Goal: Complete application form: Complete application form

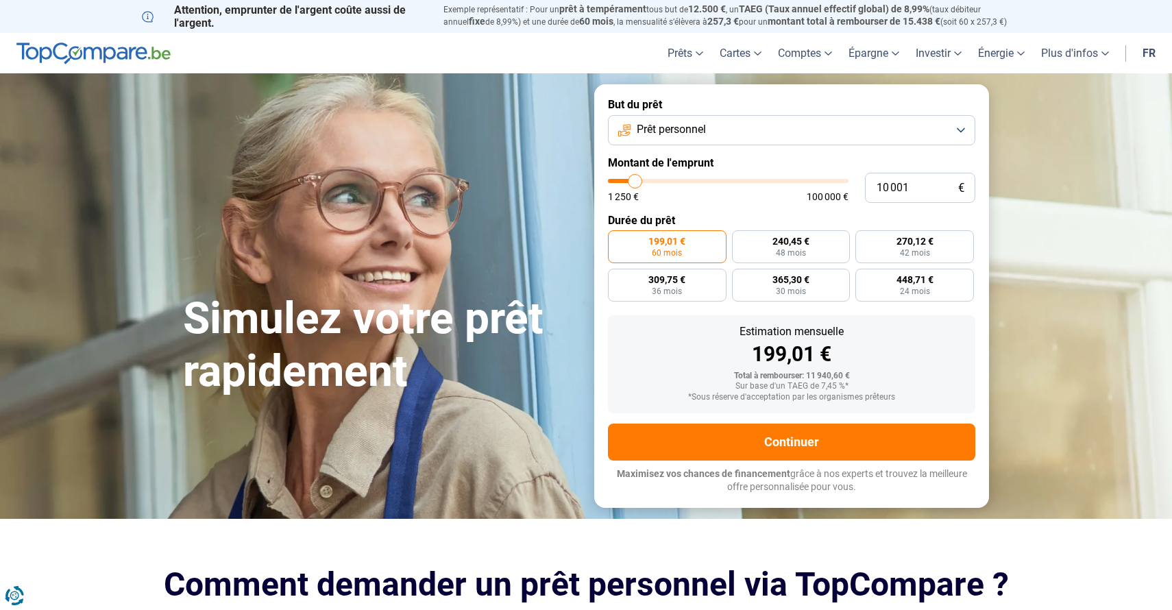
type input "61 500"
type input "61500"
click at [753, 183] on input "range" at bounding box center [728, 181] width 241 height 4
radio input "false"
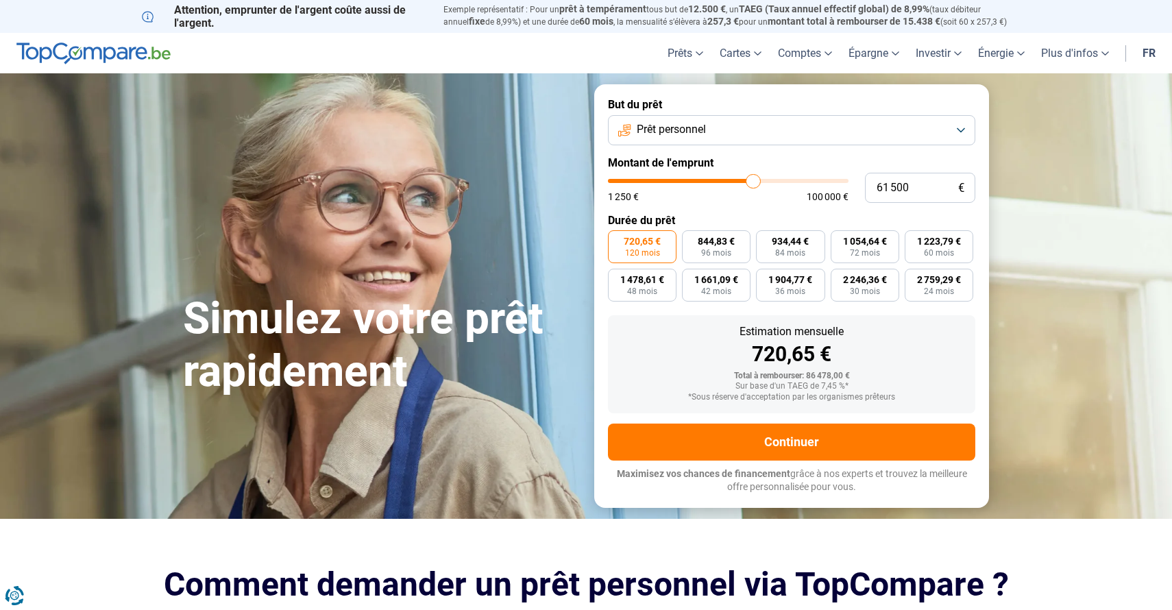
type input "61 250"
type input "61250"
type input "61 000"
type input "61000"
type input "60 250"
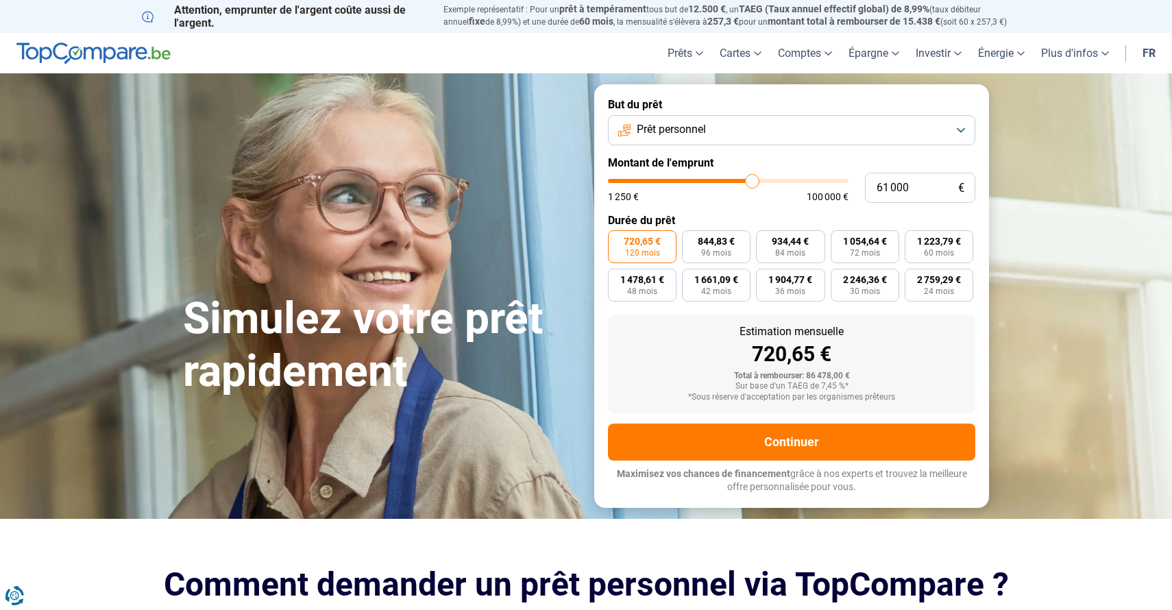
type input "60250"
type input "59 750"
type input "59750"
type input "59 250"
type input "59250"
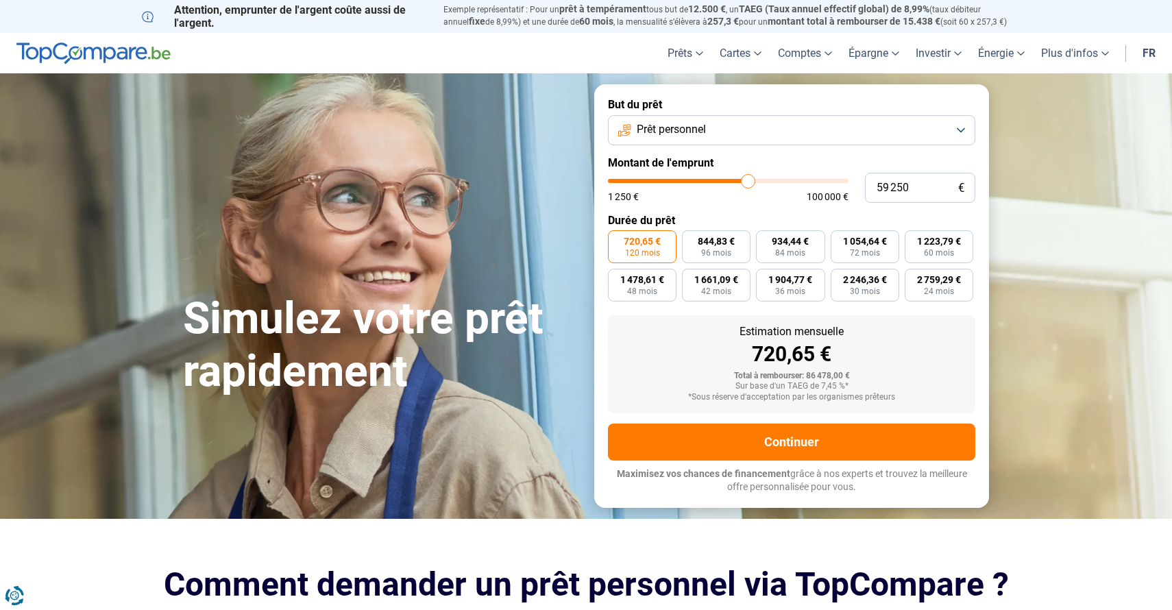
type input "58 250"
type input "58250"
type input "57 750"
type input "57750"
type input "57 250"
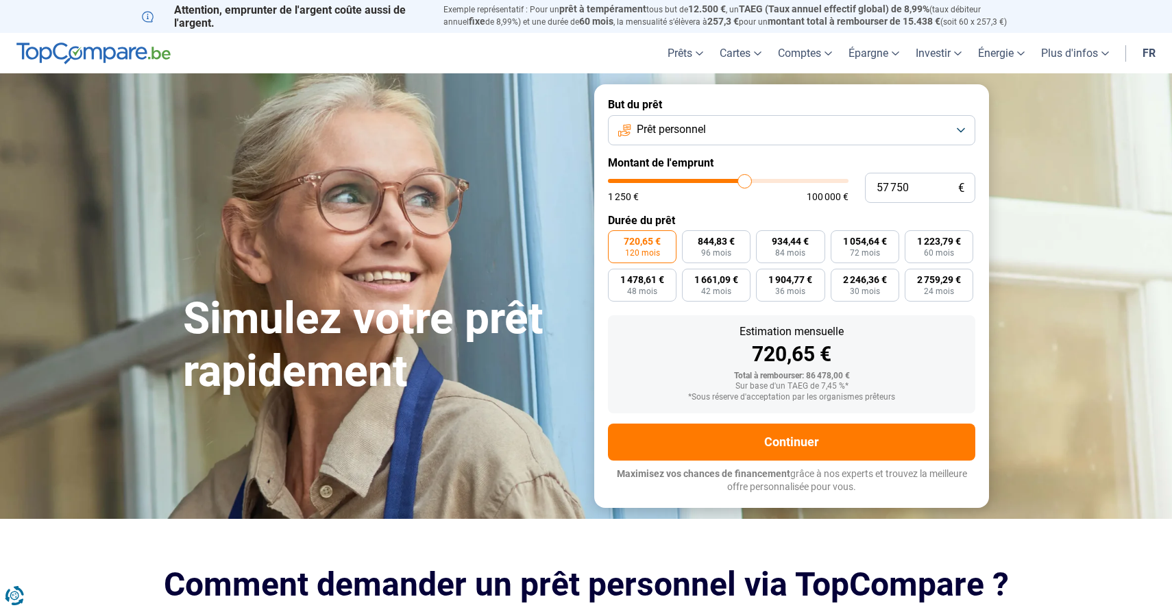
type input "57250"
type input "57 000"
type input "57000"
type input "56 500"
type input "56500"
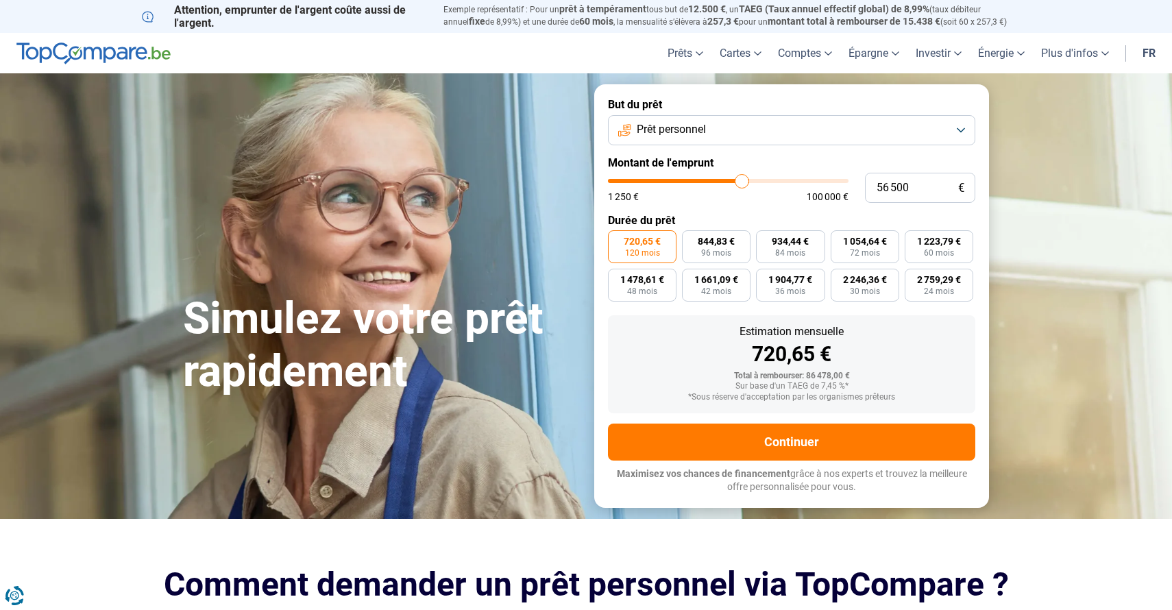
type input "56 250"
type input "56250"
type input "55 750"
type input "55750"
type input "55 500"
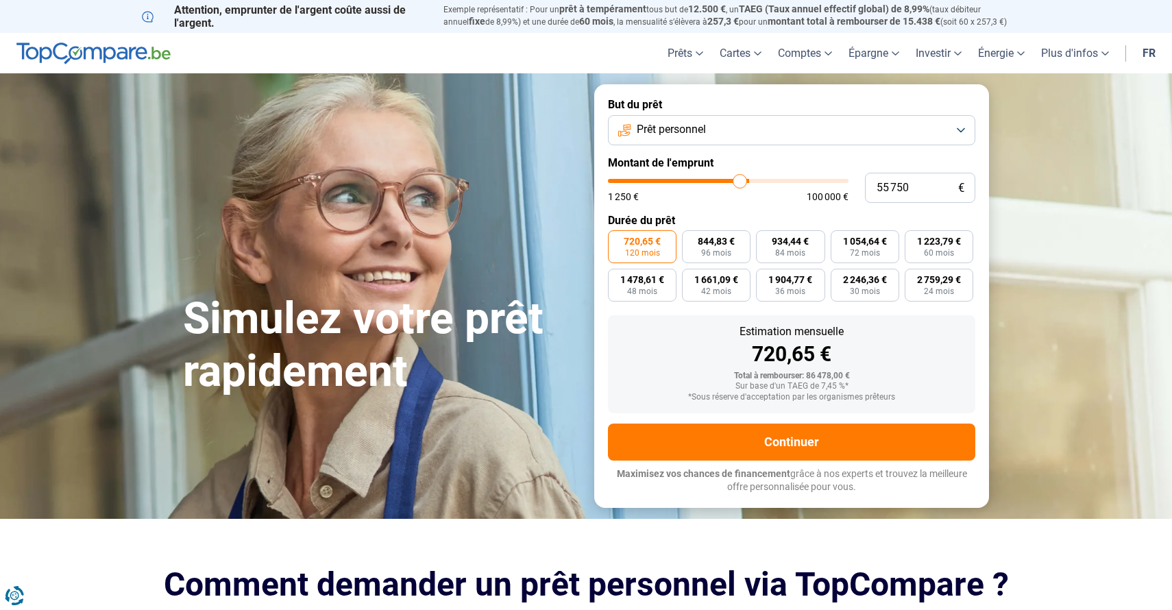
type input "55500"
type input "55 250"
type input "55250"
type input "55 000"
type input "55000"
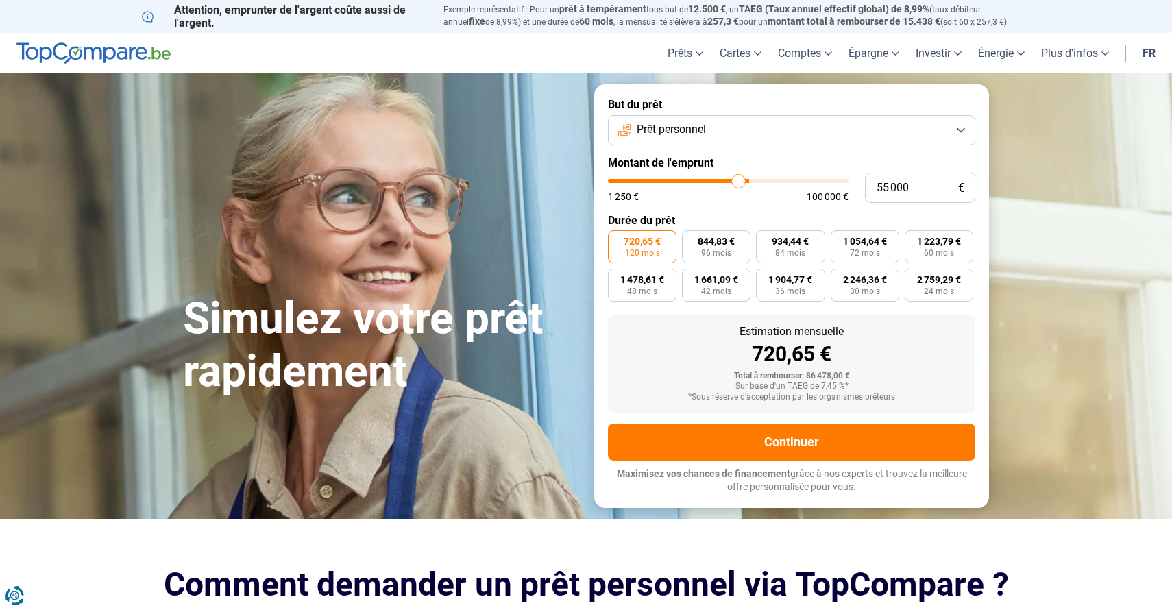
type input "54 750"
type input "54750"
type input "54 250"
type input "54250"
type input "54 000"
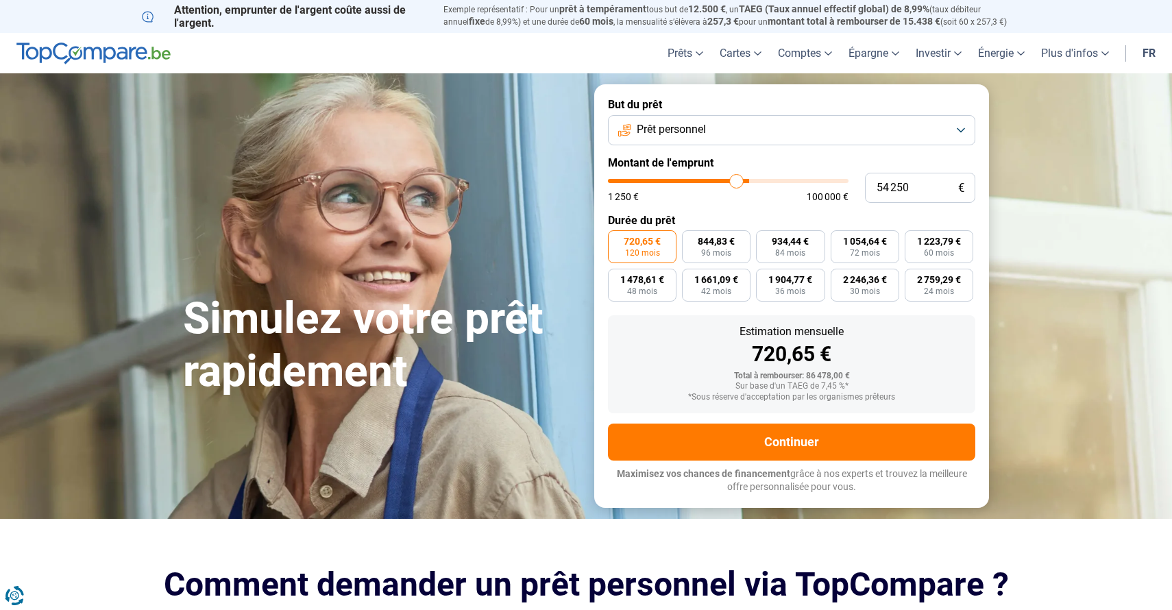
type input "54000"
type input "53 750"
type input "53750"
type input "53 500"
type input "53500"
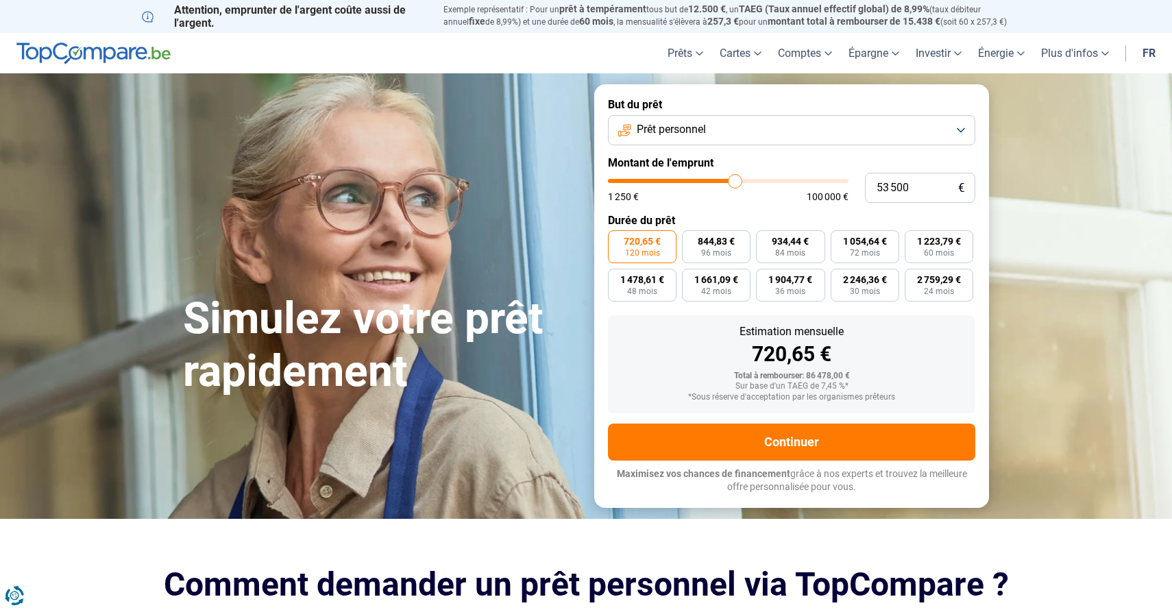
type input "53 250"
type input "53250"
type input "52 750"
drag, startPoint x: 753, startPoint y: 183, endPoint x: 733, endPoint y: 185, distance: 20.0
type input "52750"
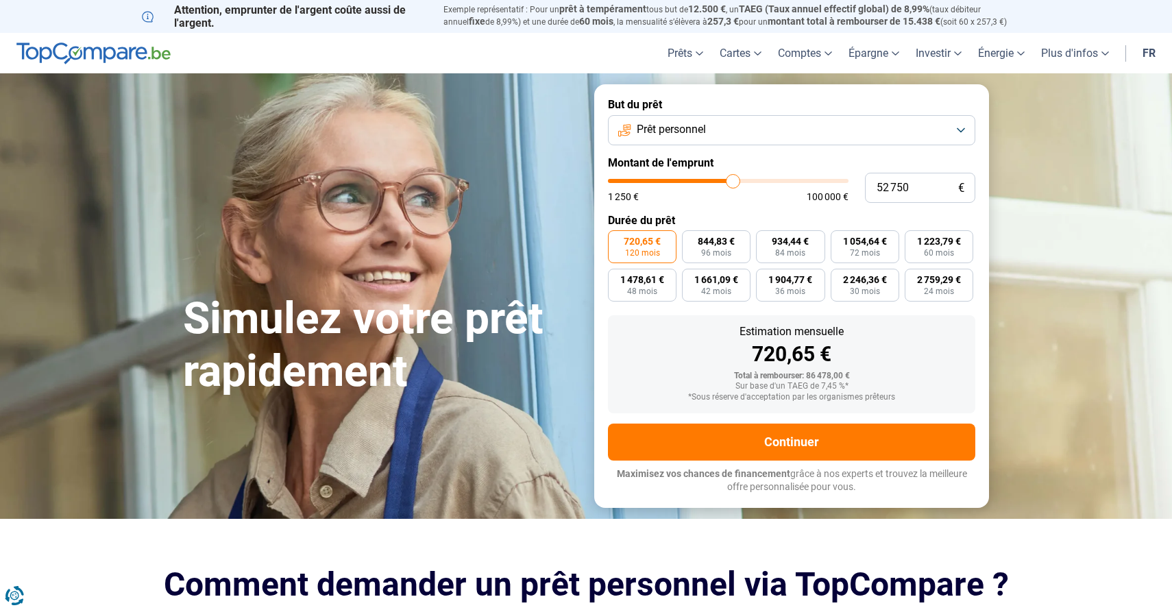
click at [733, 183] on input "range" at bounding box center [728, 181] width 241 height 4
click at [728, 183] on input "range" at bounding box center [728, 181] width 241 height 4
type input "50 750"
type input "50750"
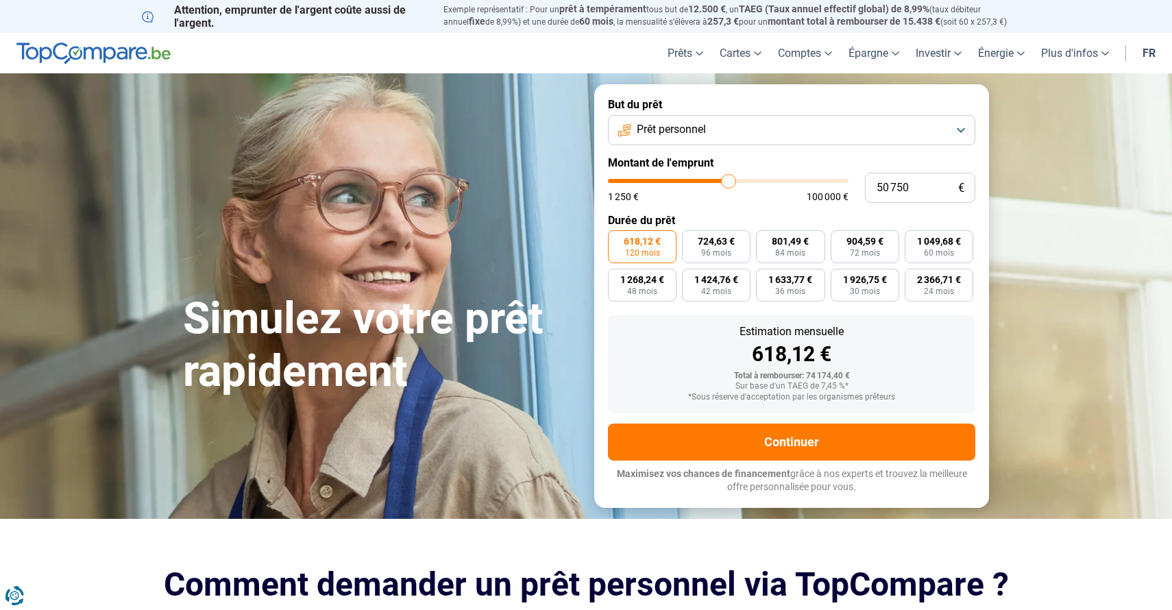
type input "50 500"
type input "50500"
type input "50 250"
type input "50250"
type input "49 750"
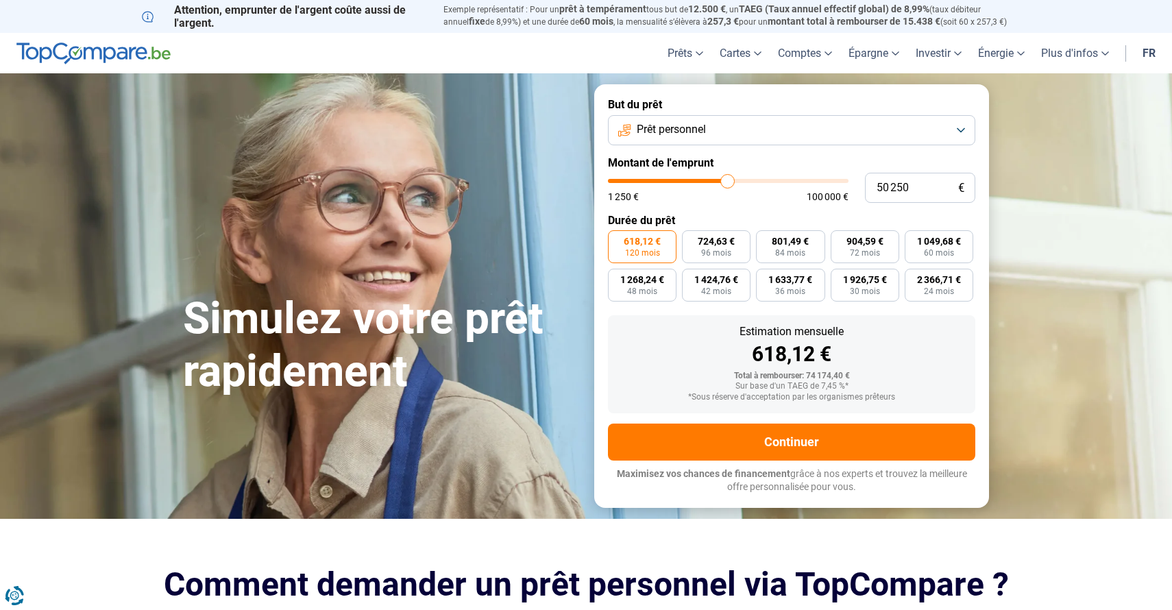
type input "49750"
type input "49 500"
type input "49500"
type input "49 250"
type input "49250"
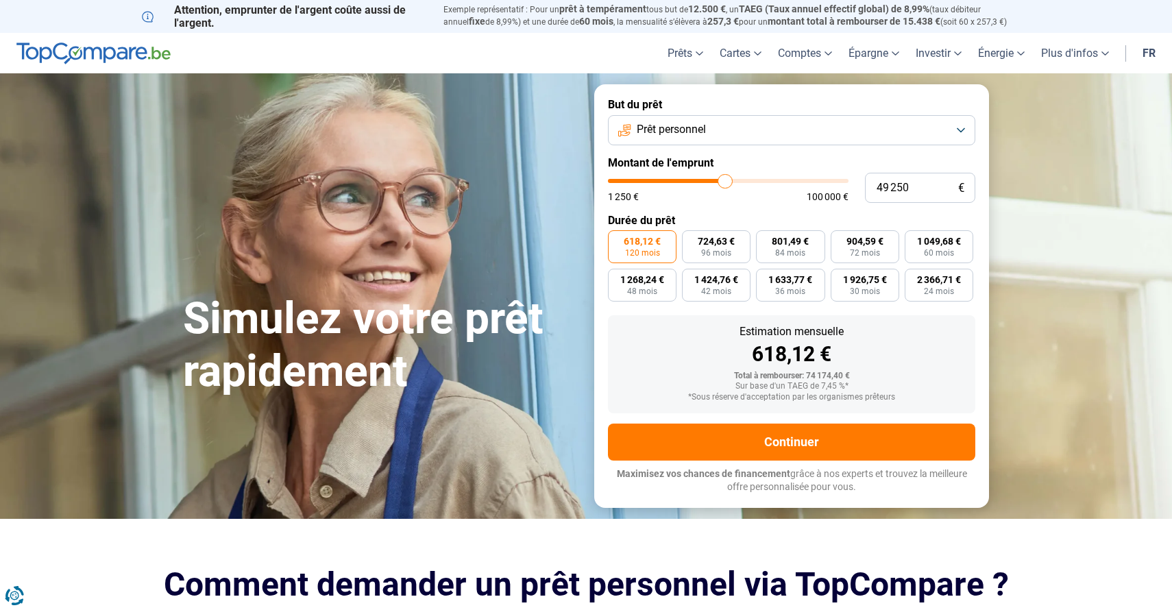
type input "49 000"
type input "49000"
type input "49 250"
type input "49250"
type input "49 500"
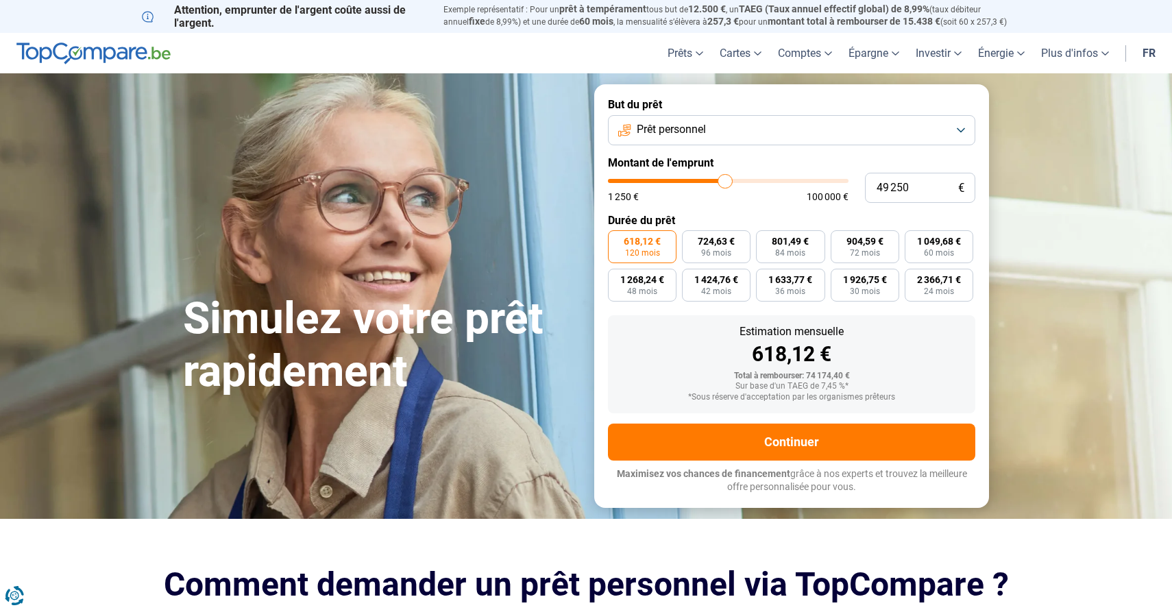
type input "49500"
type input "49 750"
type input "49750"
type input "50 250"
type input "50250"
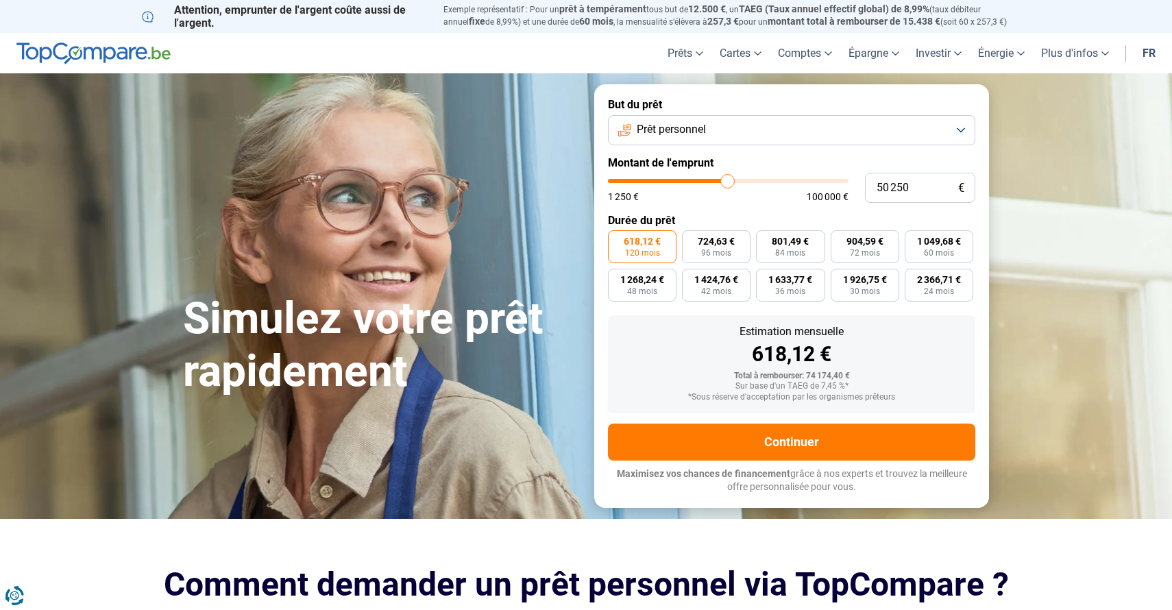
click at [727, 183] on input "range" at bounding box center [728, 181] width 241 height 4
click at [910, 179] on input "50 250" at bounding box center [920, 188] width 110 height 30
type input "5"
type input "1250"
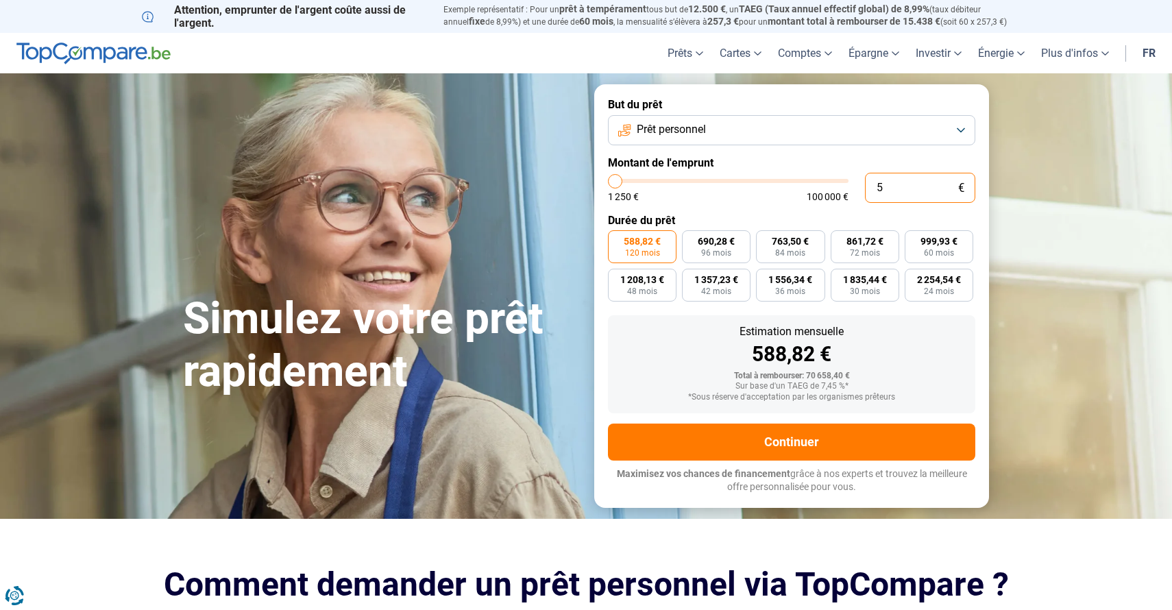
type input "50"
type input "1250"
type input "500"
type input "1250"
type input "5 000"
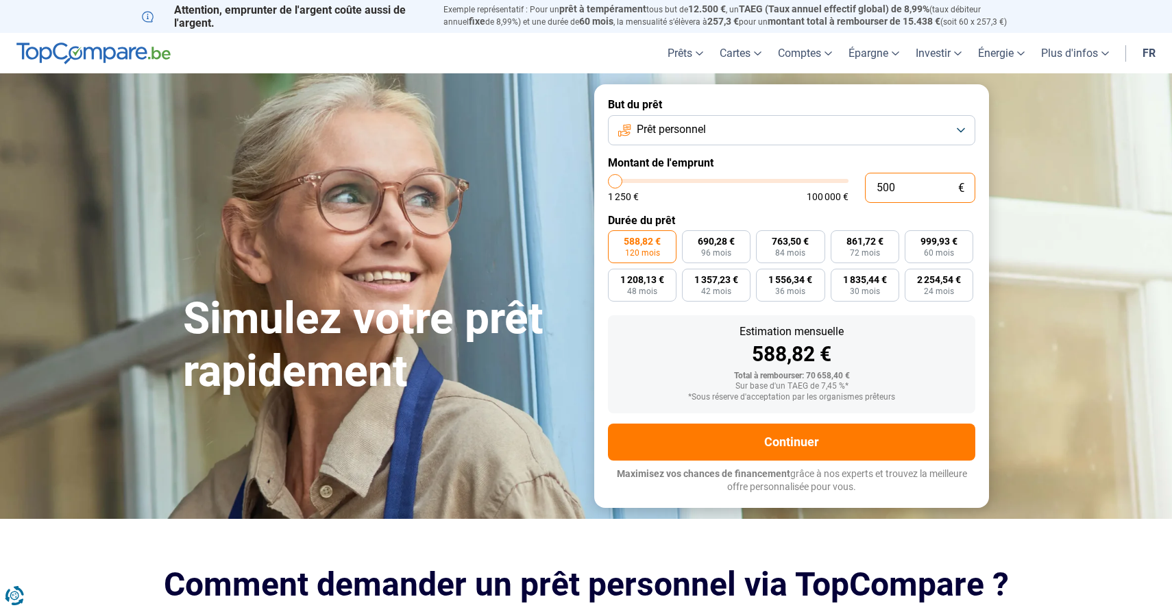
type input "5000"
type input "50 000"
type input "50000"
click at [846, 321] on div "Estimation mensuelle 585,89 € Total à rembourser: 70 306,80 € Sur base d'un TAE…" at bounding box center [791, 364] width 367 height 98
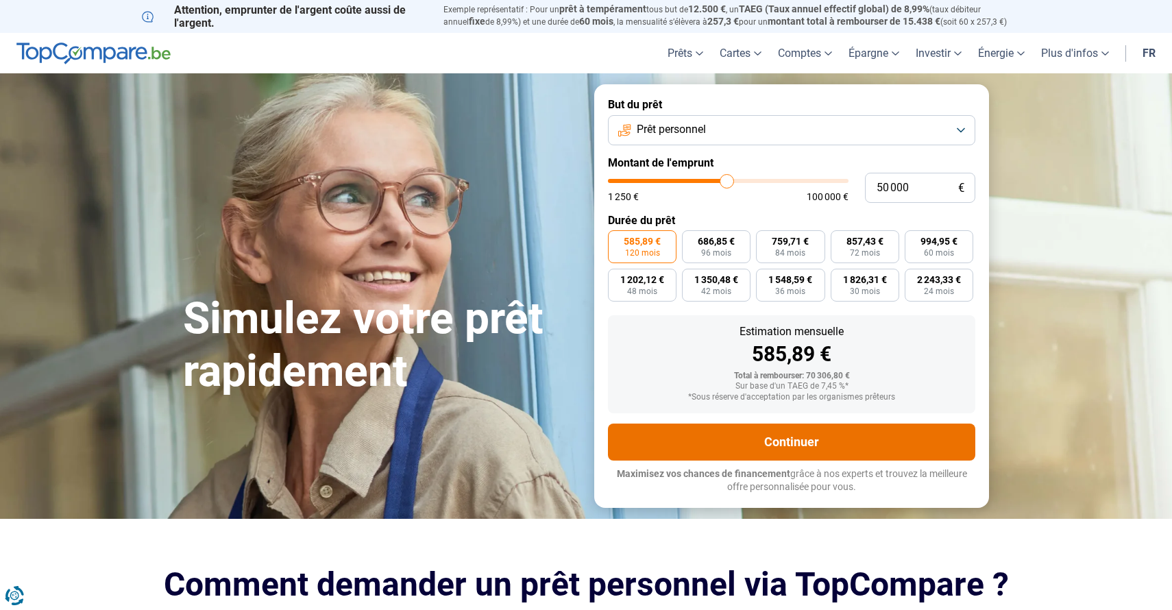
click at [794, 443] on button "Continuer" at bounding box center [791, 442] width 367 height 37
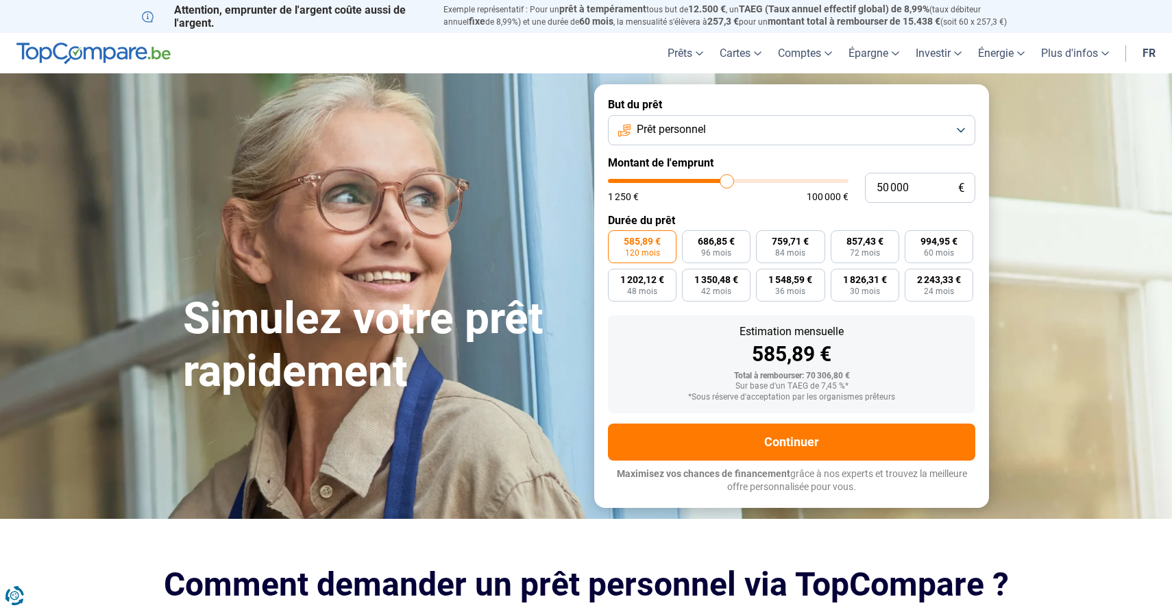
click at [667, 130] on span "Prêt personnel" at bounding box center [671, 129] width 69 height 15
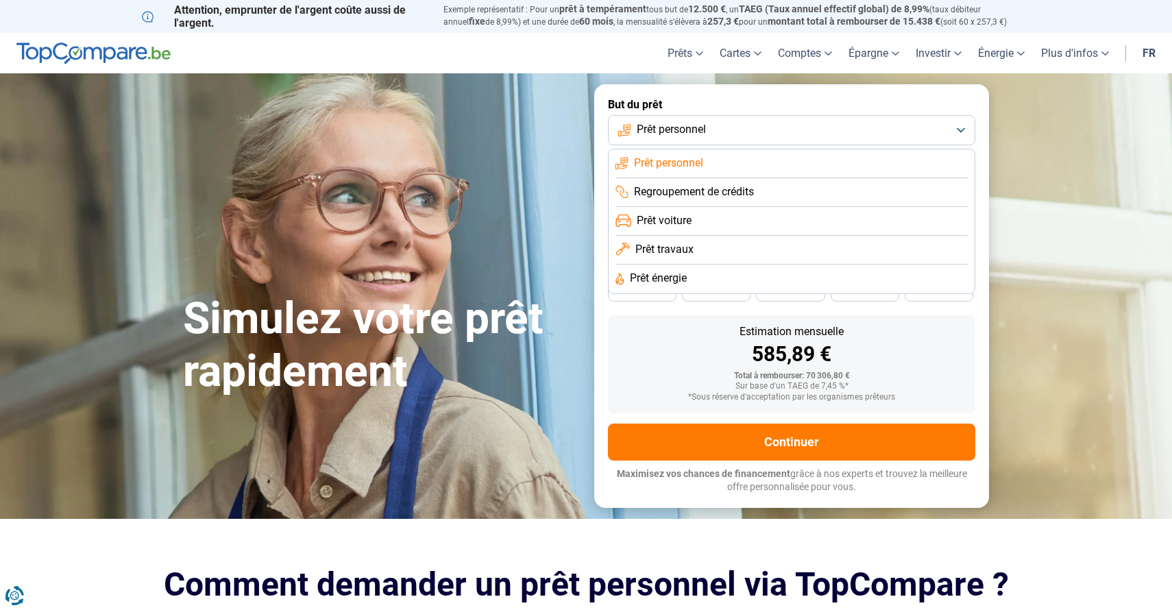
click at [671, 244] on span "Prêt travaux" at bounding box center [664, 249] width 58 height 15
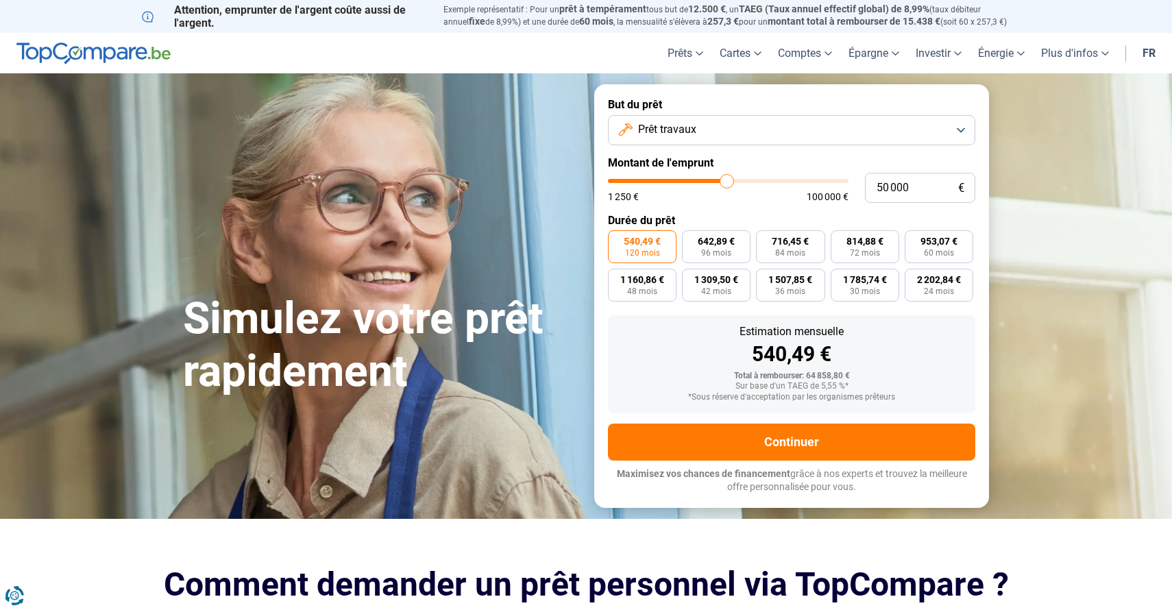
click at [698, 224] on label "Durée du prêt" at bounding box center [791, 220] width 367 height 13
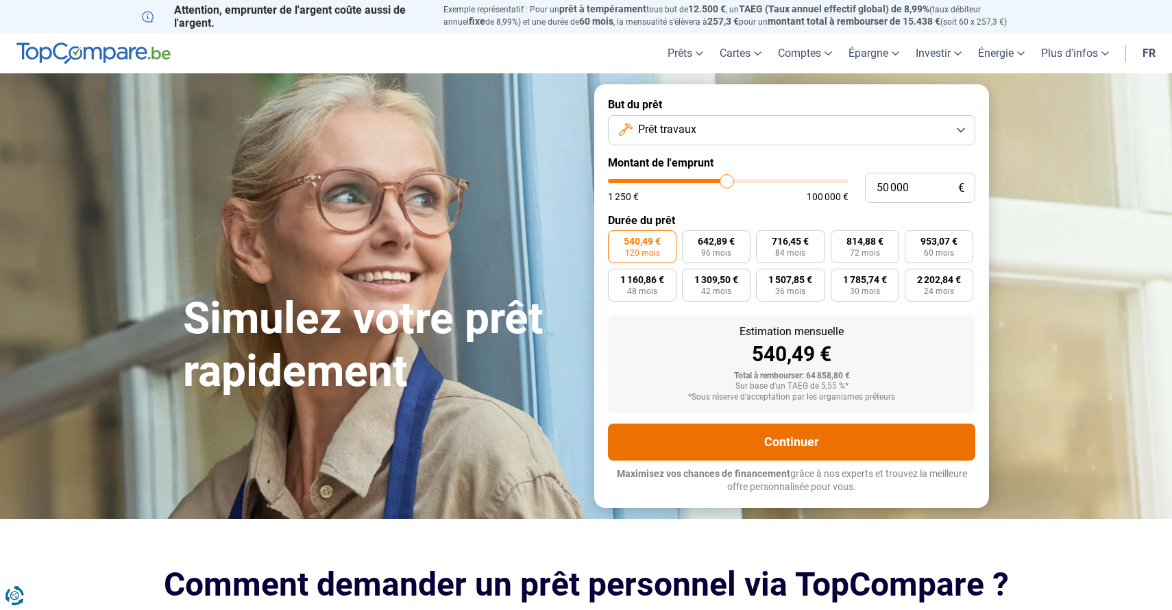
click at [821, 443] on button "Continuer" at bounding box center [791, 442] width 367 height 37
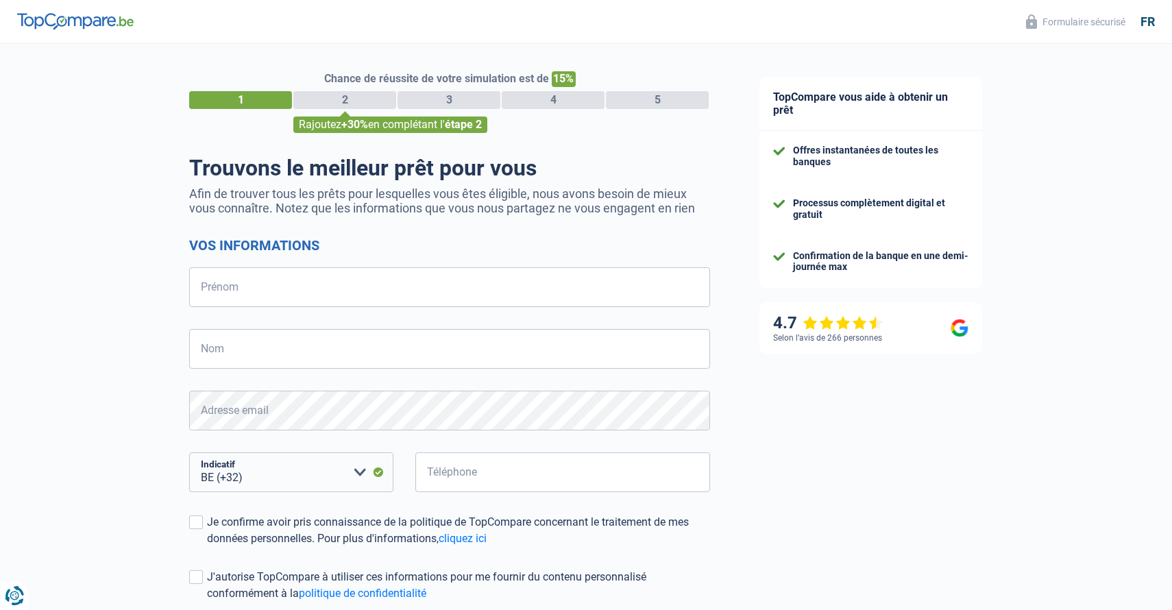
select select "32"
type input "[PERSON_NAME]"
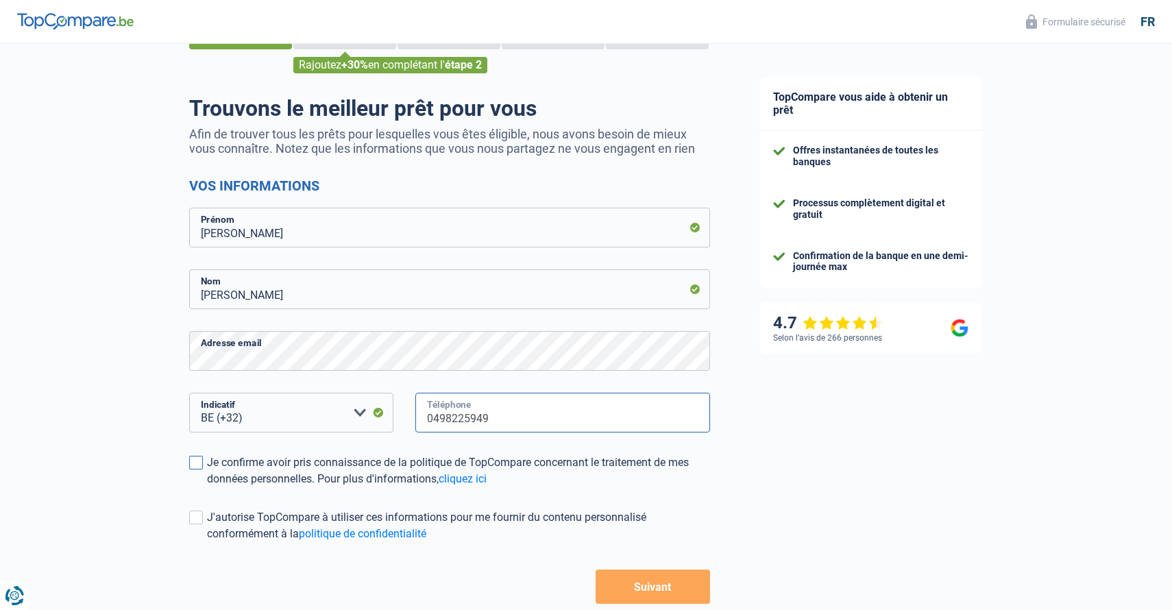
scroll to position [64, 0]
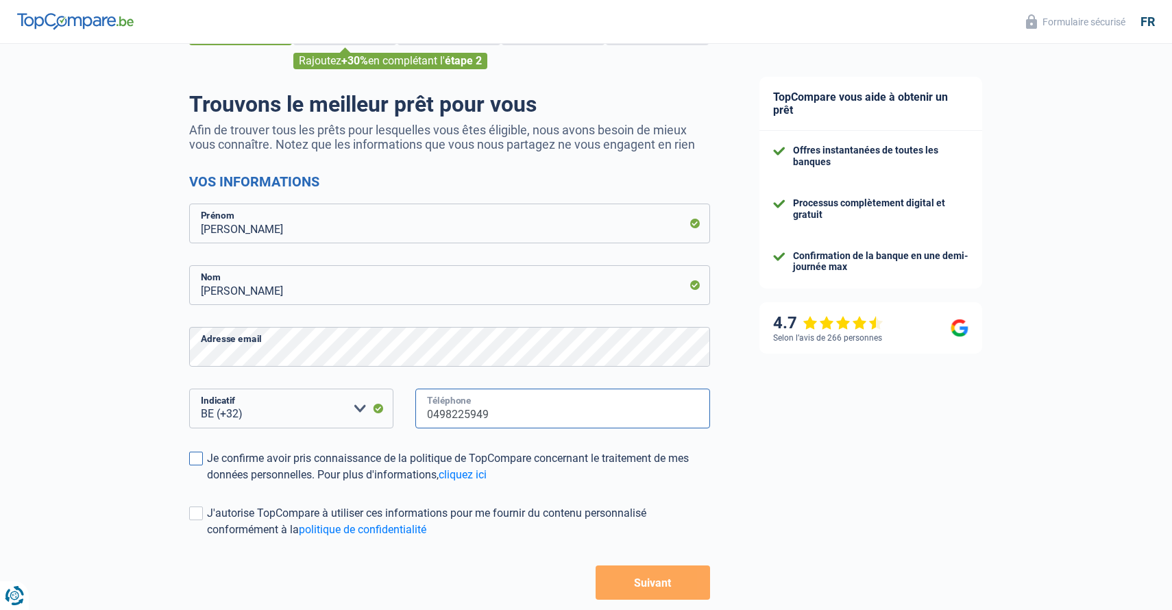
type input "0498225949"
click at [197, 458] on span at bounding box center [196, 459] width 14 height 14
click at [207, 483] on input "Je confirme avoir pris connaissance de la politique de TopCompare concernant le…" at bounding box center [207, 483] width 0 height 0
click at [634, 574] on button "Suivant" at bounding box center [653, 583] width 114 height 34
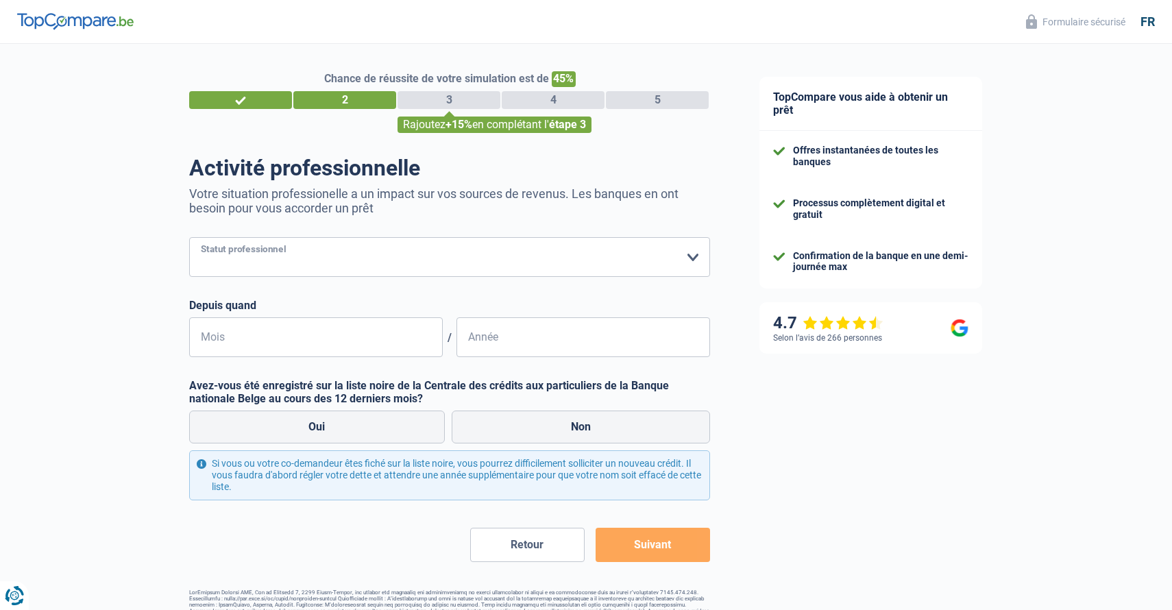
select select "publicEmployee"
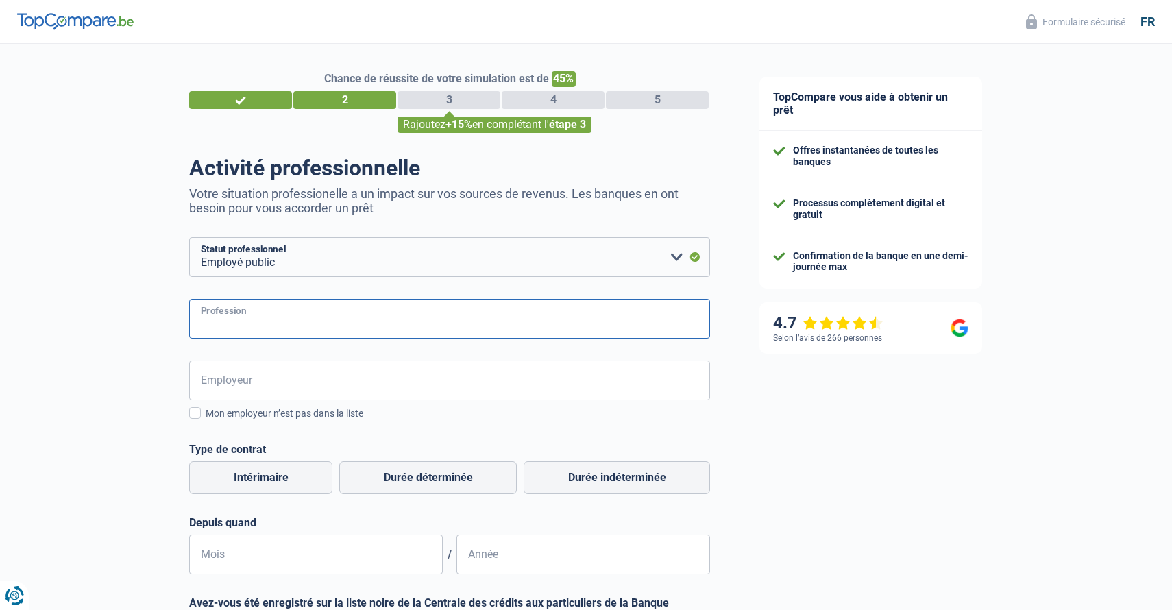
click at [224, 327] on input "Profession" at bounding box center [449, 319] width 521 height 40
type input "E"
type input "Infirmière"
click at [225, 388] on input "Employeur" at bounding box center [449, 381] width 521 height 40
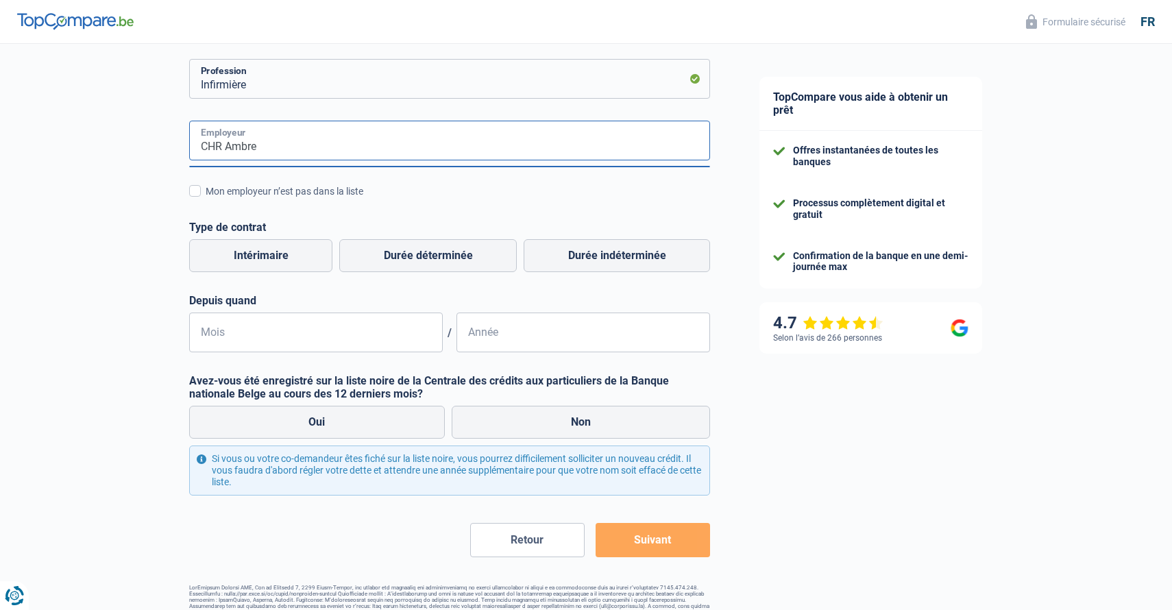
scroll to position [260, 0]
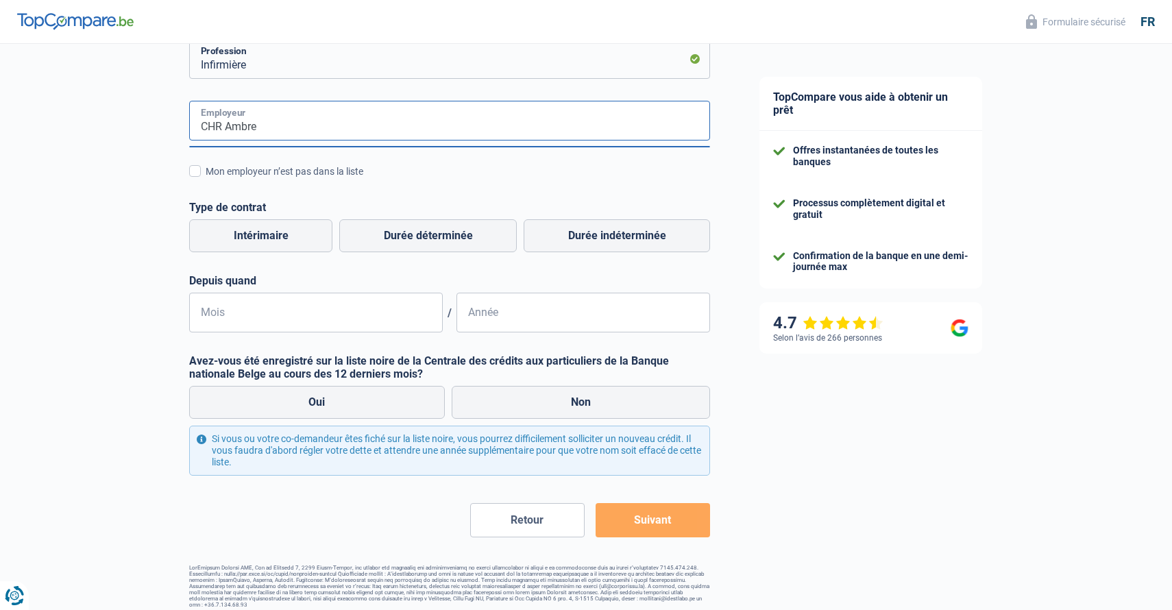
click at [287, 131] on input "CHR Ambre" at bounding box center [449, 121] width 521 height 40
click at [236, 130] on input "CHR sombre" at bounding box center [449, 121] width 521 height 40
click at [266, 127] on input "CHR smbre" at bounding box center [449, 121] width 521 height 40
type input "CHR"
click at [390, 234] on label "Durée déterminée" at bounding box center [428, 235] width 178 height 33
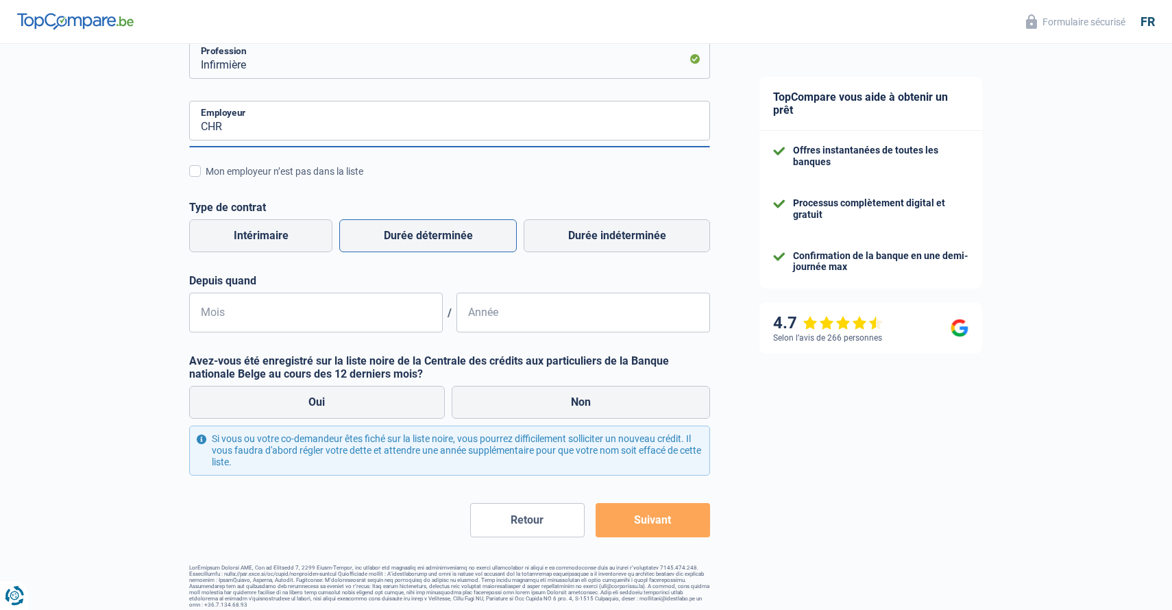
click at [390, 234] on input "Durée déterminée" at bounding box center [428, 235] width 178 height 33
radio input "true"
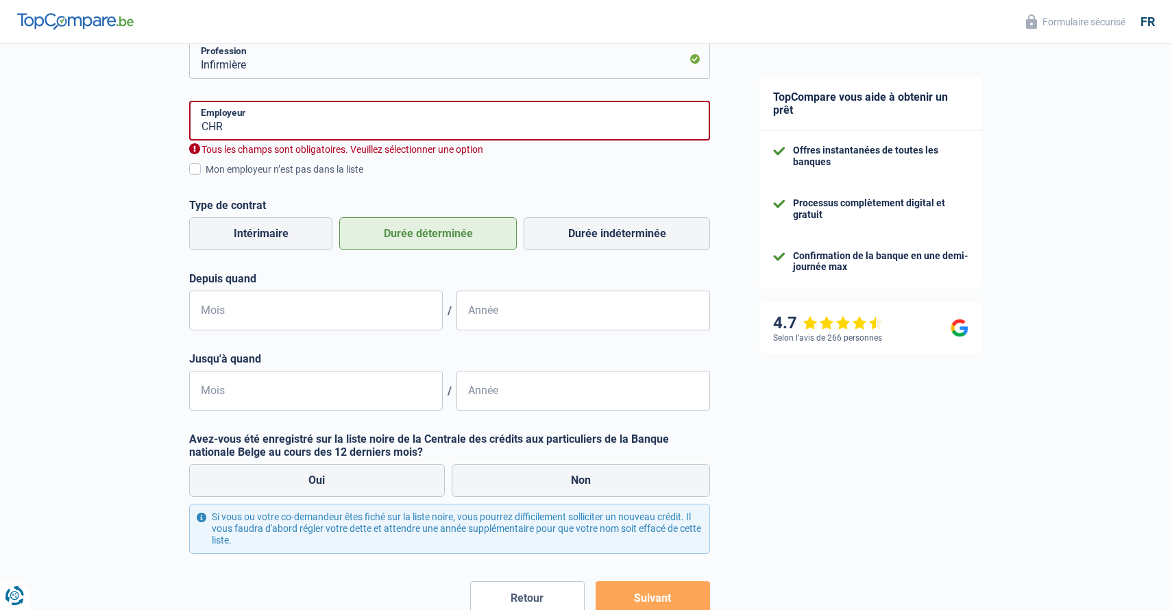
scroll to position [258, 0]
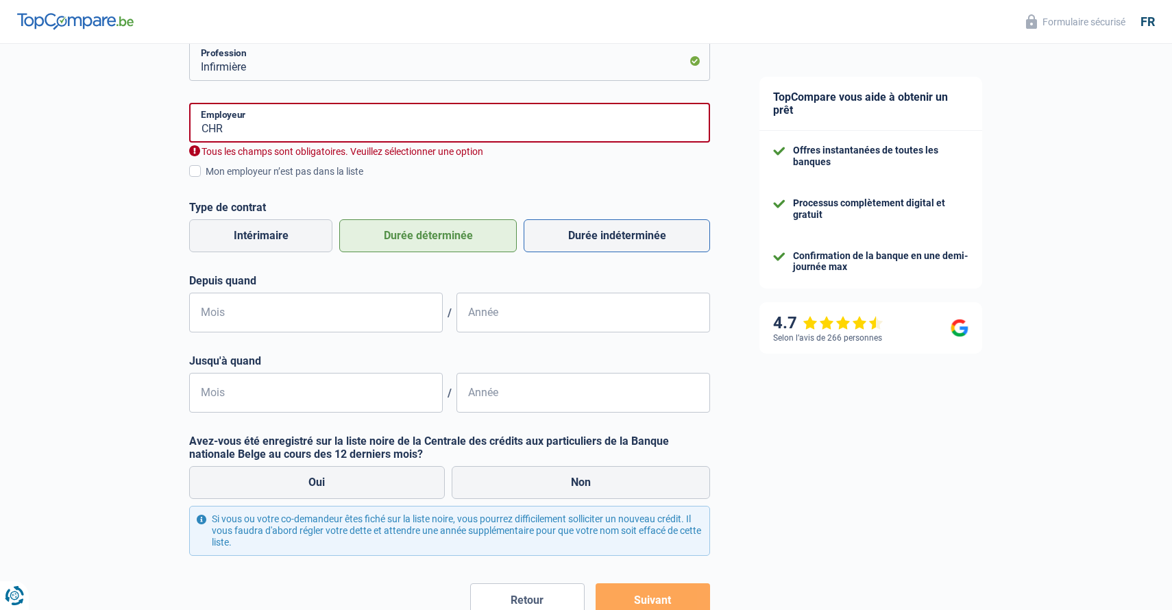
click at [570, 232] on label "Durée indéterminée" at bounding box center [617, 235] width 186 height 33
click at [570, 232] on input "Durée indéterminée" at bounding box center [617, 235] width 186 height 33
radio input "true"
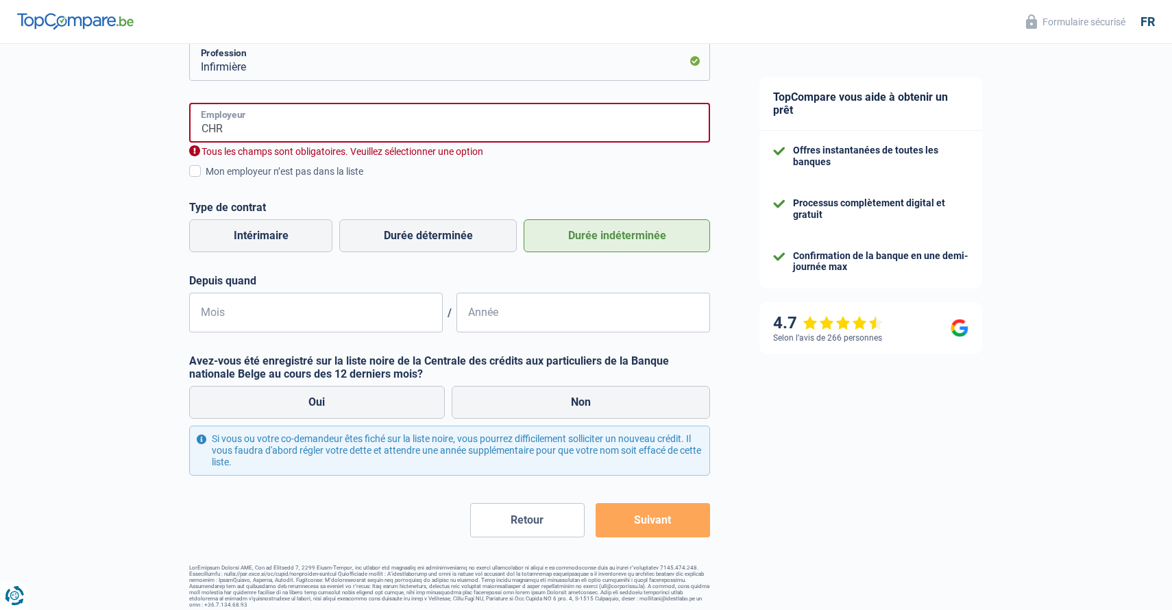
click at [276, 138] on input "CHR" at bounding box center [449, 123] width 521 height 40
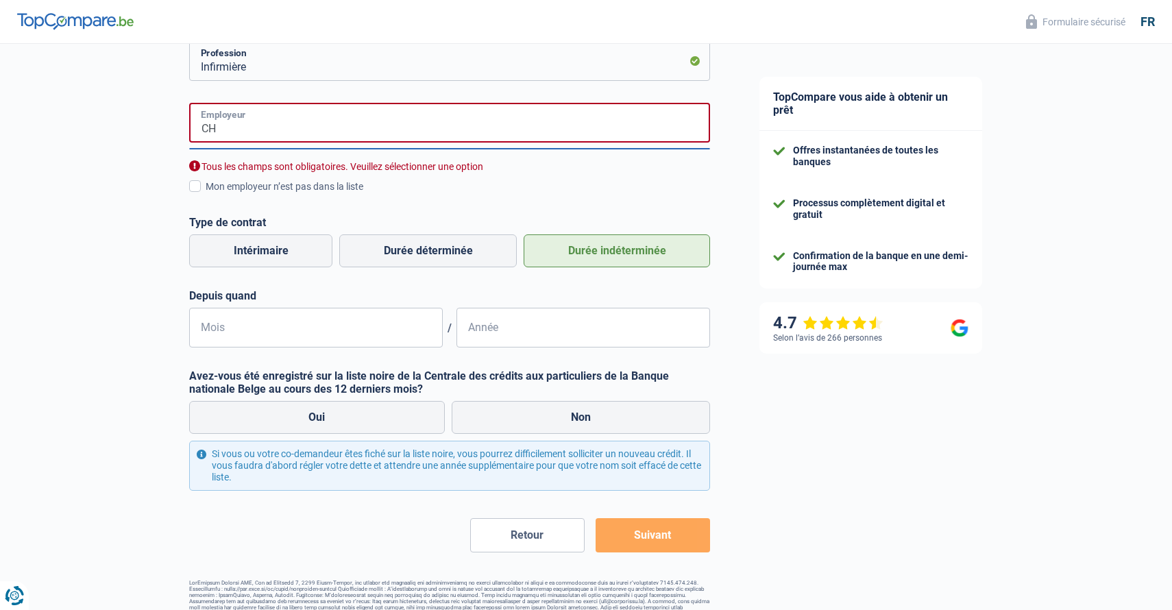
type input "C"
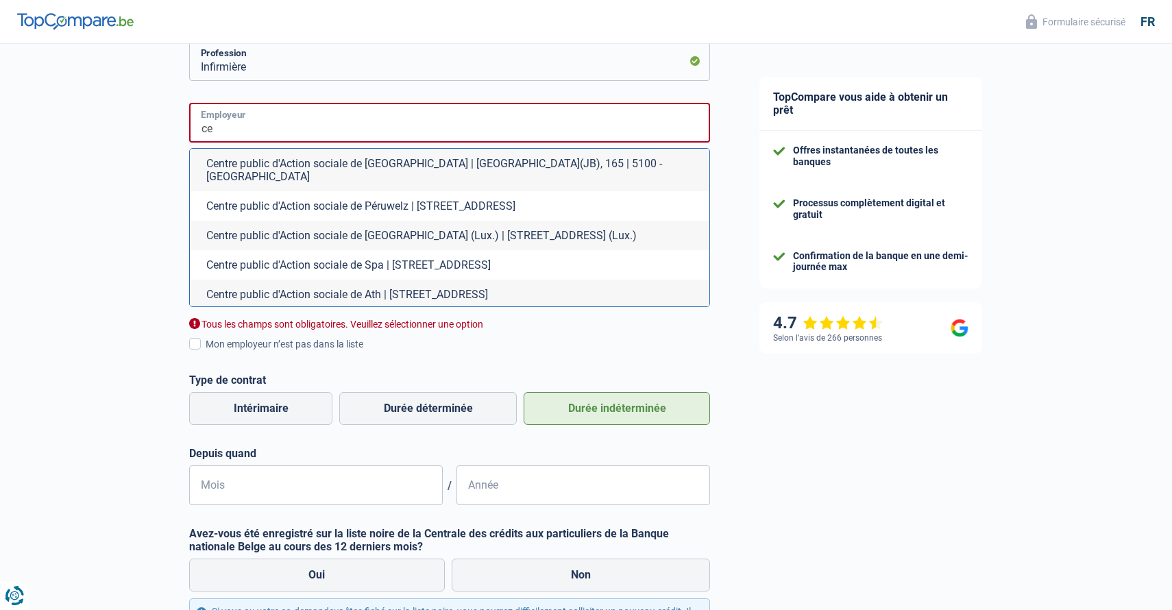
type input "c"
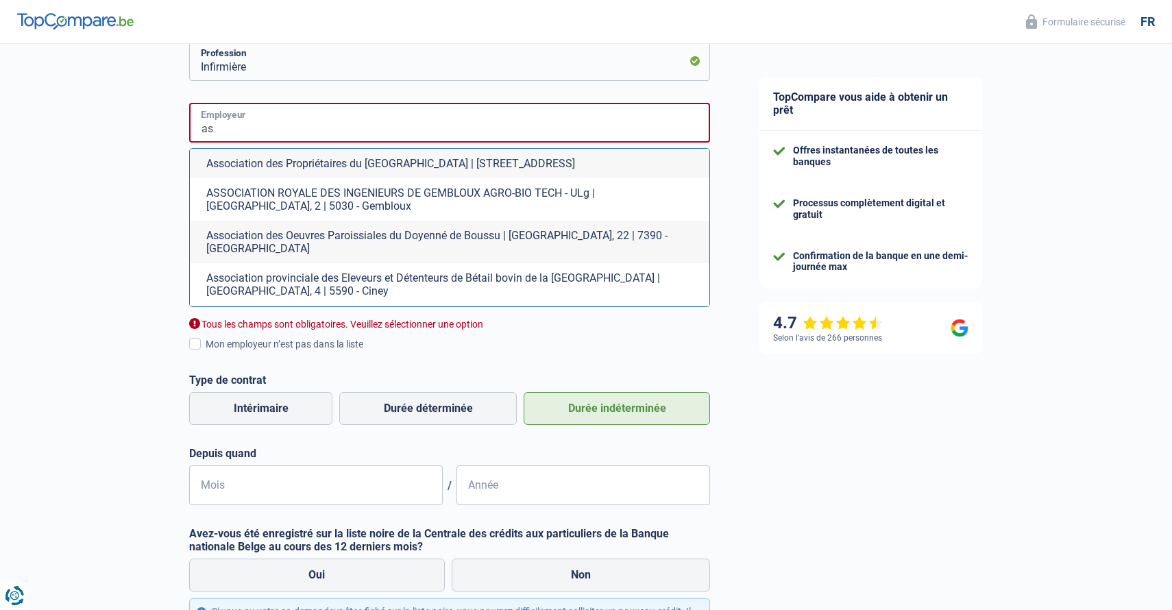
type input "a"
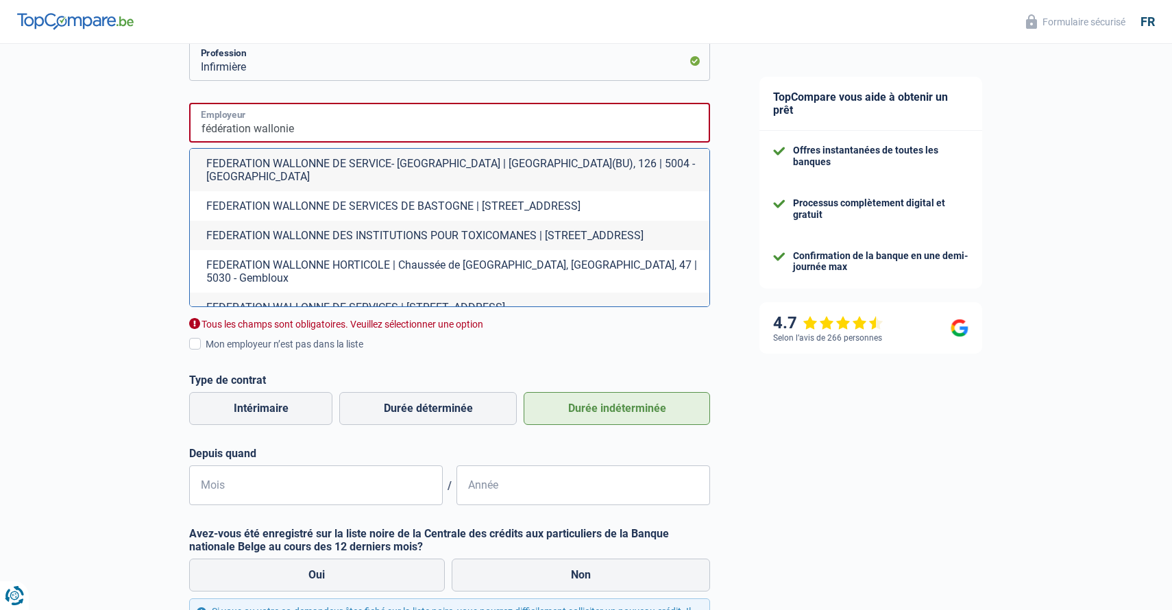
type input "fédération Wallonie"
click at [199, 348] on span at bounding box center [195, 344] width 12 height 12
click at [206, 352] on input "Mon employeur n’est pas dans la liste" at bounding box center [206, 352] width 0 height 0
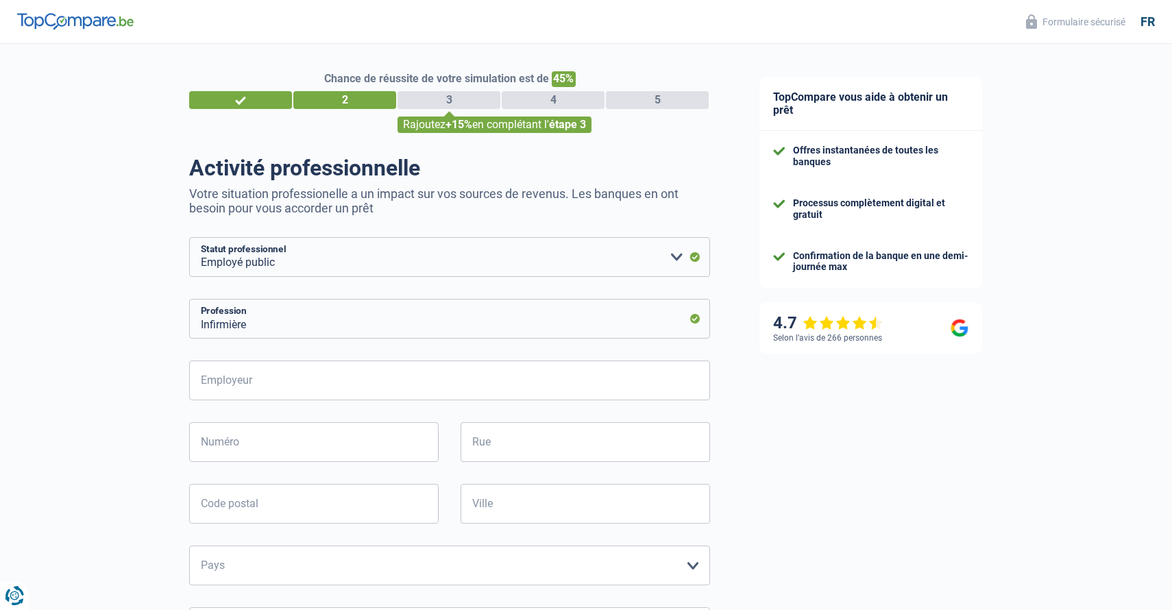
scroll to position [0, 0]
click at [258, 375] on input "Employeur" at bounding box center [449, 381] width 521 height 40
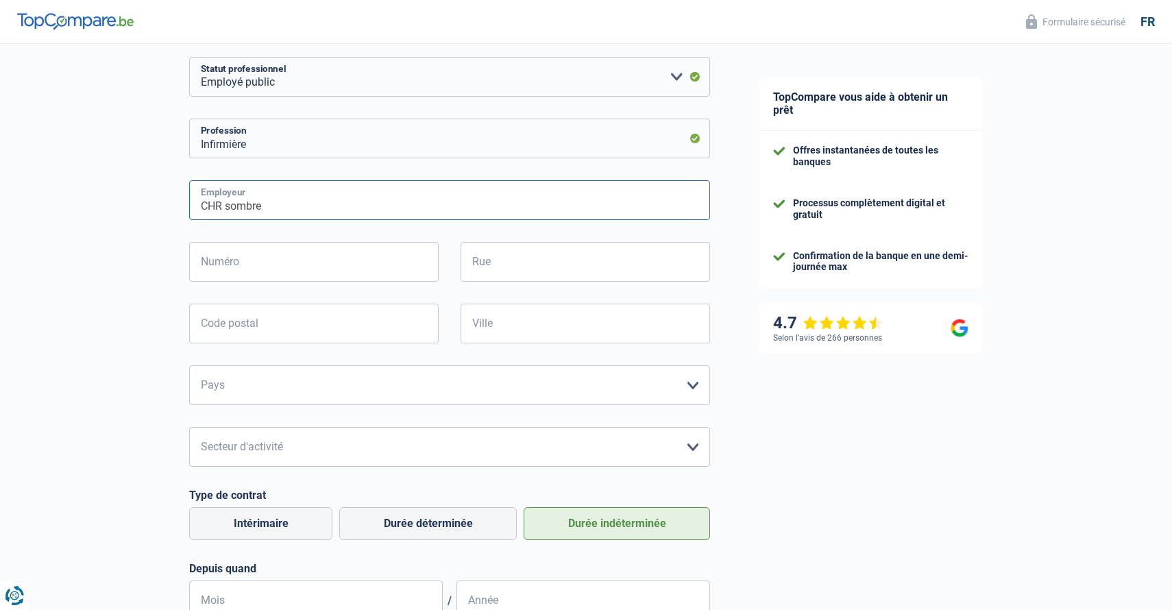
scroll to position [179, 0]
click at [276, 208] on input "CHR sombre" at bounding box center [449, 202] width 521 height 40
type input "CHR"
type input "185"
type input "V"
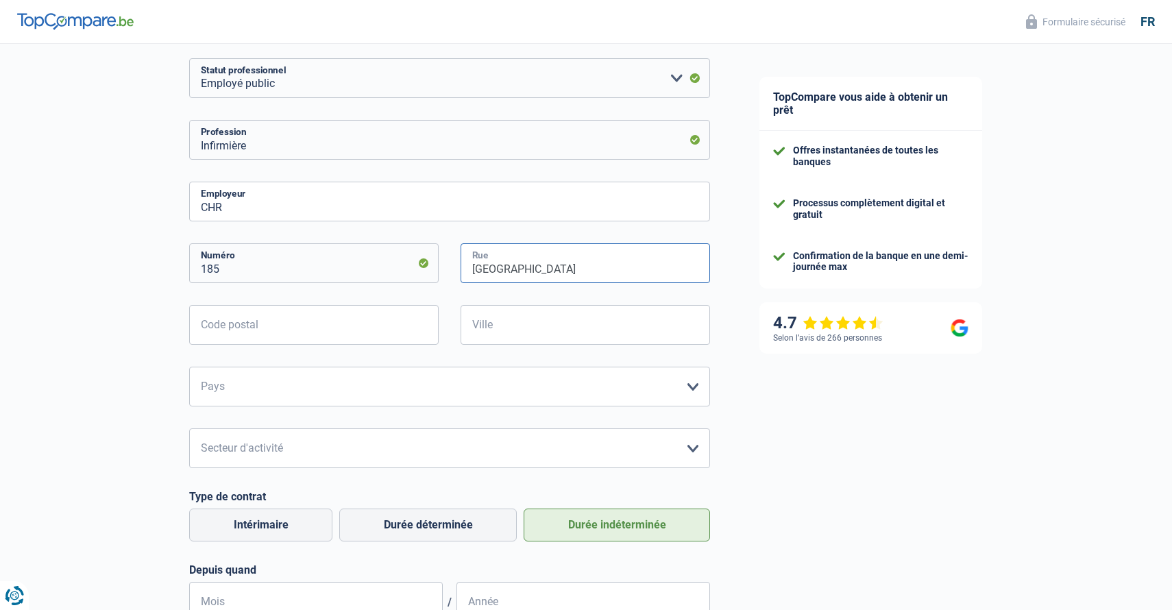
type input "[GEOGRAPHIC_DATA]"
type input "5000"
type input "[GEOGRAPHIC_DATA]"
select select "BE"
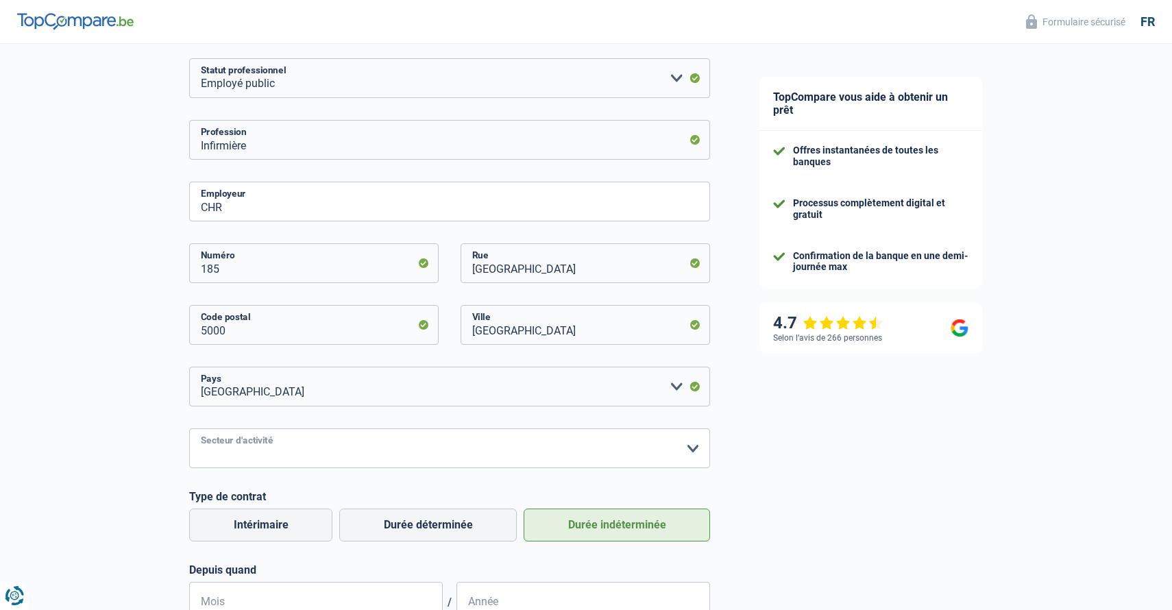
select select "bigCompanies"
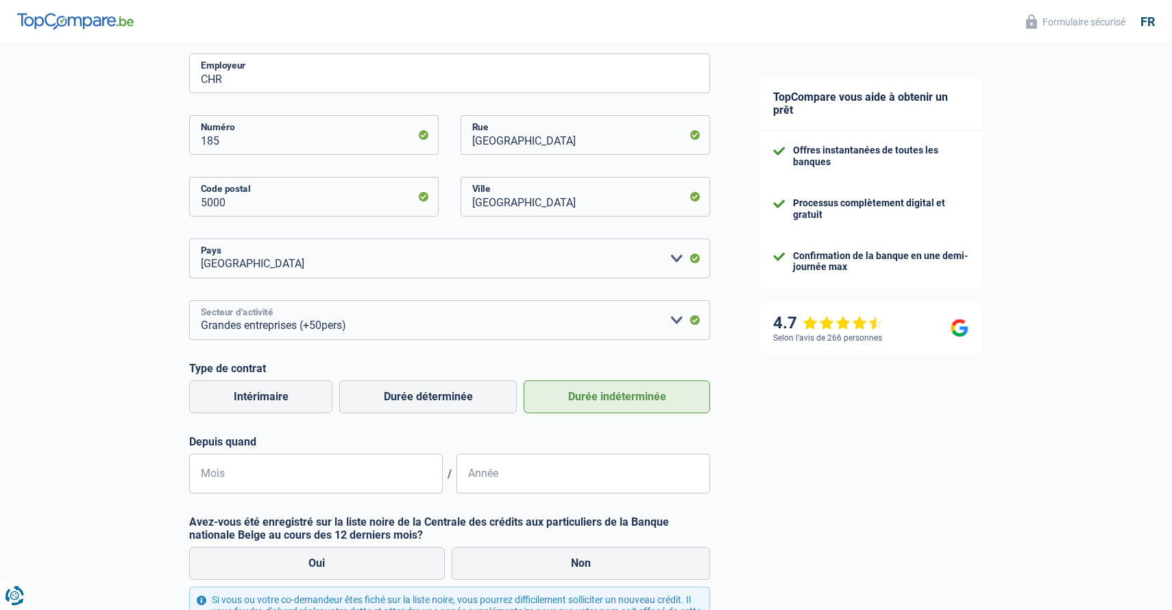
scroll to position [310, 0]
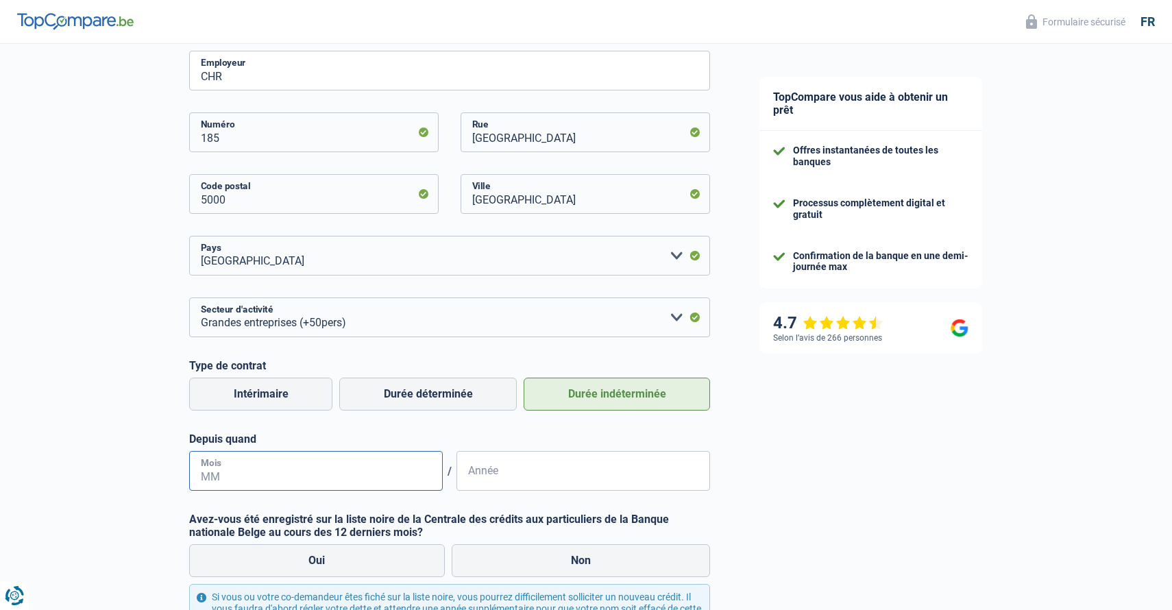
click at [324, 467] on input "Mois" at bounding box center [316, 471] width 254 height 40
type input "07"
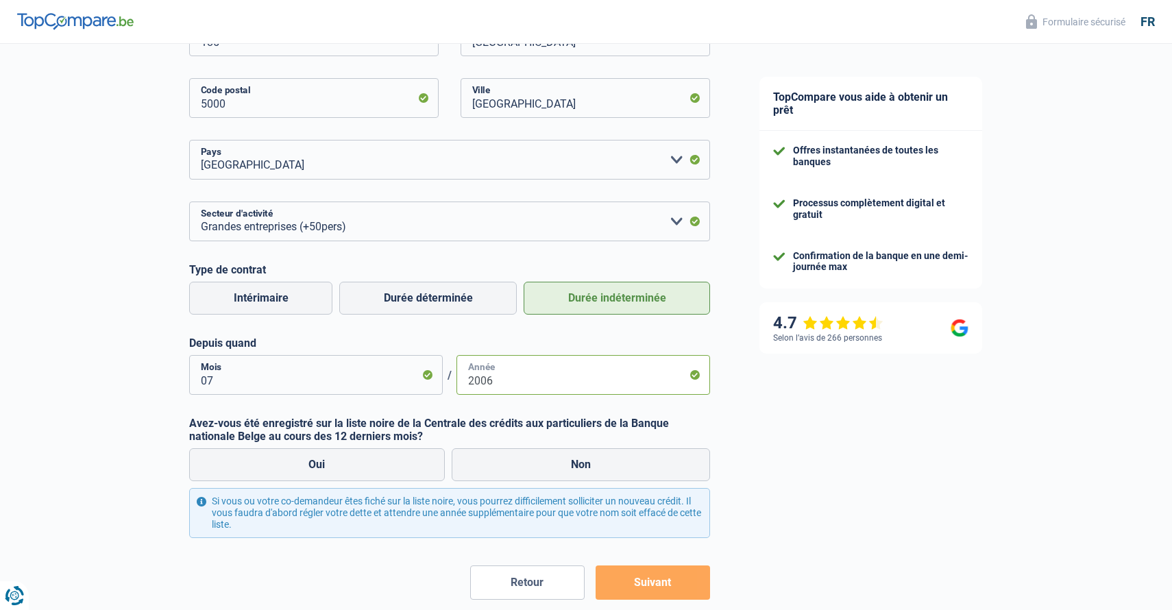
scroll to position [409, 0]
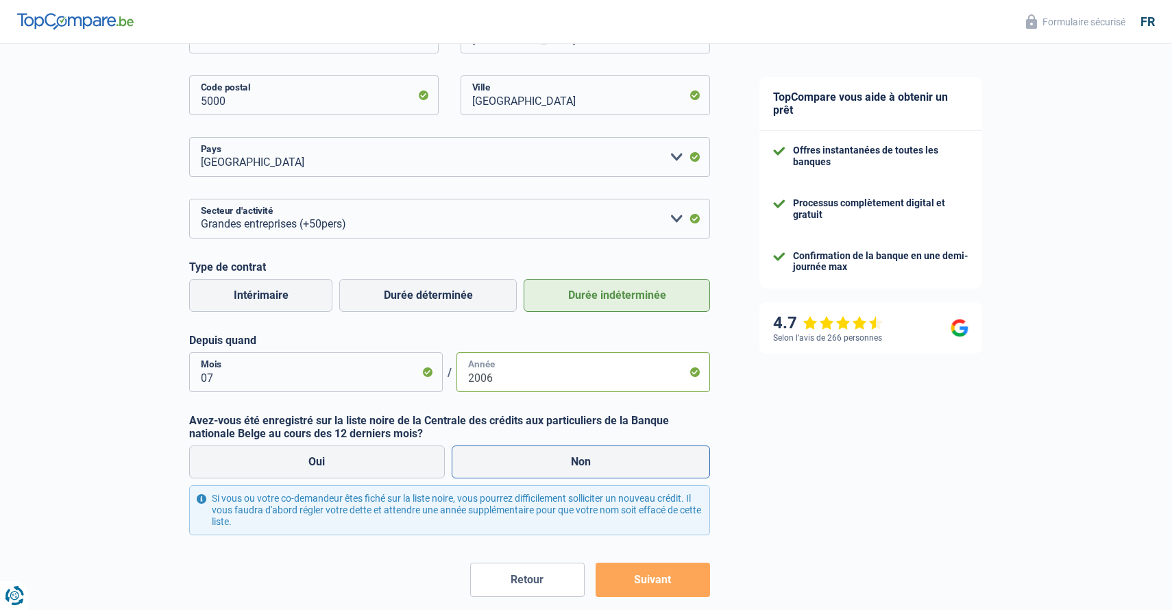
type input "2006"
click at [507, 456] on label "Non" at bounding box center [581, 462] width 259 height 33
click at [507, 456] on input "Non" at bounding box center [581, 462] width 259 height 33
radio input "true"
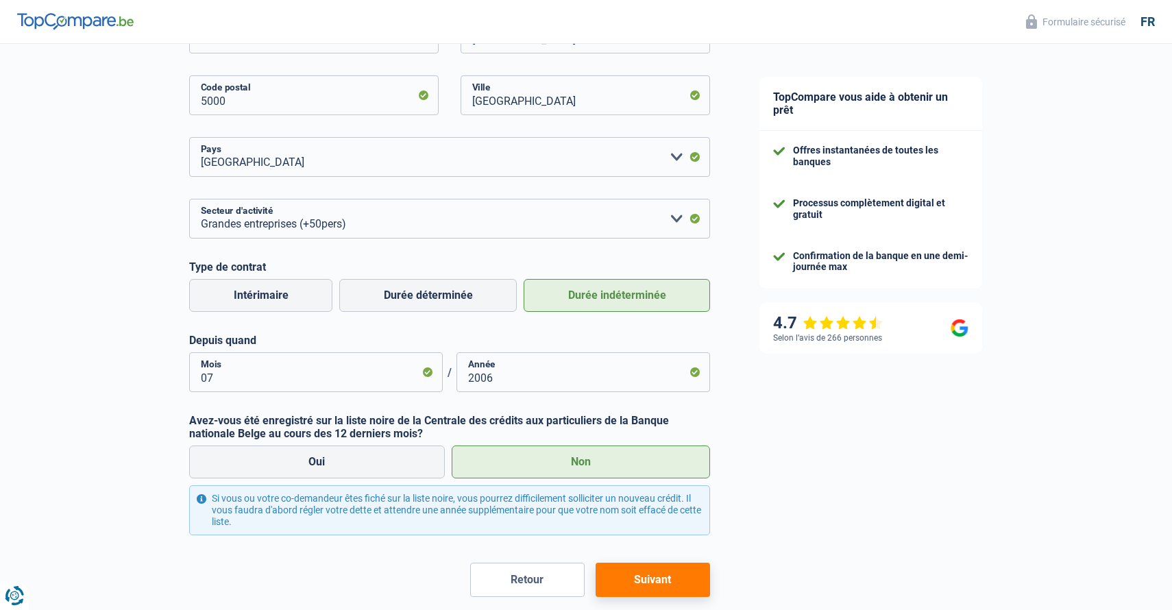
click at [649, 563] on button "Suivant" at bounding box center [653, 580] width 114 height 34
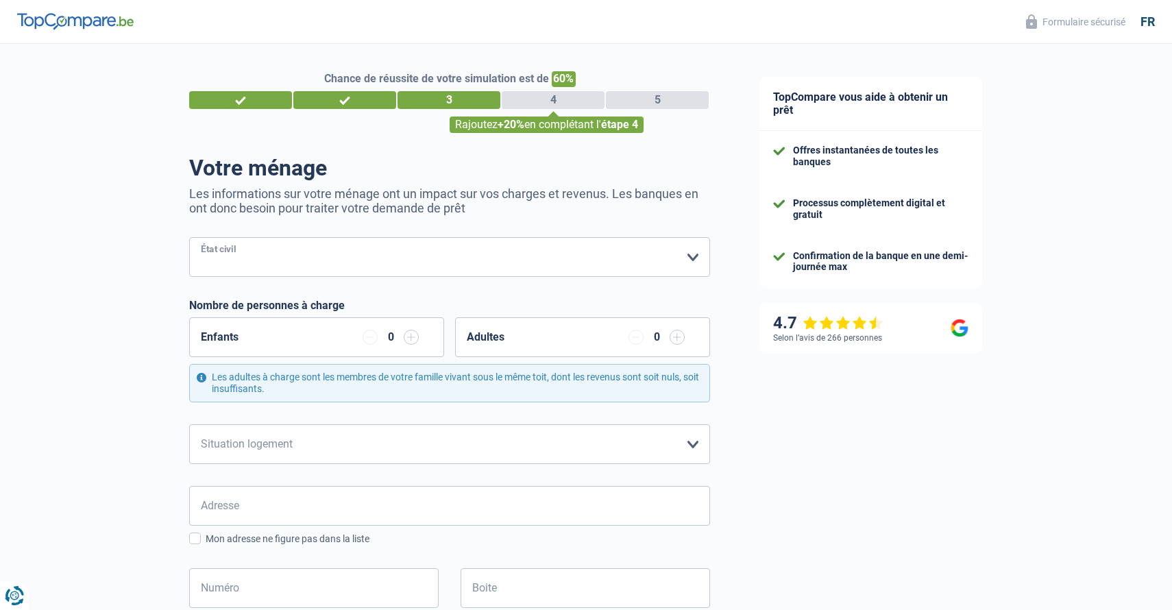
select select "married"
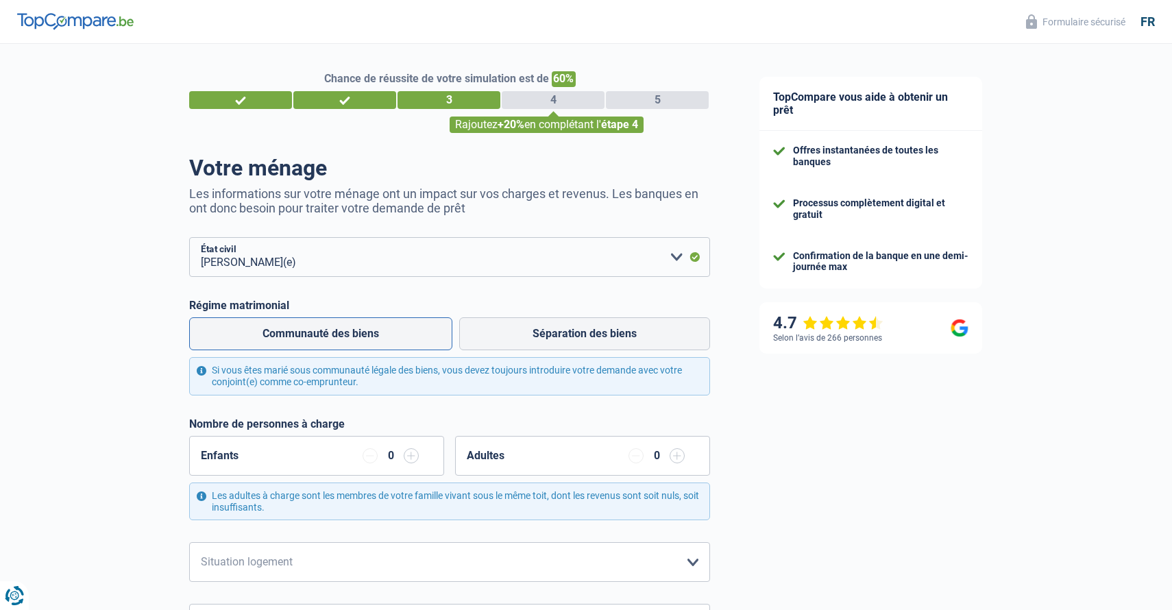
click at [426, 343] on label "Communauté des biens" at bounding box center [320, 333] width 263 height 33
click at [426, 343] on input "Communauté des biens" at bounding box center [320, 333] width 263 height 33
radio input "true"
click at [403, 459] on div "0" at bounding box center [391, 455] width 56 height 15
click at [411, 457] on input "button" at bounding box center [411, 455] width 15 height 15
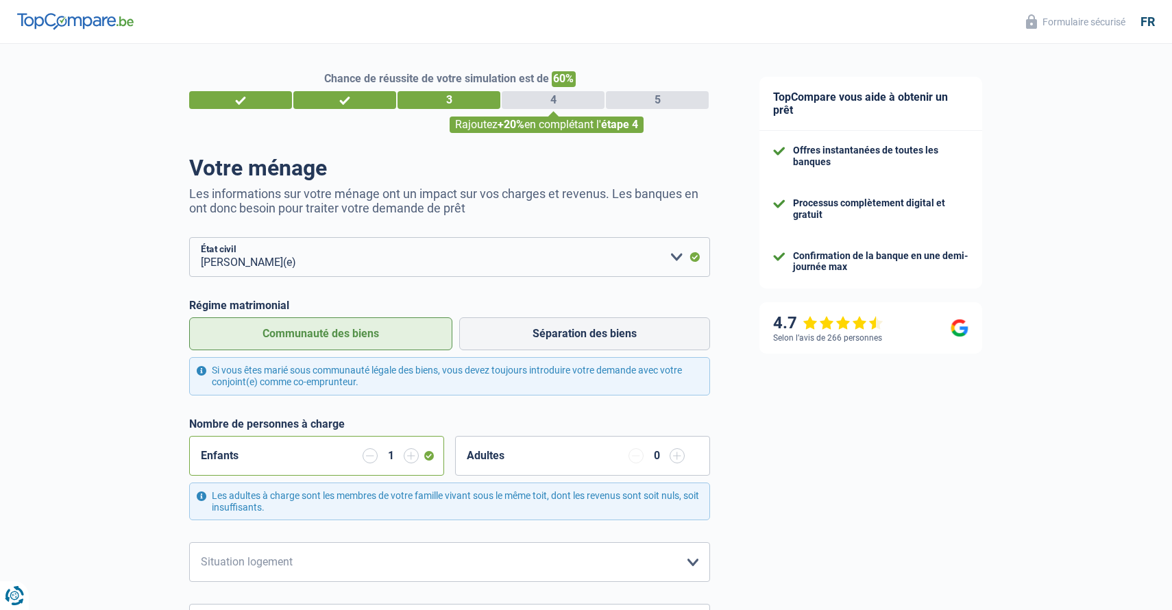
click at [411, 457] on input "button" at bounding box center [411, 455] width 15 height 15
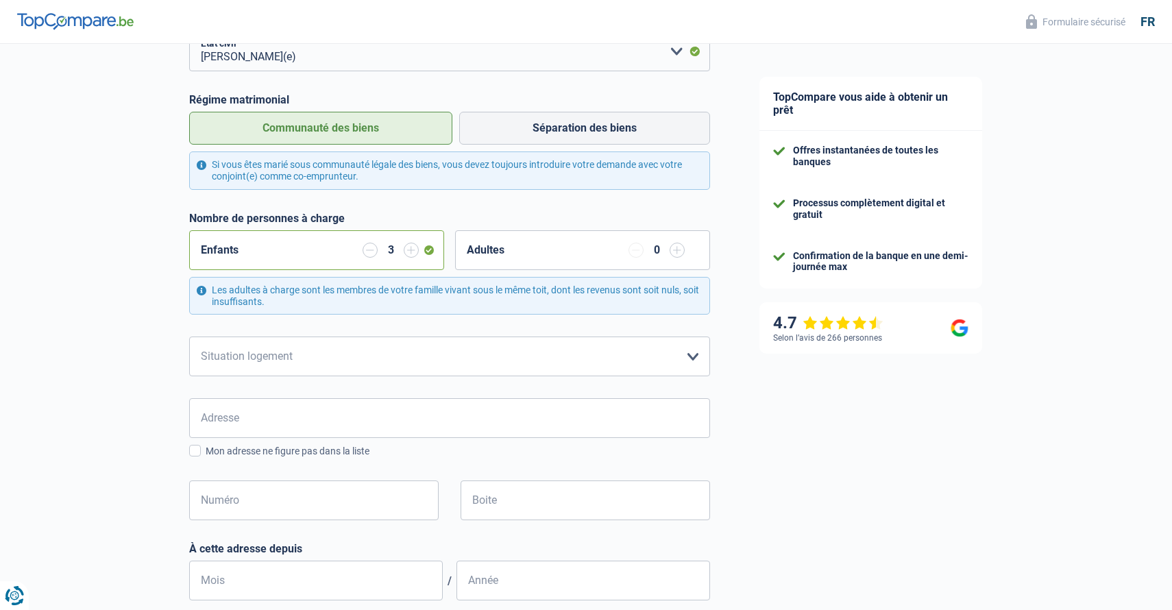
scroll to position [208, 0]
select select "ownerWithMortgage"
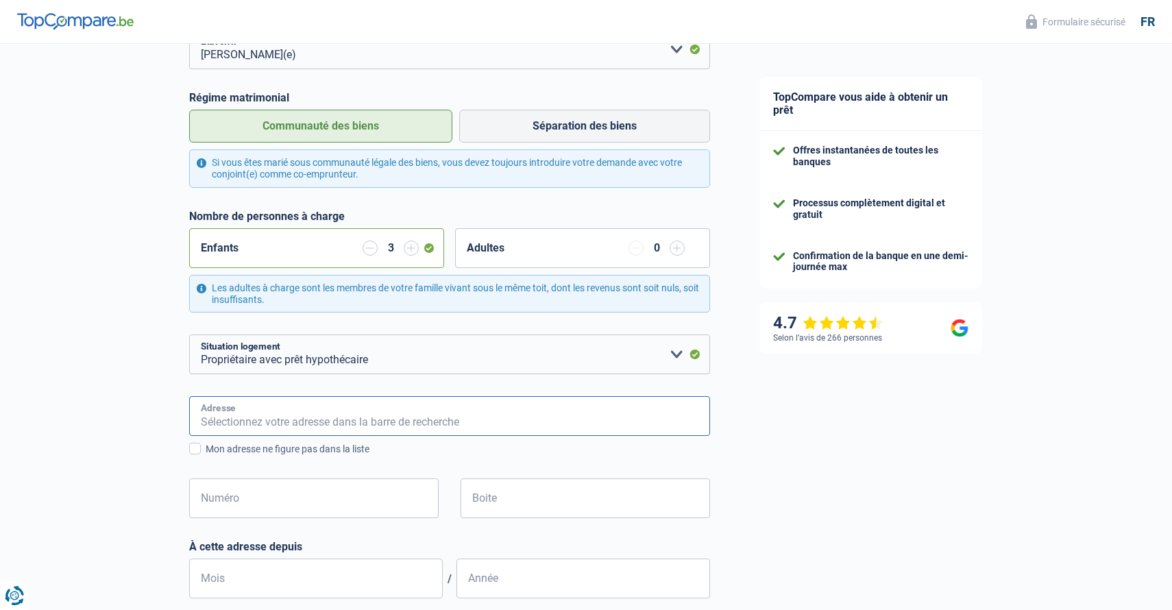
click at [303, 424] on input "Adresse" at bounding box center [449, 416] width 521 height 40
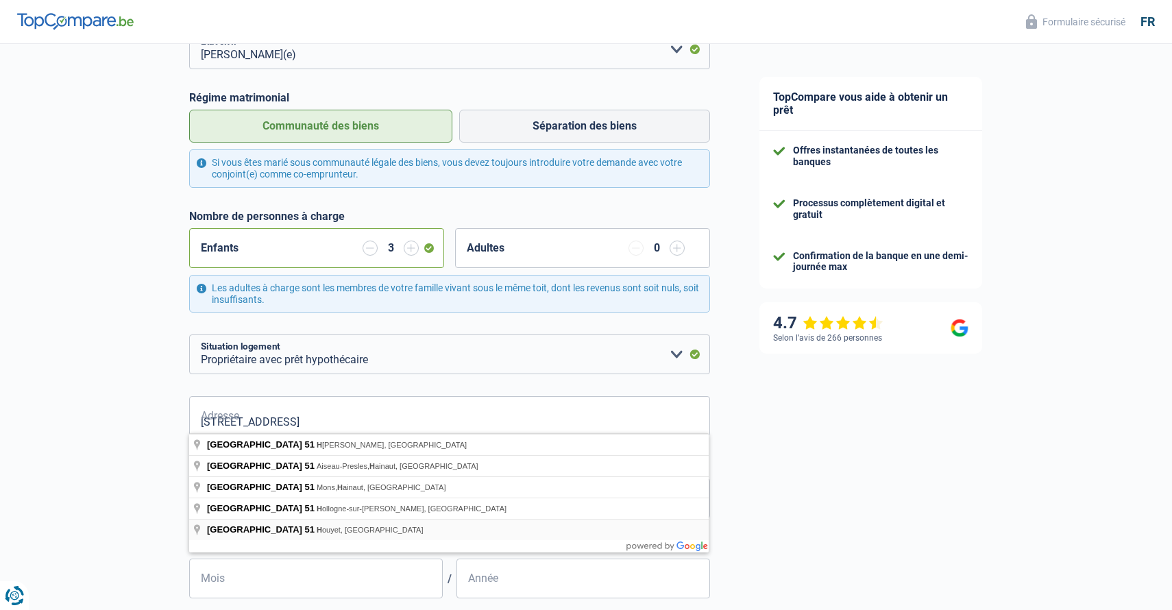
type input "[GEOGRAPHIC_DATA][STREET_ADDRESS][GEOGRAPHIC_DATA]"
type input "51"
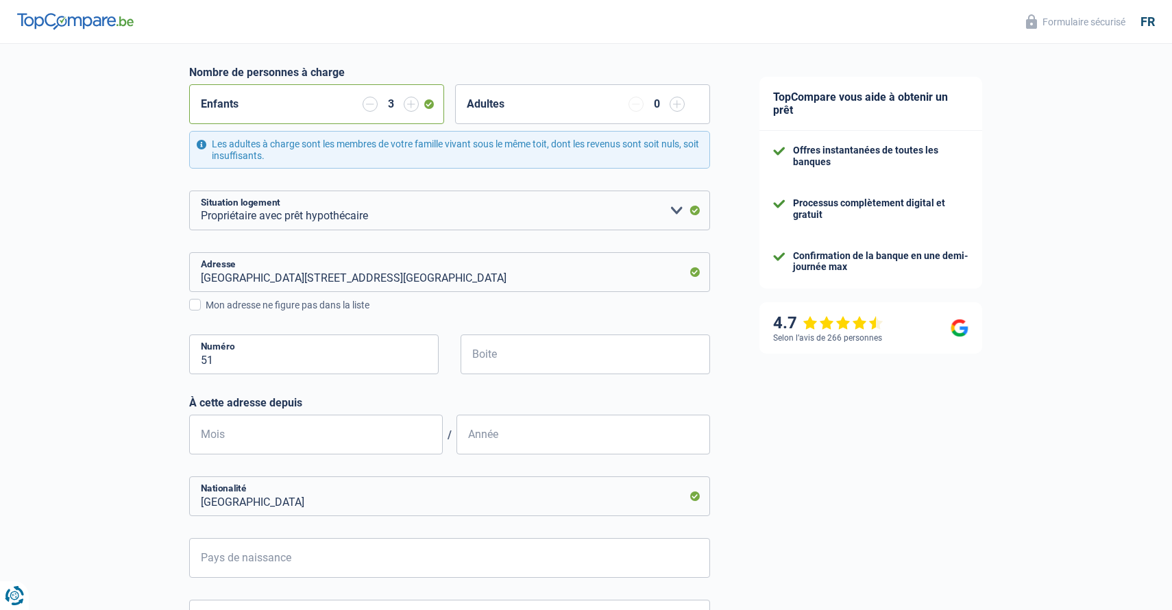
scroll to position [354, 0]
type input "02"
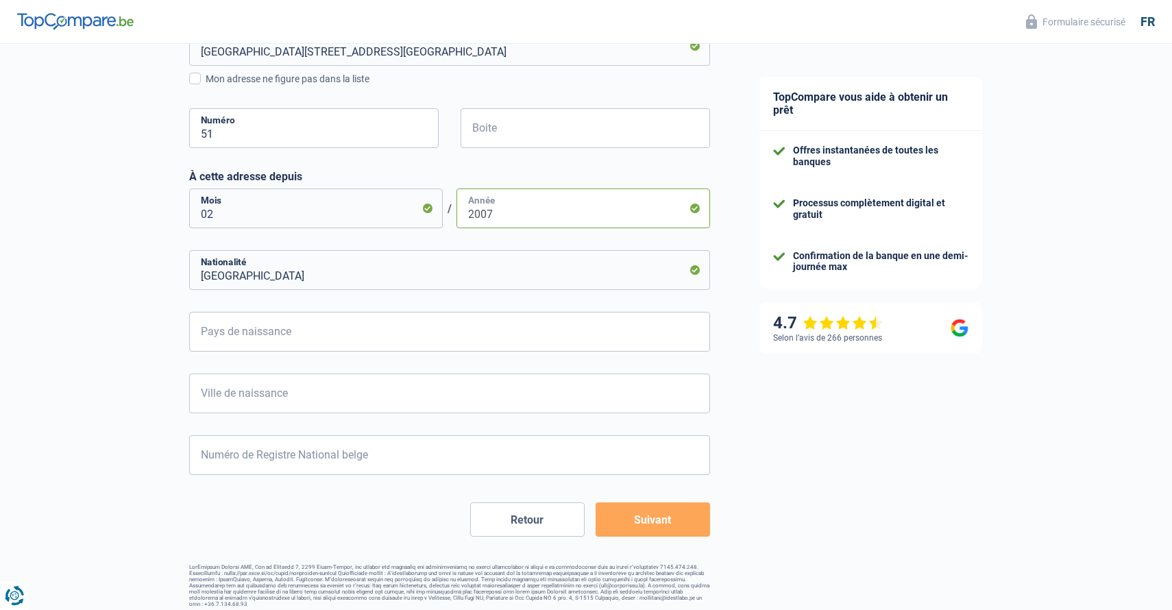
scroll to position [577, 0]
type input "2007"
click at [651, 513] on button "Suivant" at bounding box center [653, 520] width 114 height 34
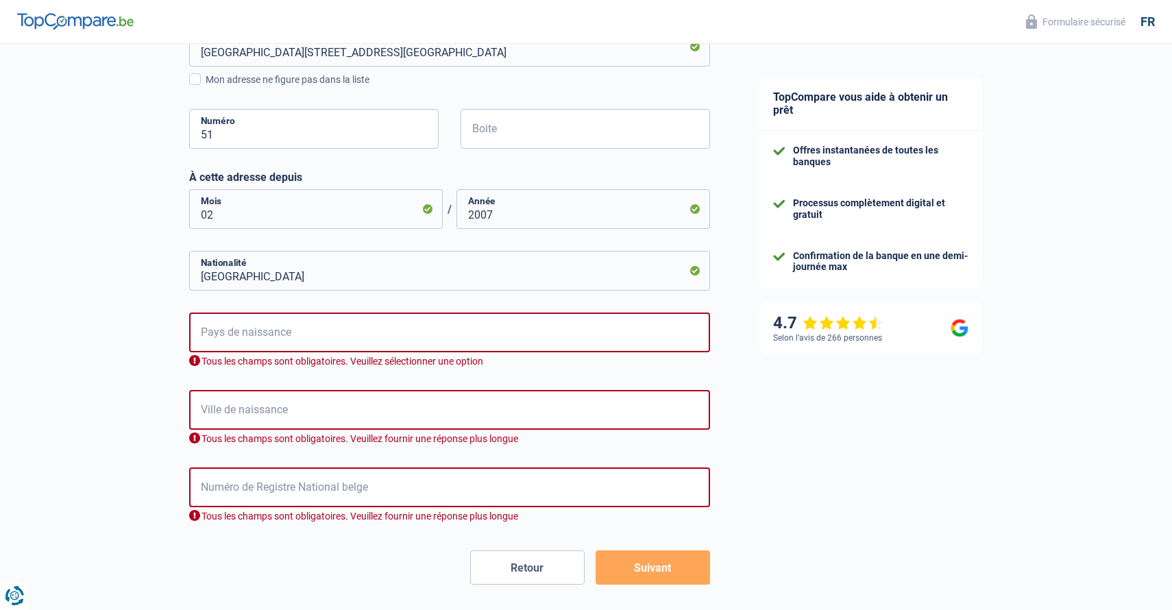
scroll to position [624, 0]
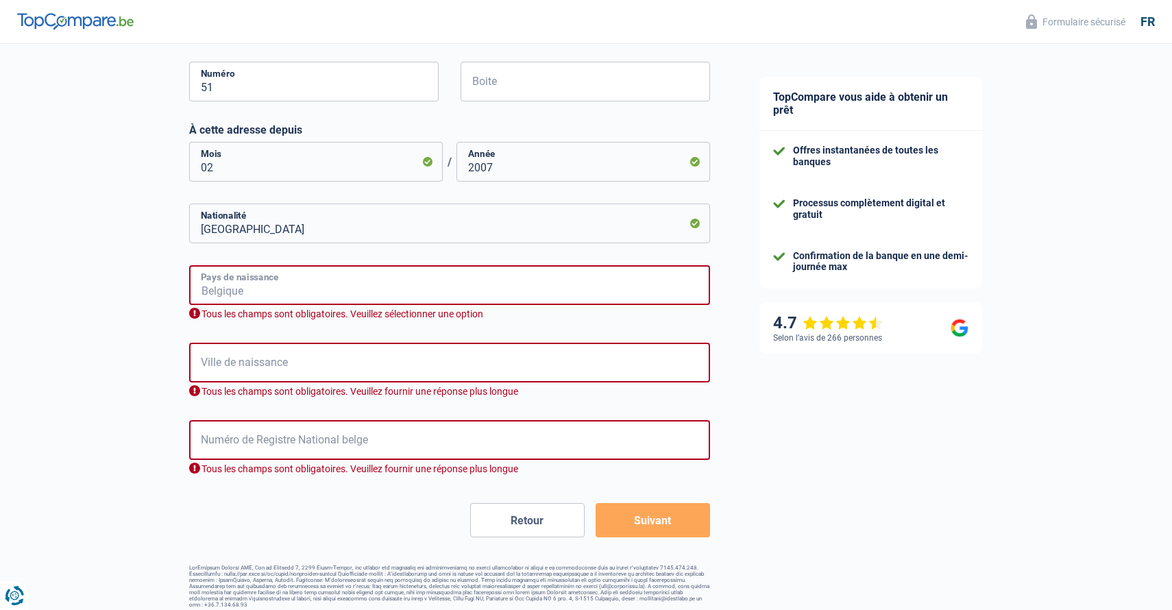
click at [321, 292] on input "Pays de naissance" at bounding box center [449, 285] width 521 height 40
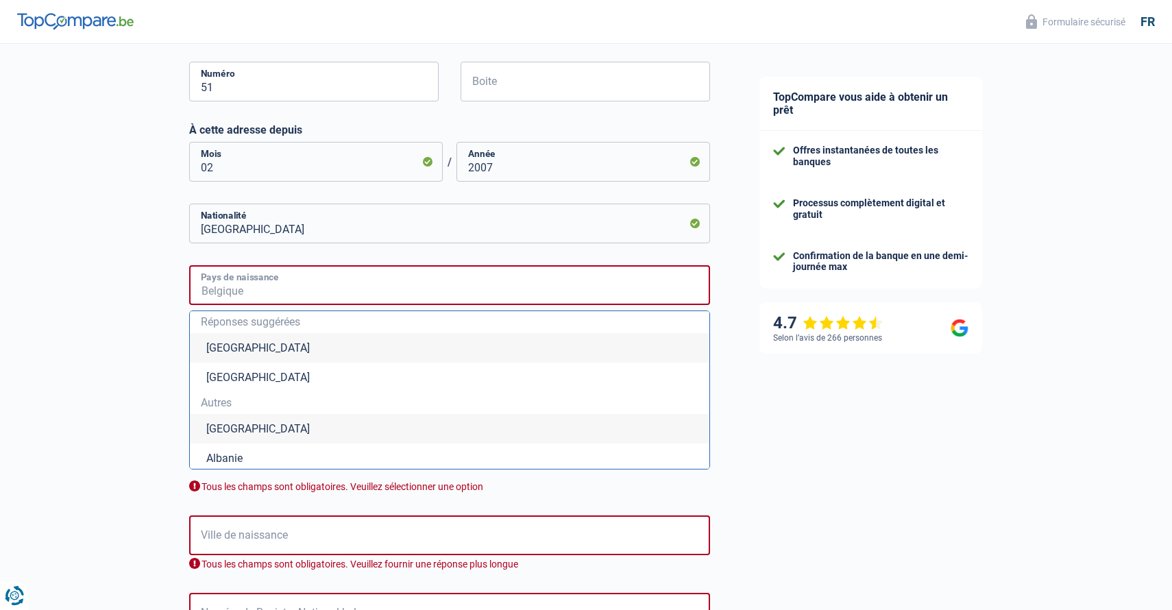
type input "B"
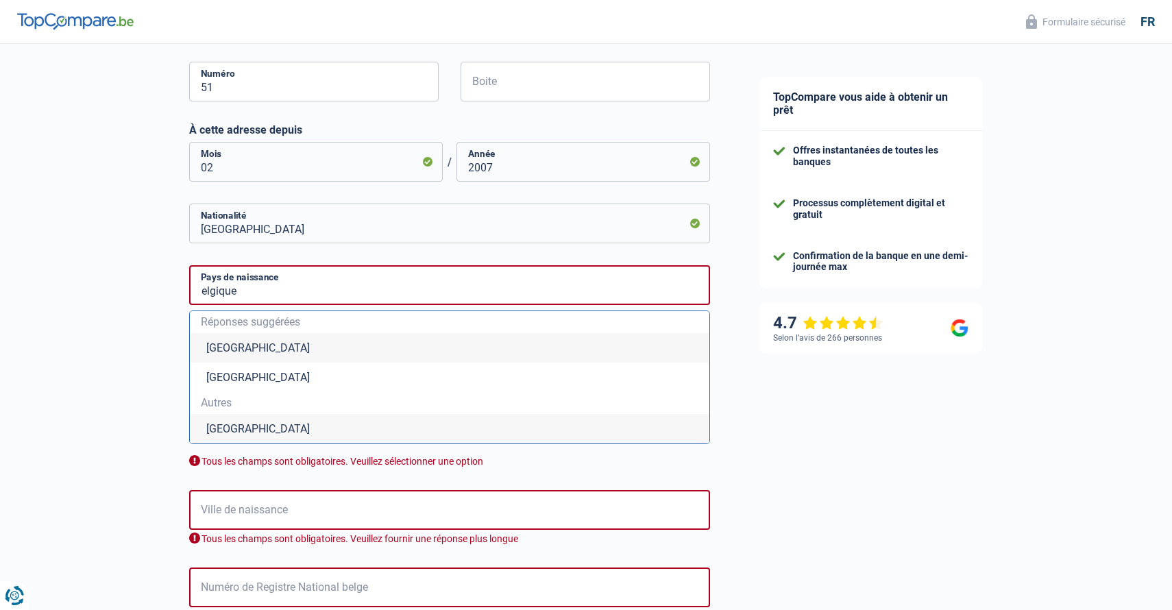
click at [236, 352] on li "[GEOGRAPHIC_DATA]" at bounding box center [450, 347] width 520 height 29
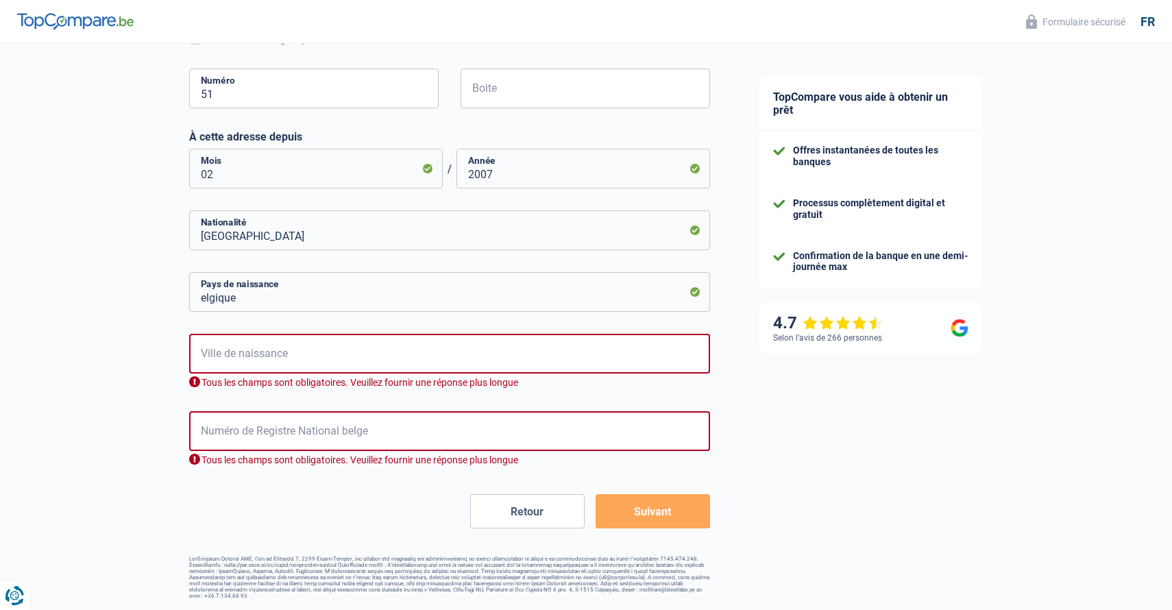
type input "[GEOGRAPHIC_DATA]"
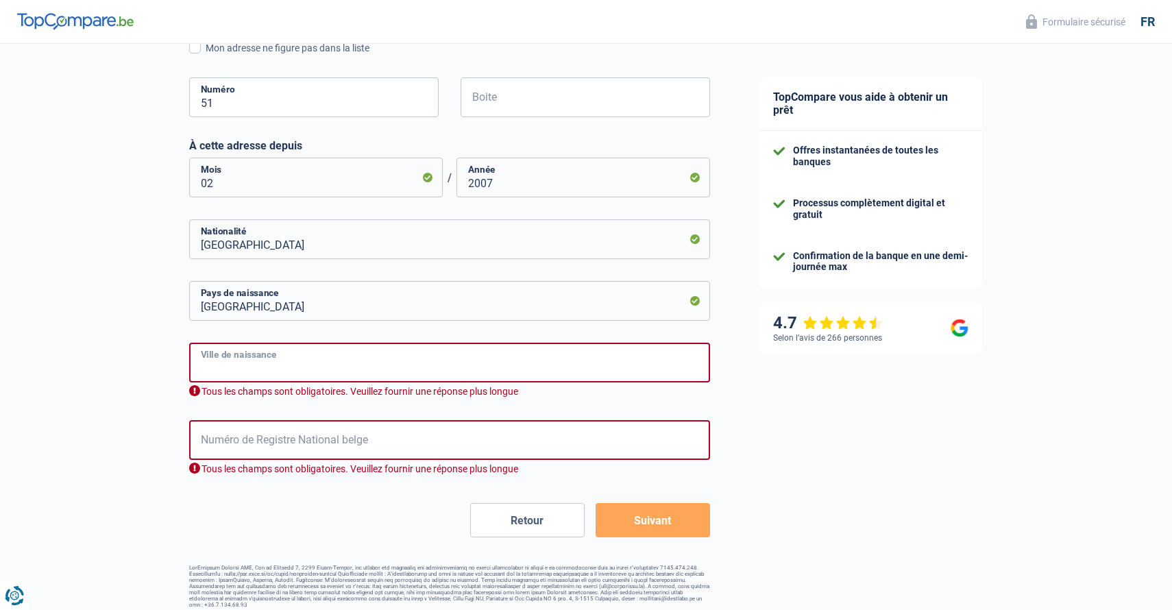
click at [236, 363] on input "Ville de naissance" at bounding box center [449, 363] width 521 height 40
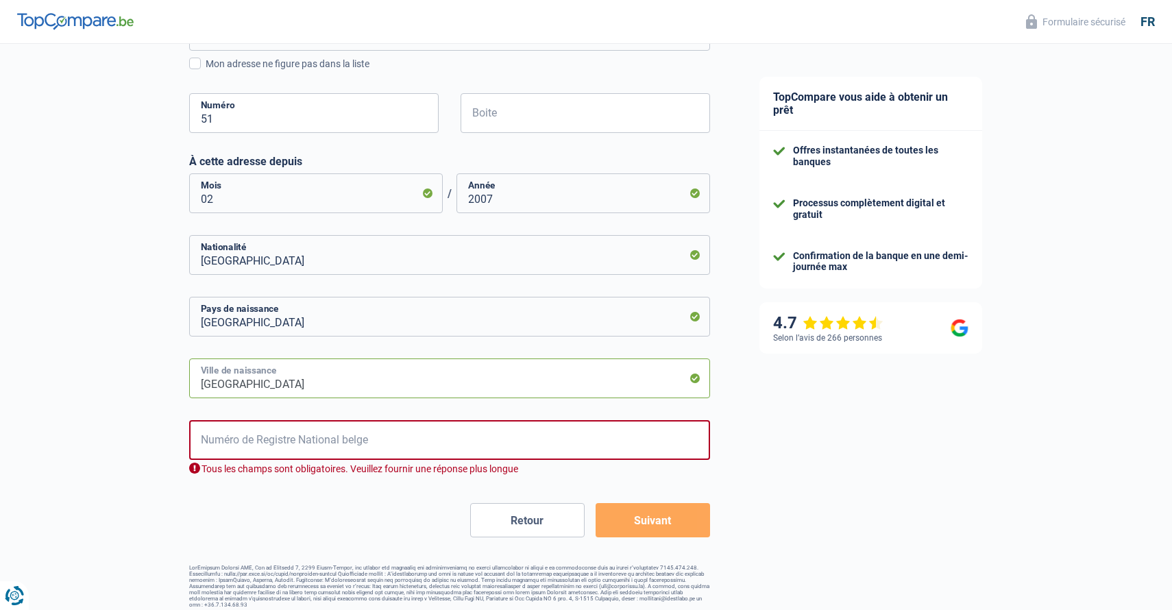
type input "[GEOGRAPHIC_DATA]"
click at [241, 435] on input "Numéro de Registre National belge" at bounding box center [449, 440] width 521 height 40
click at [210, 447] on input "95.05.24-210.17" at bounding box center [449, 440] width 521 height 40
type input "5"
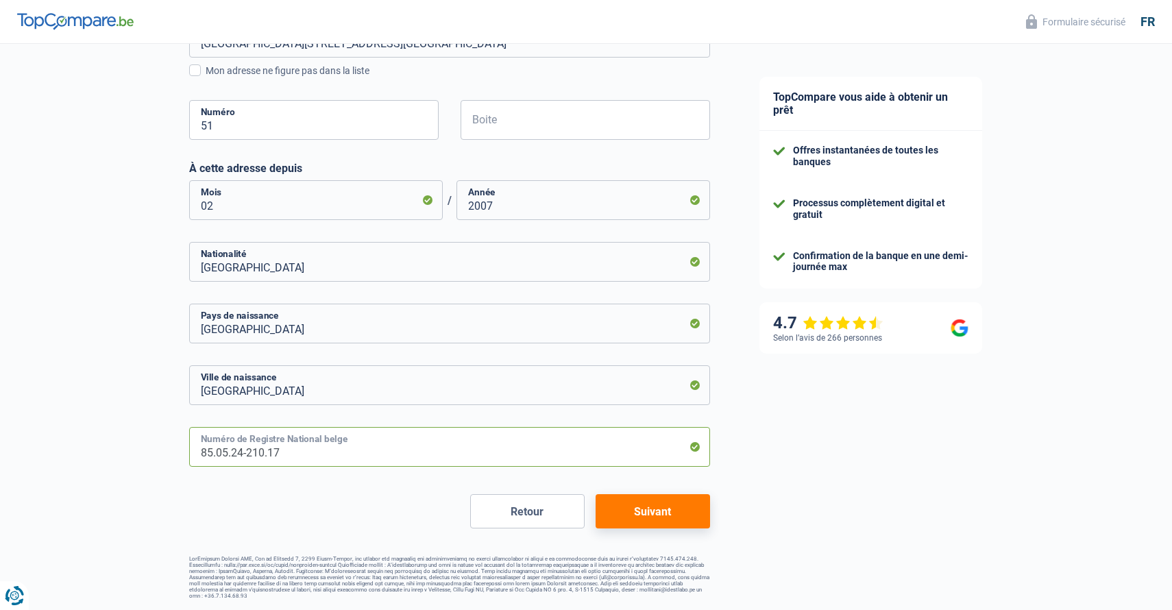
scroll to position [577, 0]
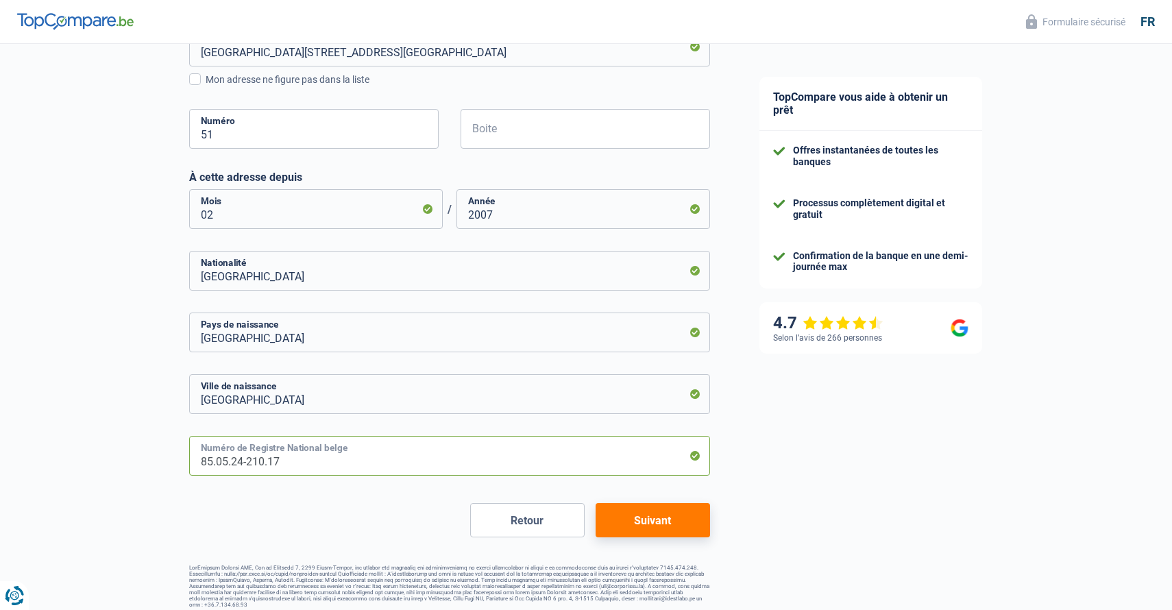
type input "85.05.24-210.17"
click at [659, 516] on button "Suivant" at bounding box center [653, 520] width 114 height 34
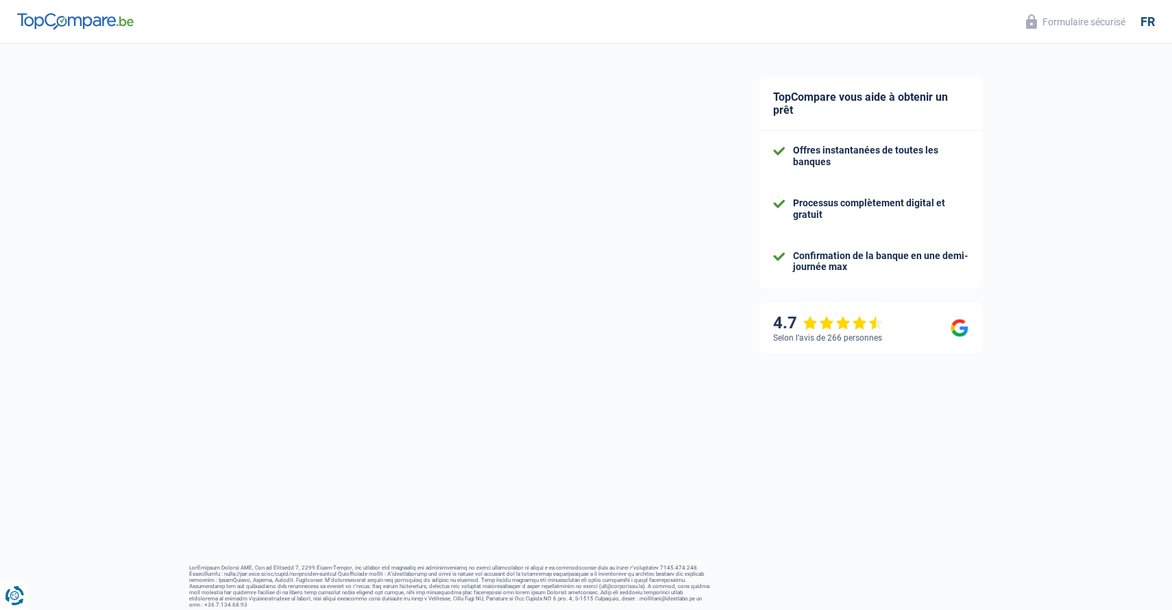
scroll to position [111, 0]
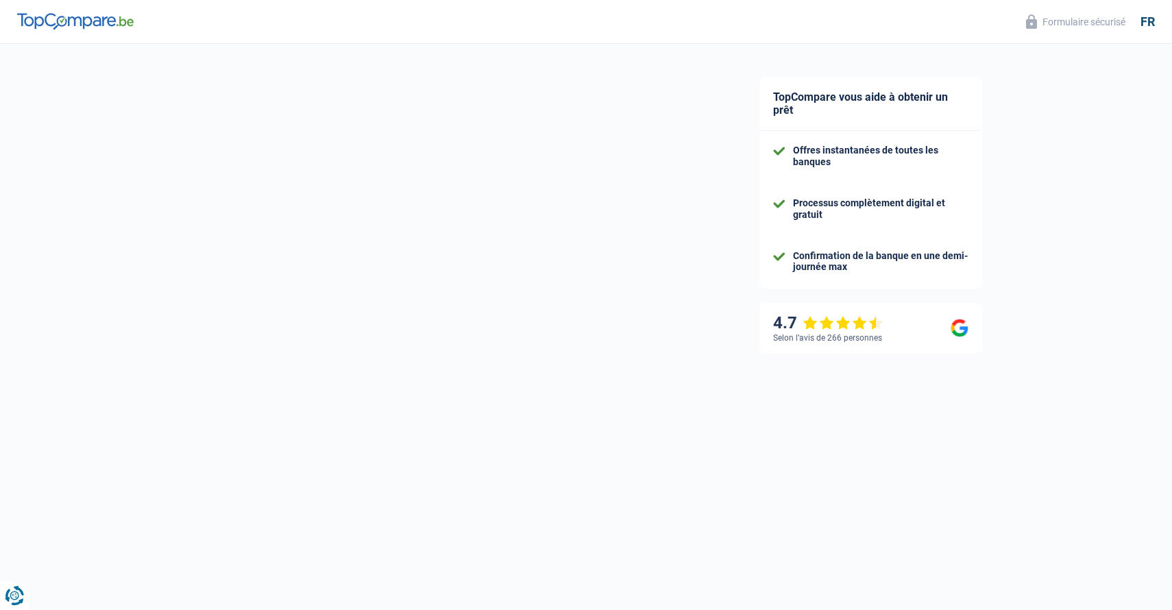
select select "familyAllowances"
select select "netSalary"
select select "mealVouchers"
select select "mortgage"
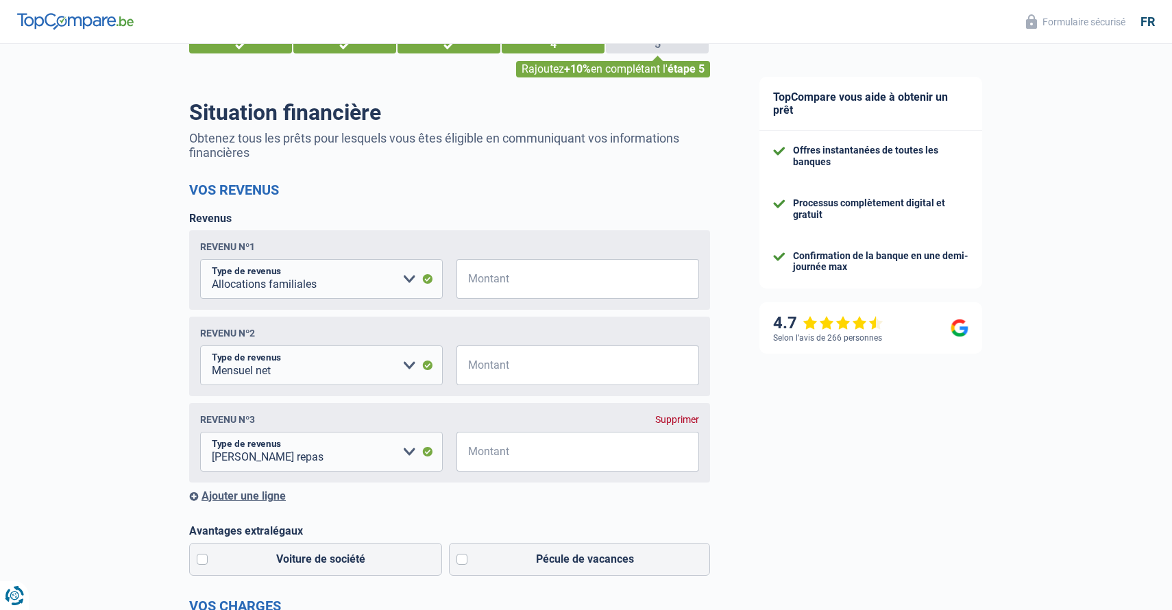
scroll to position [58, 0]
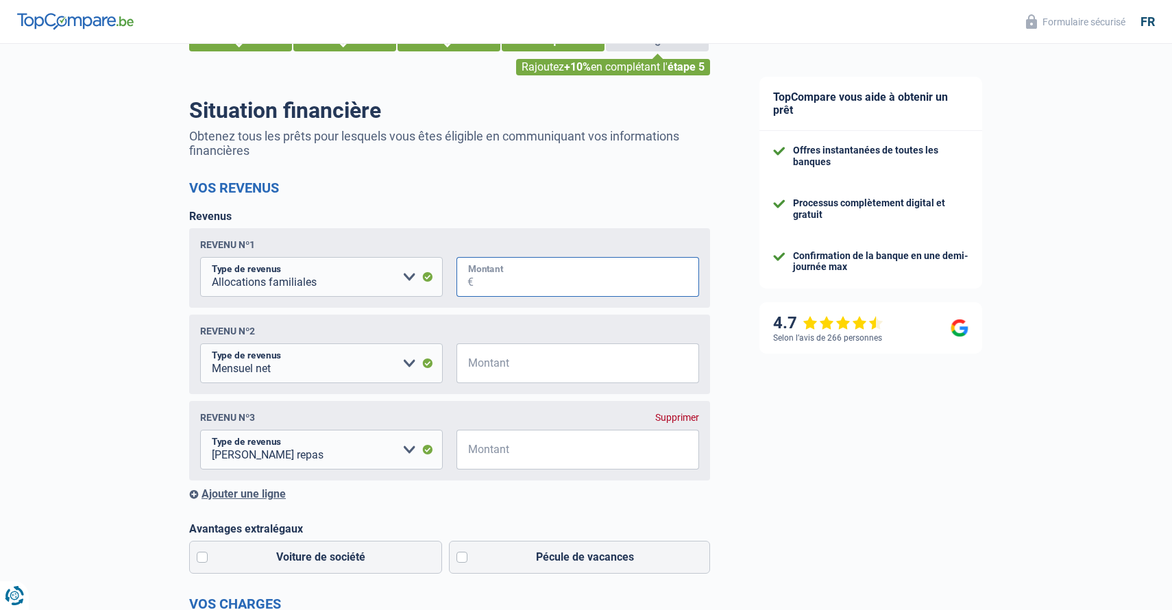
click at [518, 282] on input "Montant" at bounding box center [587, 277] width 226 height 40
type input "800"
click at [496, 353] on input "Montant" at bounding box center [587, 363] width 226 height 40
type input "2.300"
select select "netSalary"
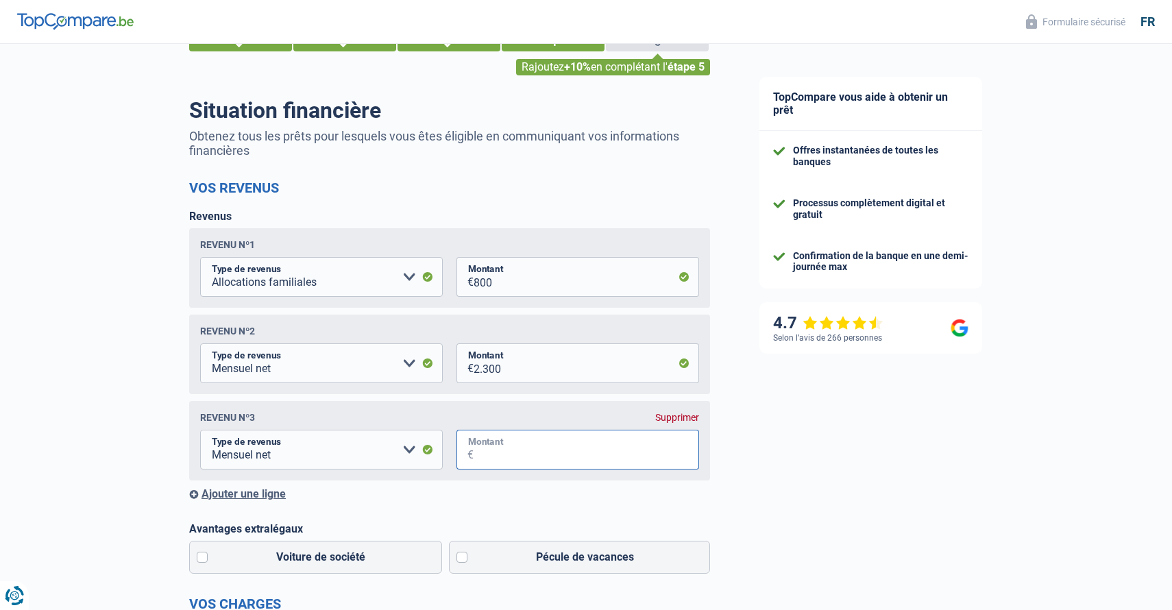
click at [496, 445] on input "Montant" at bounding box center [587, 450] width 226 height 40
type input "1.960"
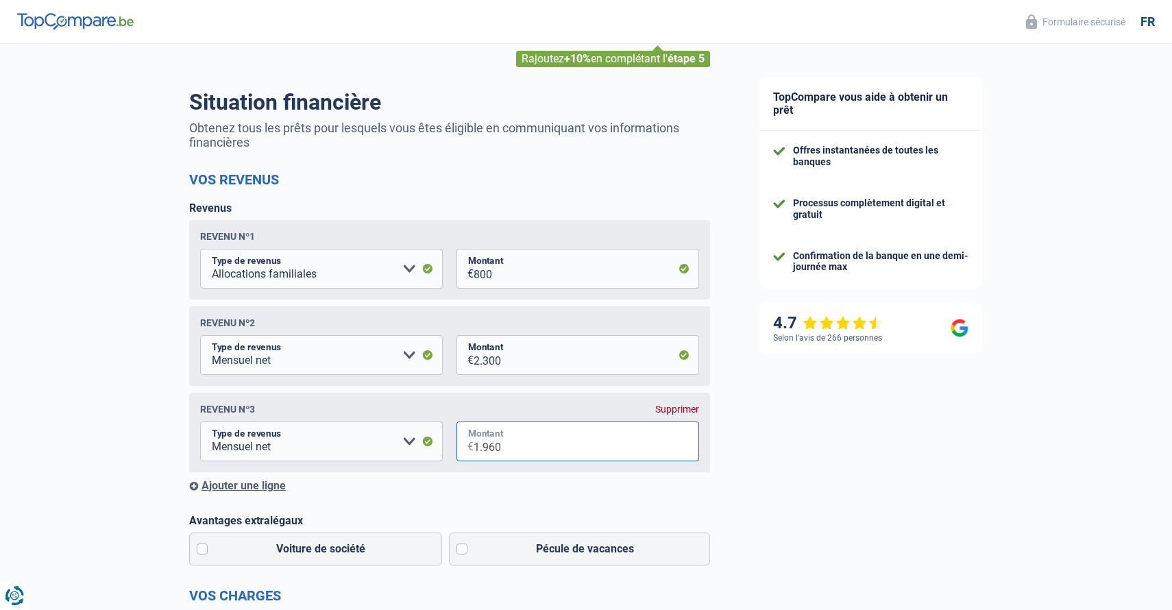
scroll to position [69, 0]
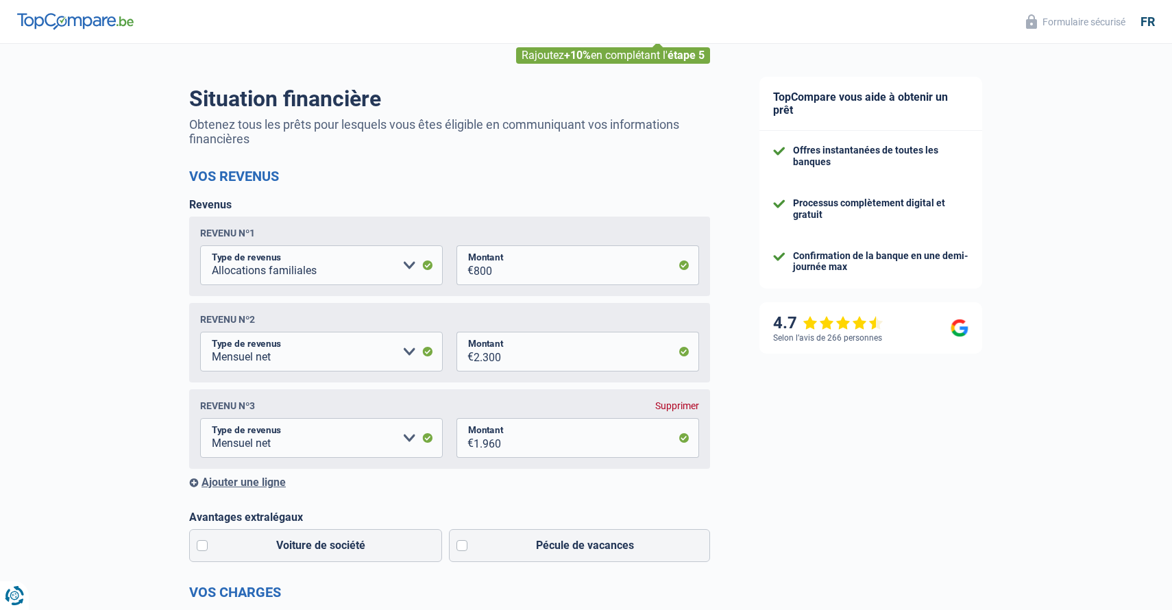
click at [251, 481] on div "Ajouter une ligne" at bounding box center [449, 482] width 521 height 13
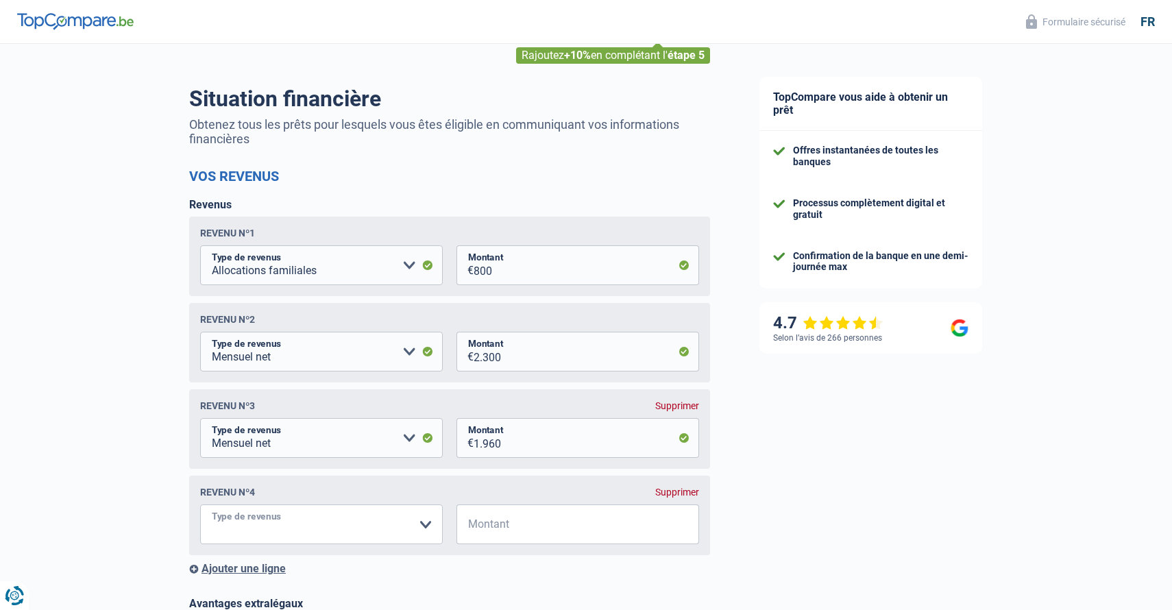
select select "mealVouchers"
click at [484, 524] on input "Montant" at bounding box center [587, 524] width 226 height 40
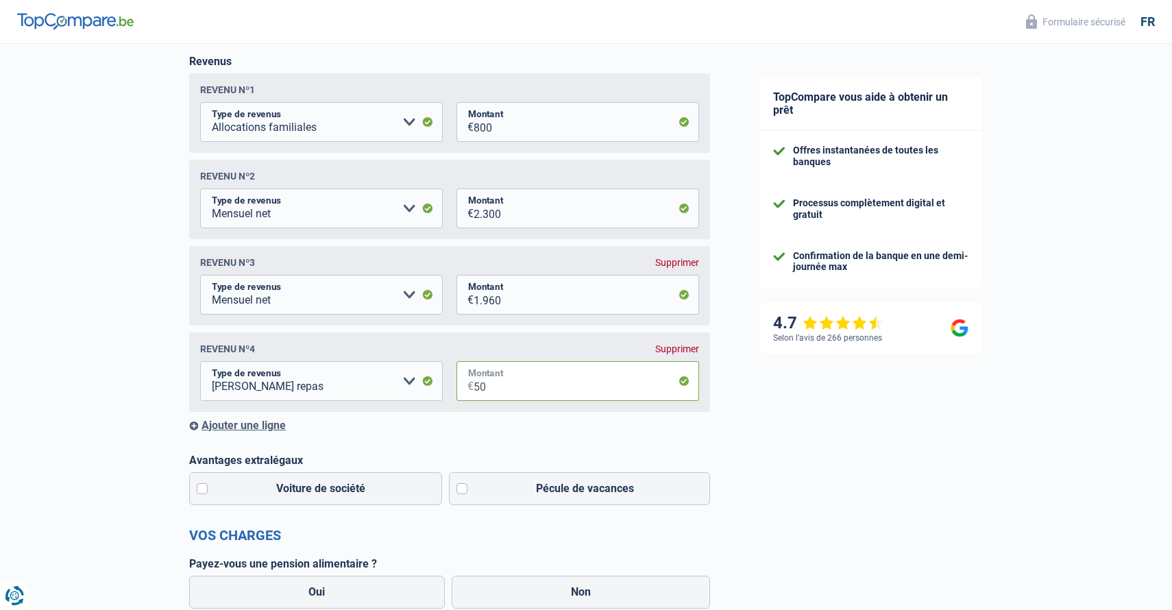
scroll to position [218, 0]
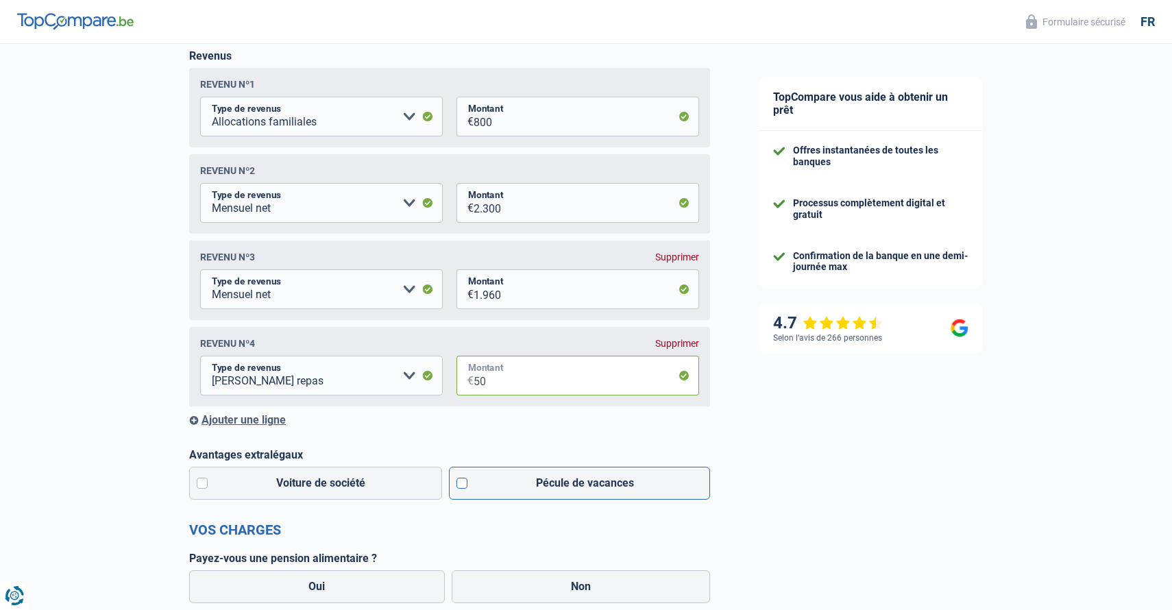
type input "50"
click at [463, 485] on label "Pécule de vacances" at bounding box center [580, 483] width 262 height 33
click at [463, 485] on input "Pécule de vacances" at bounding box center [580, 483] width 262 height 33
checkbox input "true"
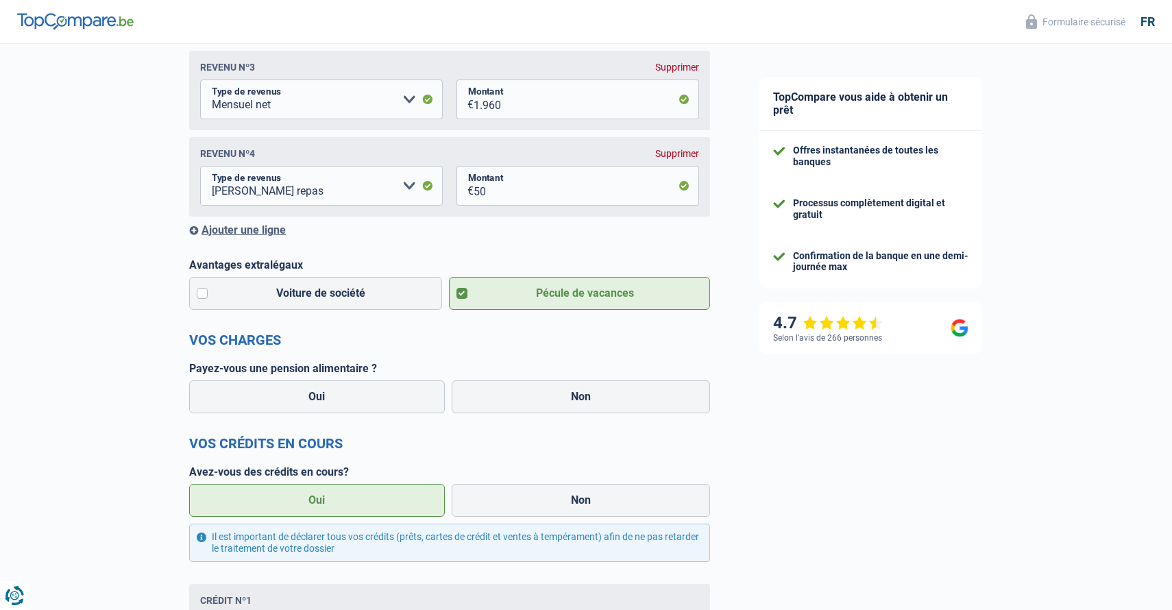
scroll to position [413, 0]
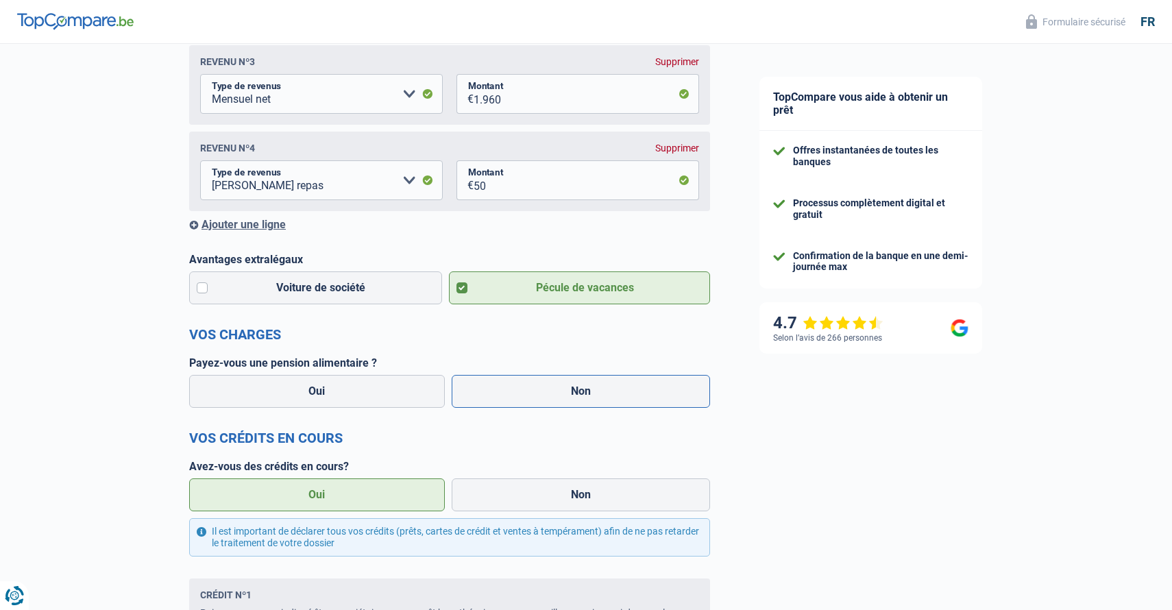
click at [544, 390] on label "Non" at bounding box center [581, 391] width 259 height 33
click at [544, 390] on input "Non" at bounding box center [581, 391] width 259 height 33
radio input "true"
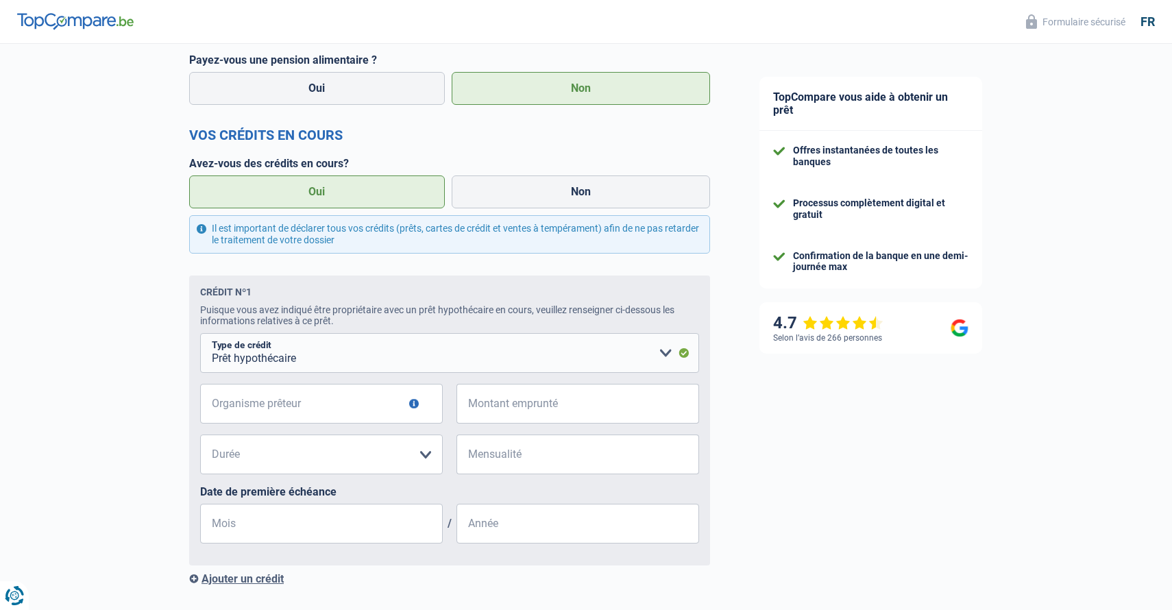
scroll to position [717, 0]
type input "BNP"
click at [489, 409] on input "Montant emprunté" at bounding box center [587, 403] width 226 height 40
type input "270.000"
select select "360"
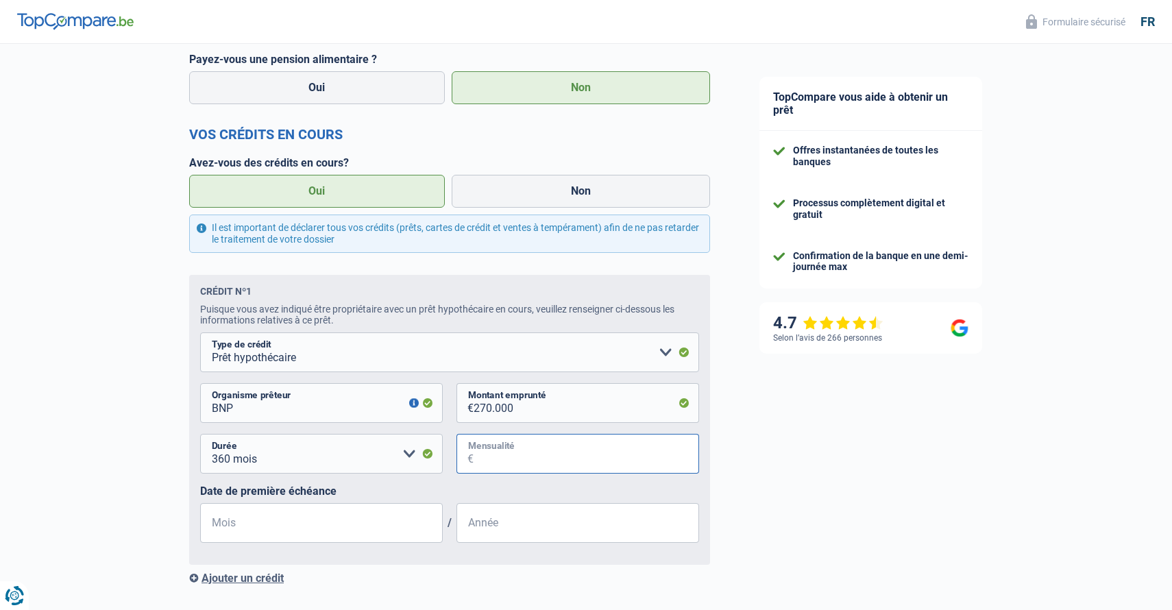
click at [479, 452] on input "Mensualité" at bounding box center [587, 454] width 226 height 40
type input "1.192"
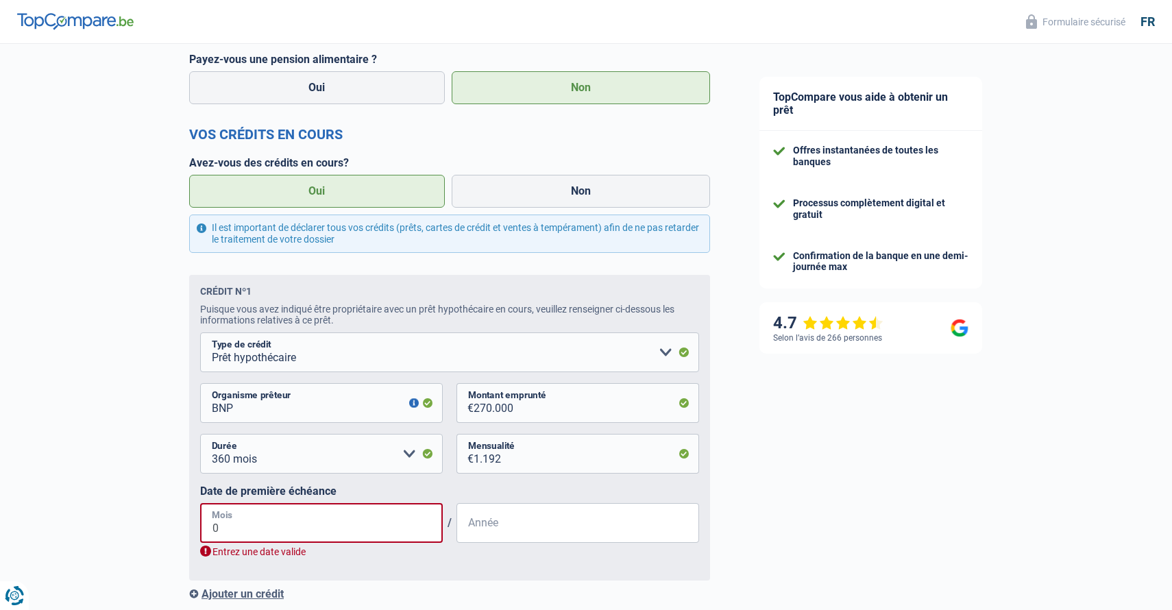
type input "08"
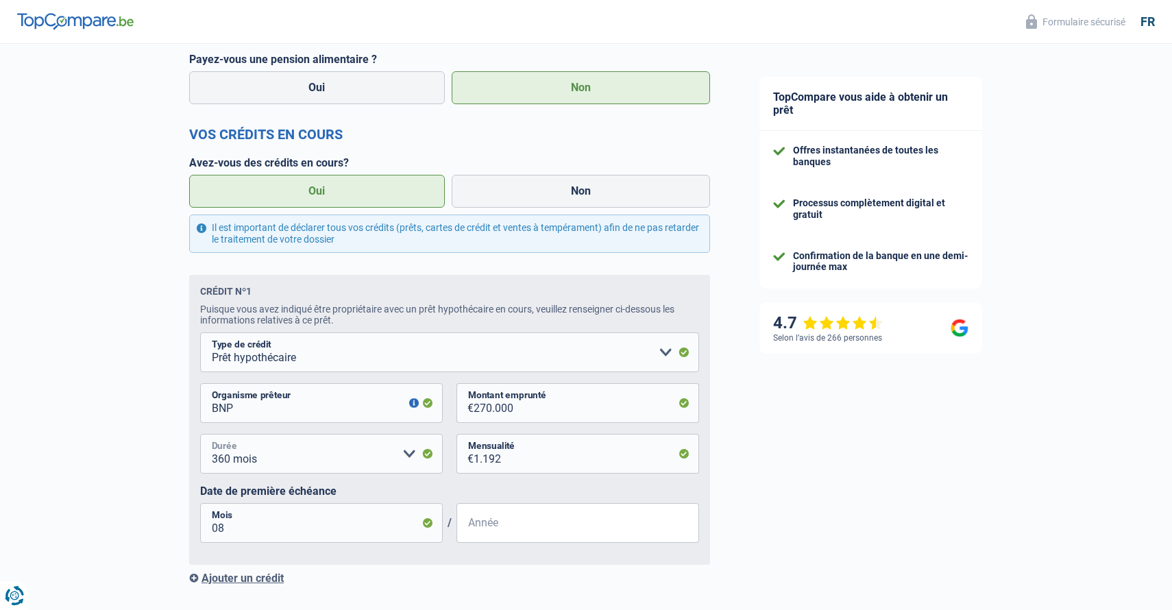
select select "300"
click at [386, 524] on input "08" at bounding box center [321, 523] width 243 height 40
click at [506, 524] on input "Année" at bounding box center [578, 523] width 243 height 40
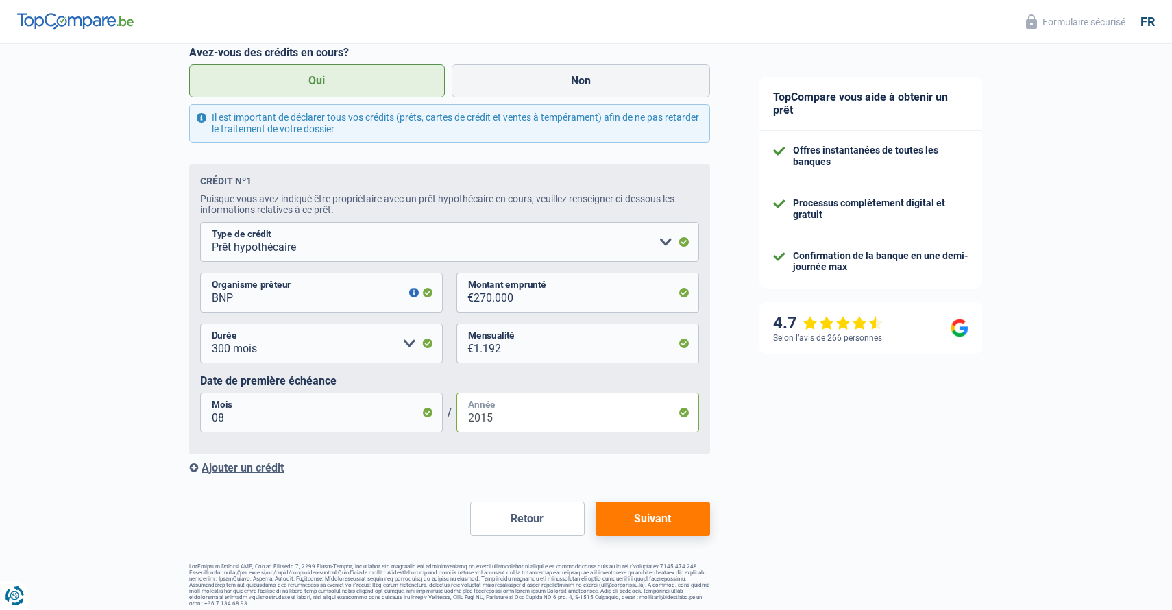
scroll to position [827, 0]
type input "2015"
click at [275, 470] on div "Ajouter un crédit" at bounding box center [449, 468] width 521 height 13
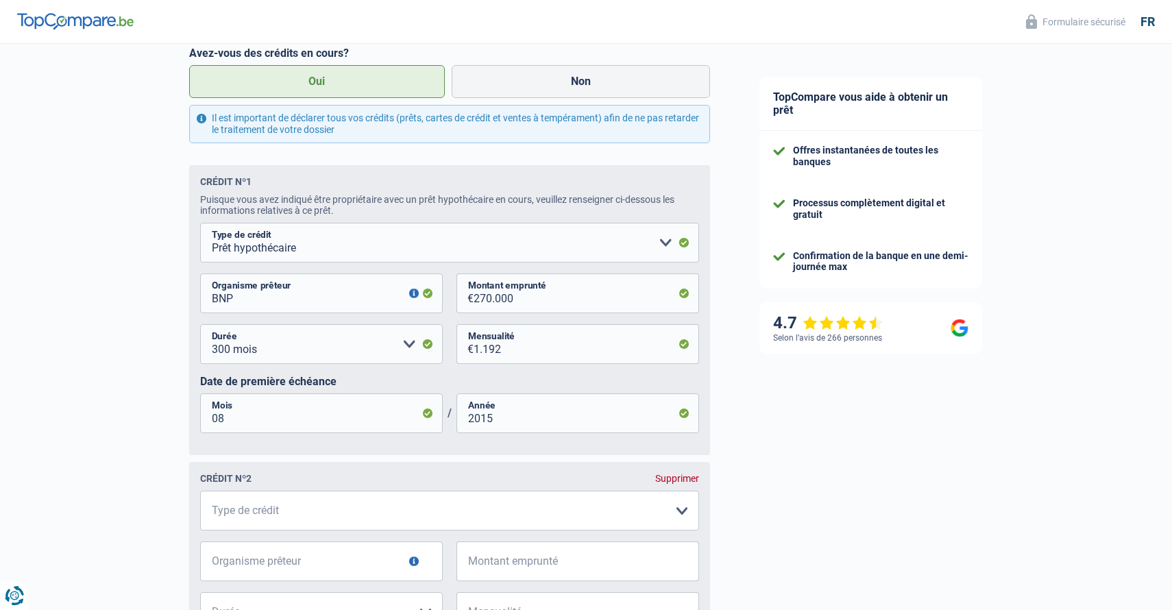
scroll to position [844, 0]
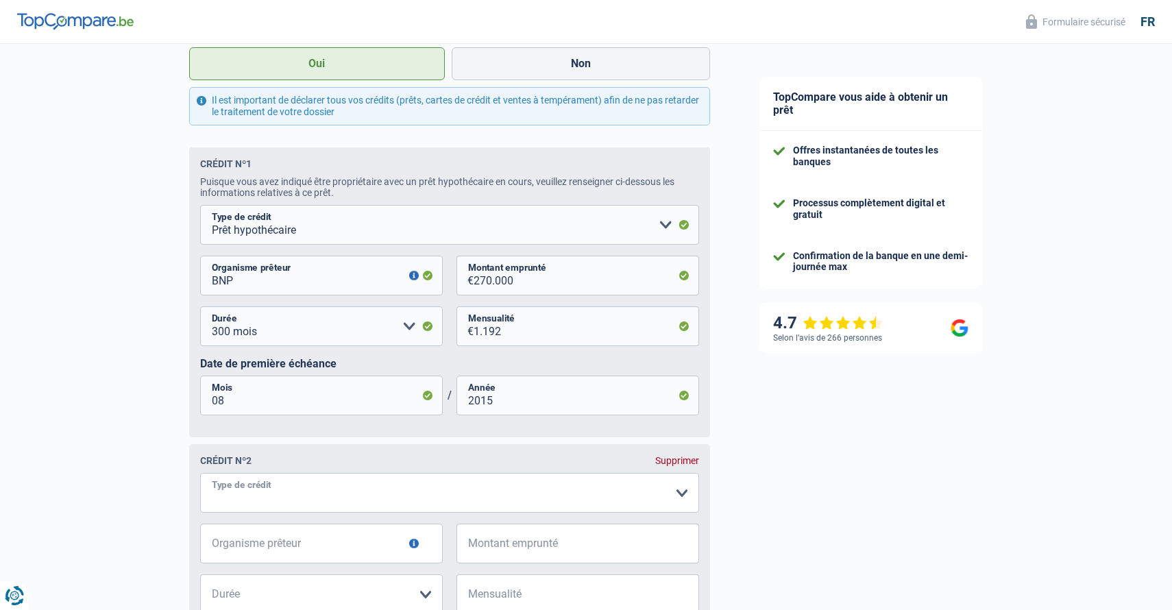
select select "carLoan"
click at [513, 333] on input "1.192" at bounding box center [587, 326] width 226 height 40
type input "1.480"
type input "BNP"
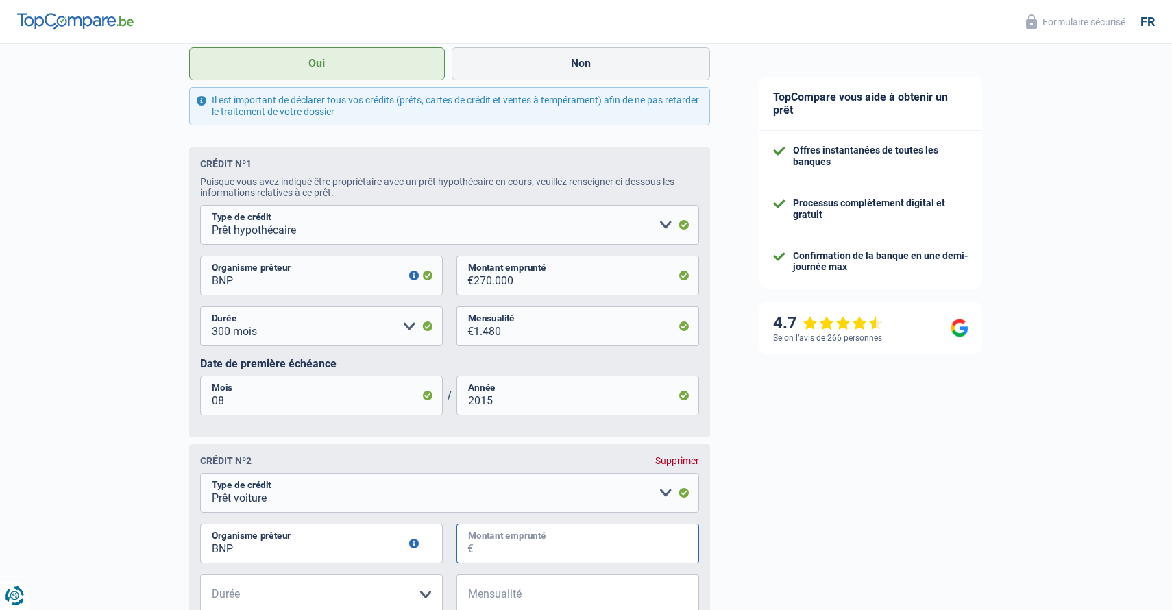
click at [559, 541] on input "Montant emprunté" at bounding box center [587, 544] width 226 height 40
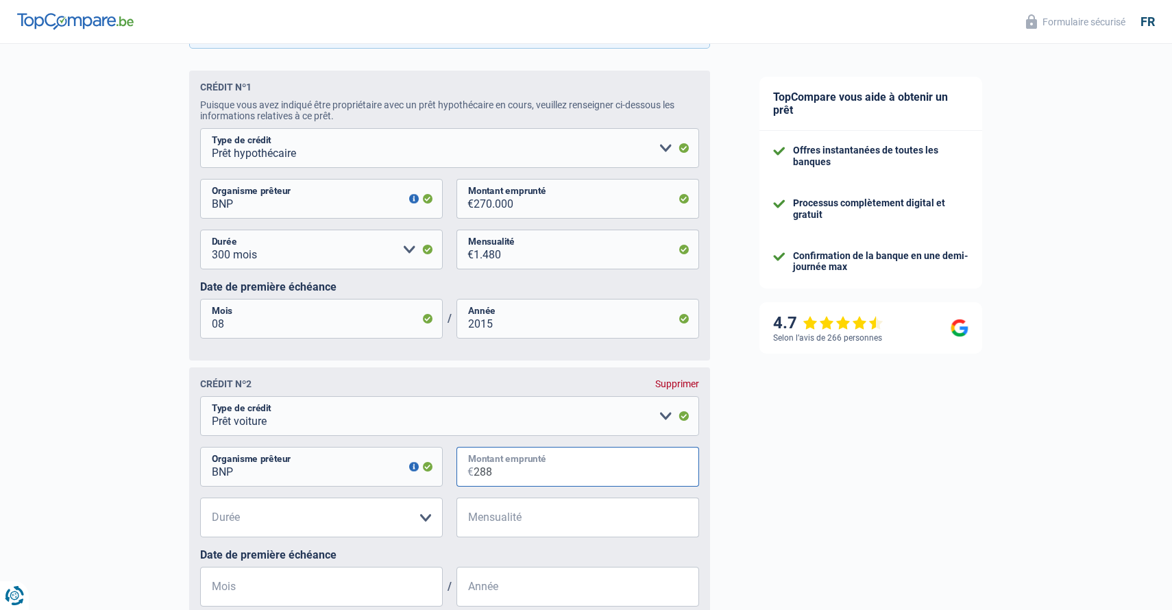
scroll to position [937, 0]
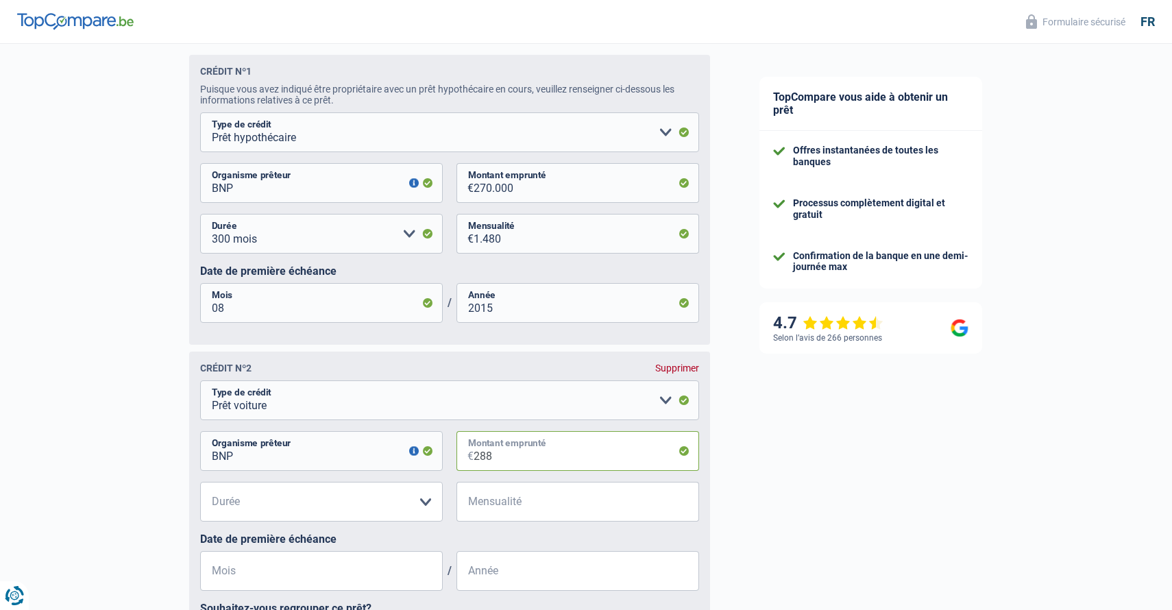
type input "288"
select select "24"
click at [485, 497] on input "Mensualité" at bounding box center [587, 502] width 226 height 40
click at [502, 461] on input "288" at bounding box center [587, 451] width 226 height 40
type input "28"
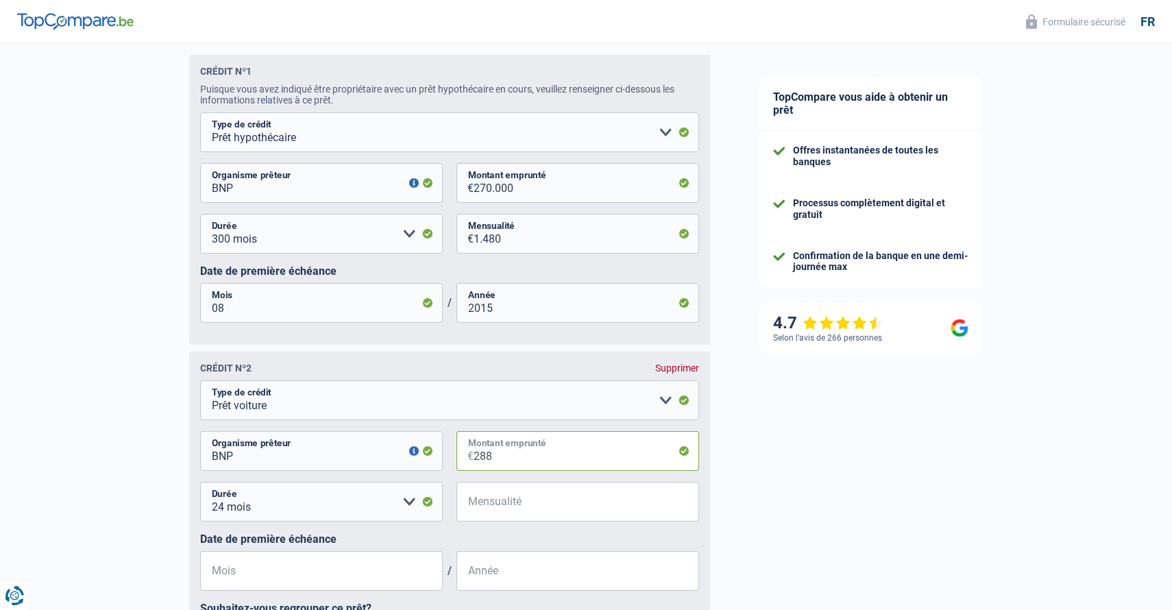
select select
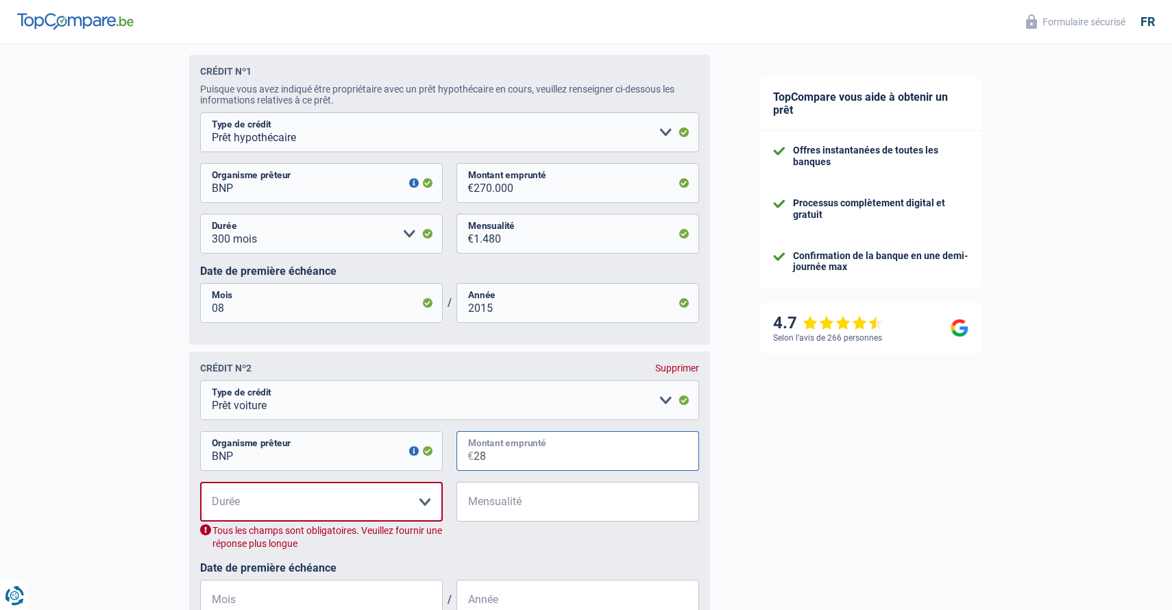
type input "2"
type input "15.000"
click at [502, 510] on input "Mensualité" at bounding box center [587, 502] width 226 height 40
type input "288"
select select "60"
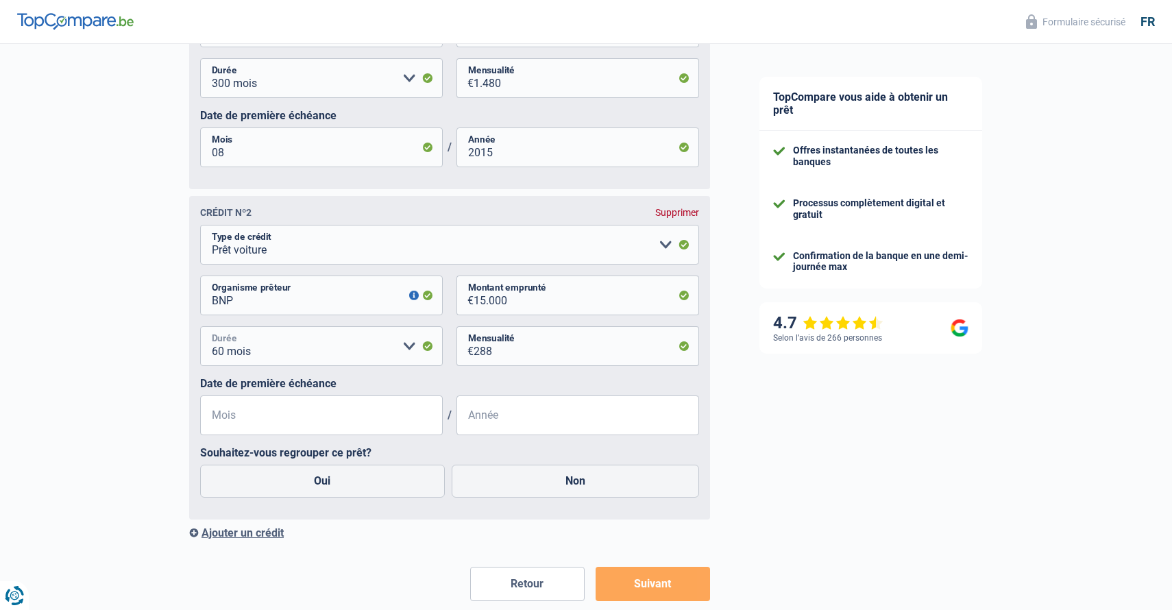
scroll to position [1094, 0]
type input "12"
type input "2024"
click at [520, 483] on label "Non" at bounding box center [576, 479] width 248 height 33
click at [520, 483] on input "Non" at bounding box center [576, 479] width 248 height 33
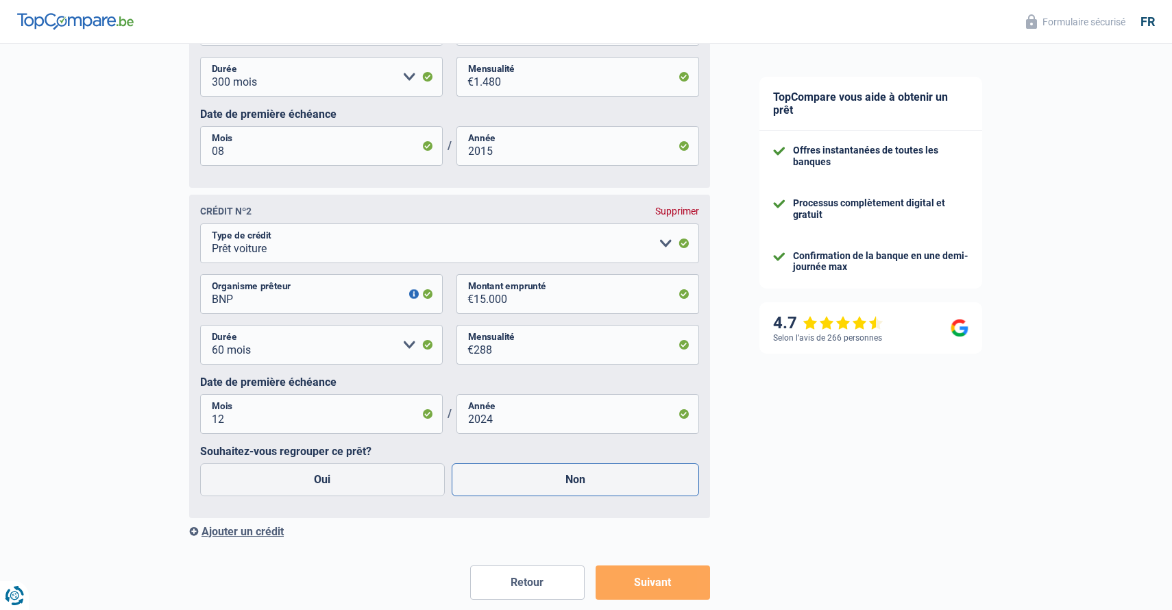
radio input "true"
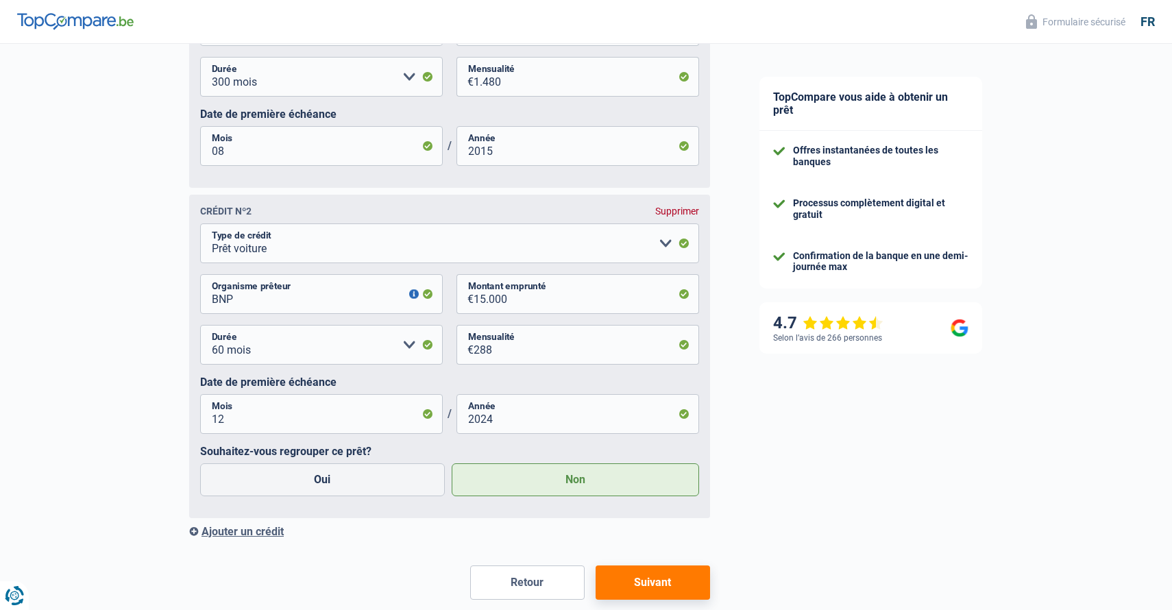
click at [263, 528] on div "Ajouter un crédit" at bounding box center [449, 531] width 521 height 13
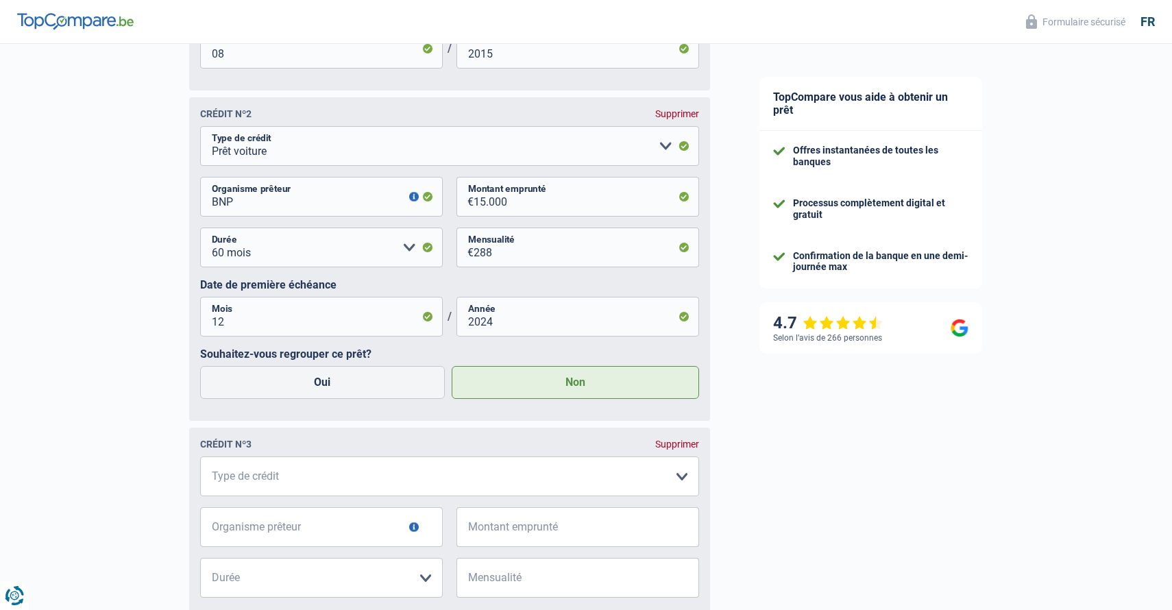
scroll to position [1248, 0]
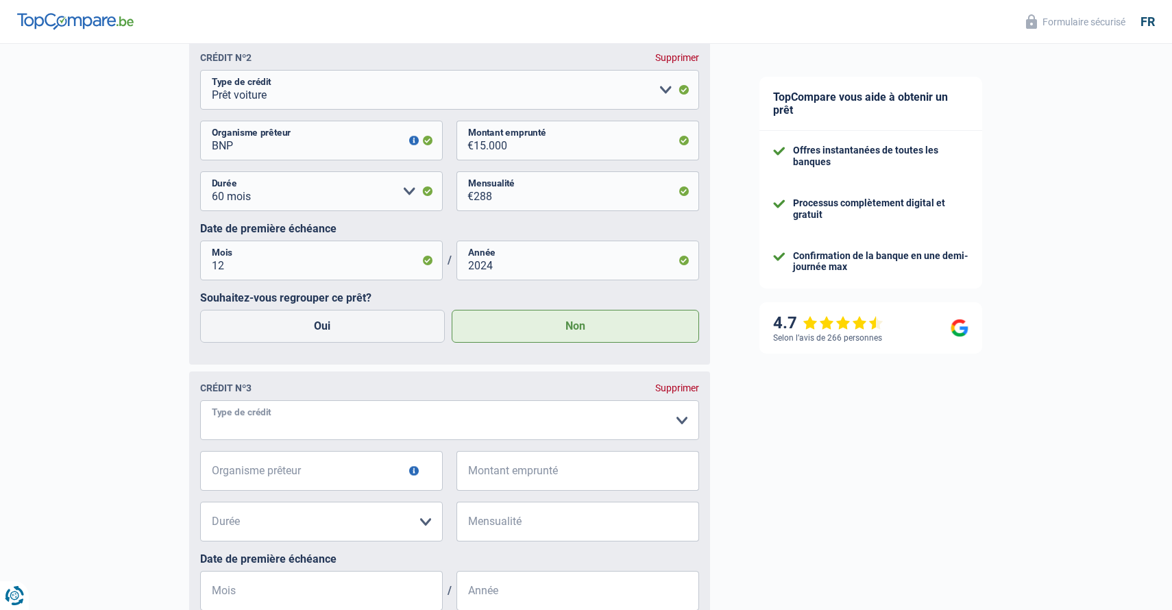
select select "carLoan"
click at [219, 476] on input "Bobank" at bounding box center [321, 471] width 243 height 40
type input "Beobank"
click at [476, 481] on input "Montant emprunté" at bounding box center [587, 471] width 226 height 40
type input "30.000"
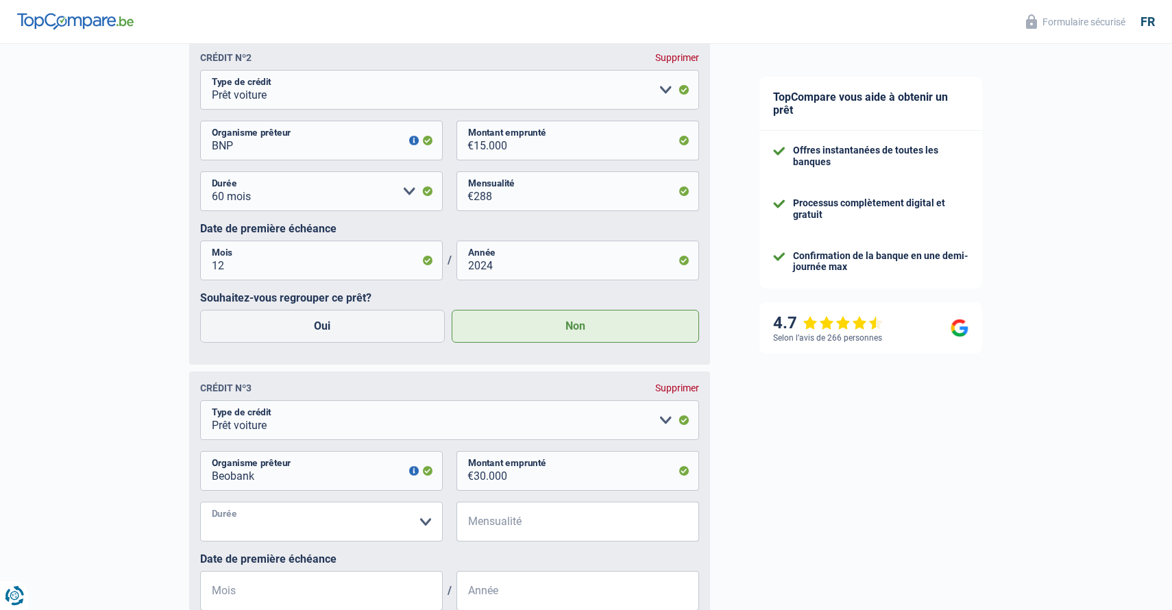
select select "60"
click at [497, 514] on input "Mensualité" at bounding box center [587, 522] width 226 height 40
type input "565"
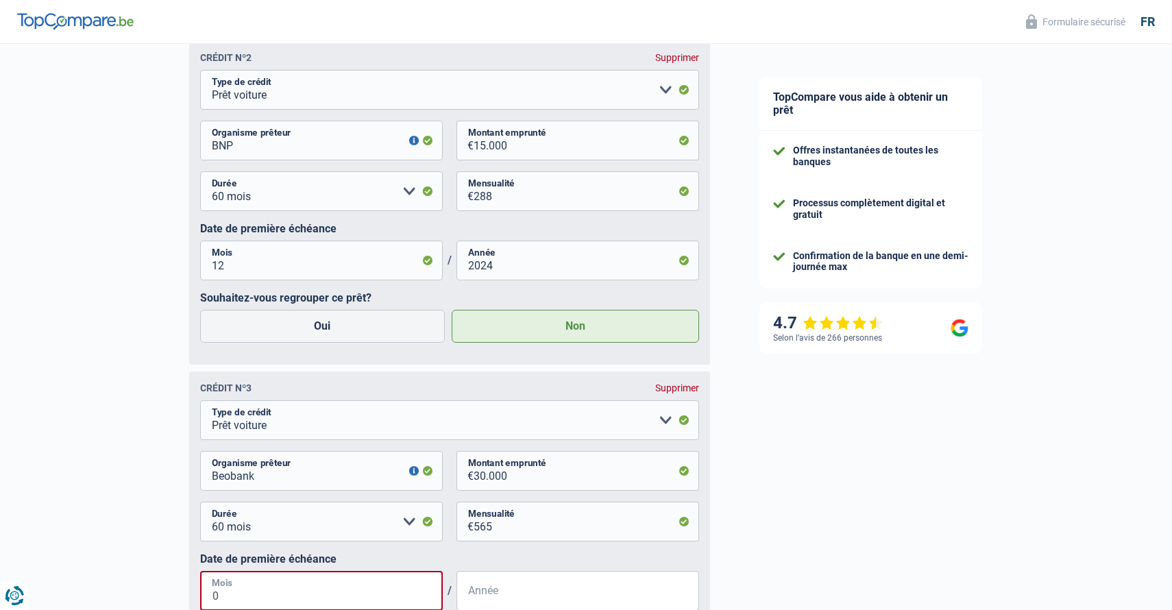
type input "01"
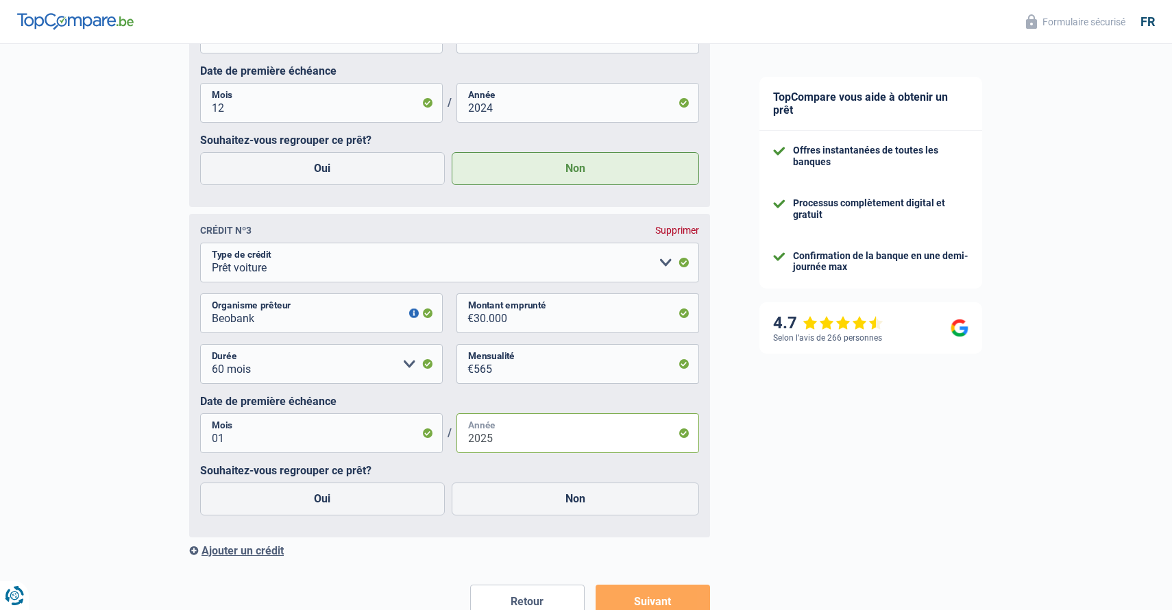
scroll to position [1411, 0]
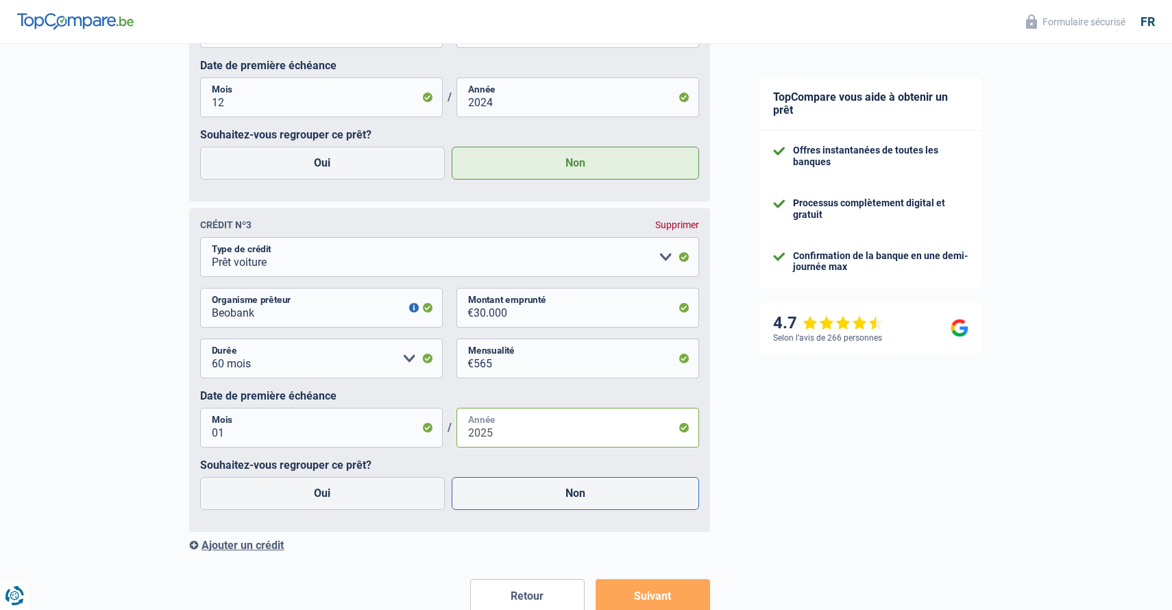
type input "2025"
click at [547, 491] on label "Non" at bounding box center [576, 493] width 248 height 33
click at [547, 491] on input "Non" at bounding box center [576, 493] width 248 height 33
radio input "true"
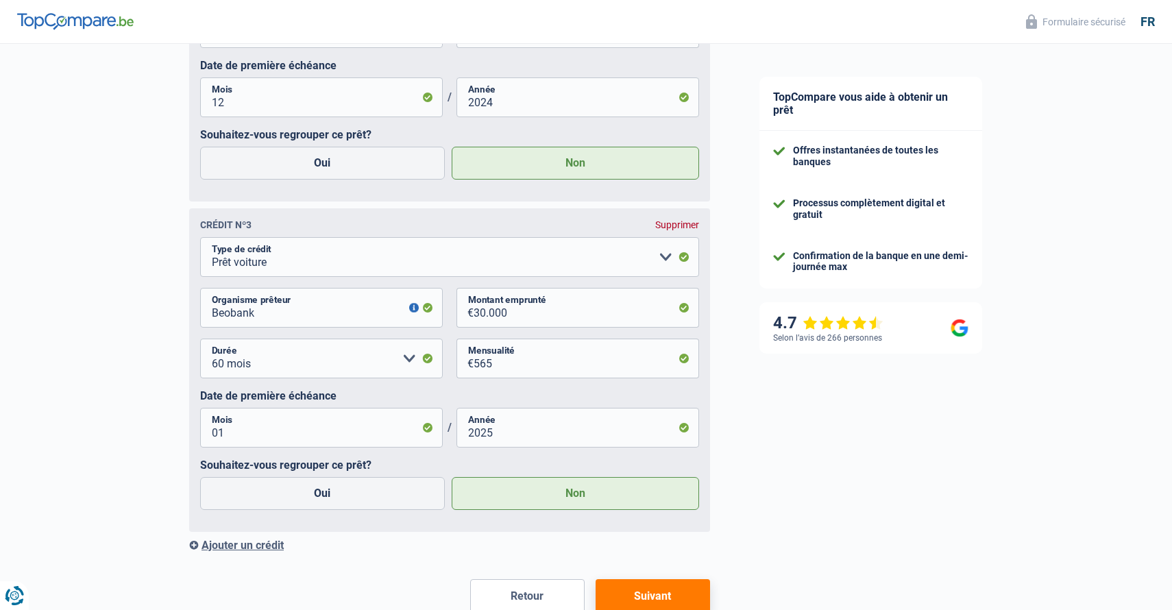
click at [683, 579] on button "Suivant" at bounding box center [653, 596] width 114 height 34
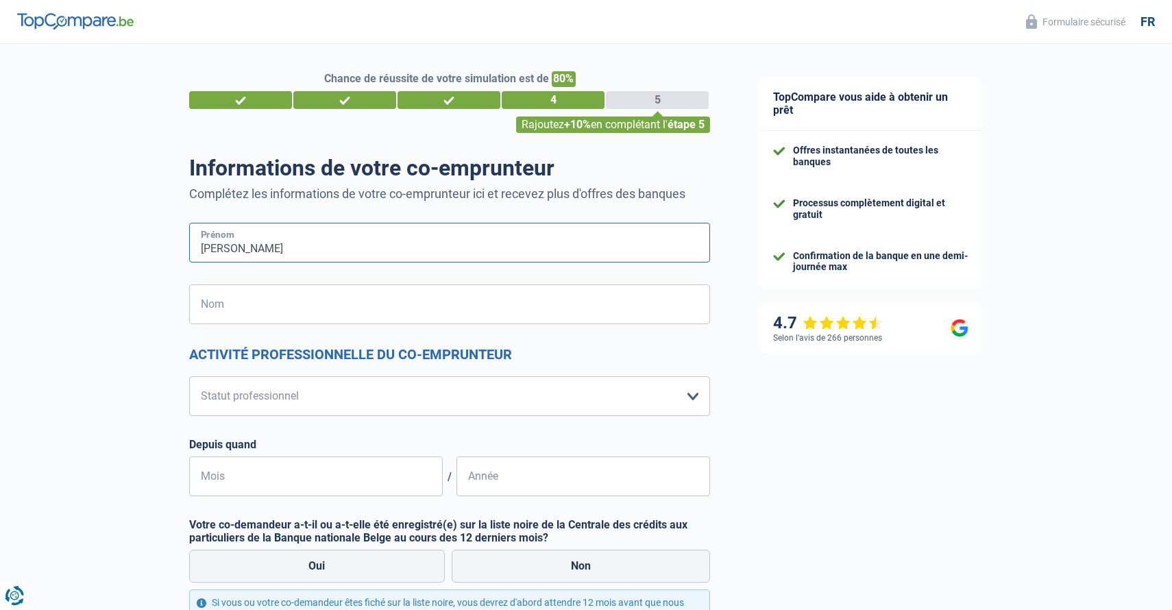
type input "[PERSON_NAME]"
type input "ollevier"
select select "privateEmployee"
select select "netSalary"
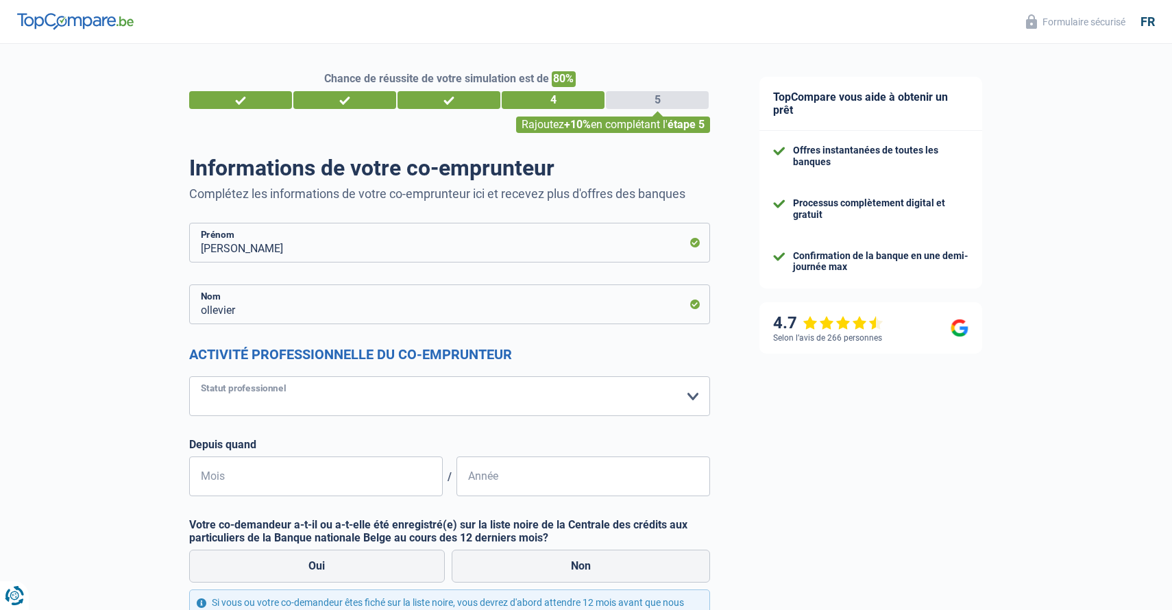
select select "mealVouchers"
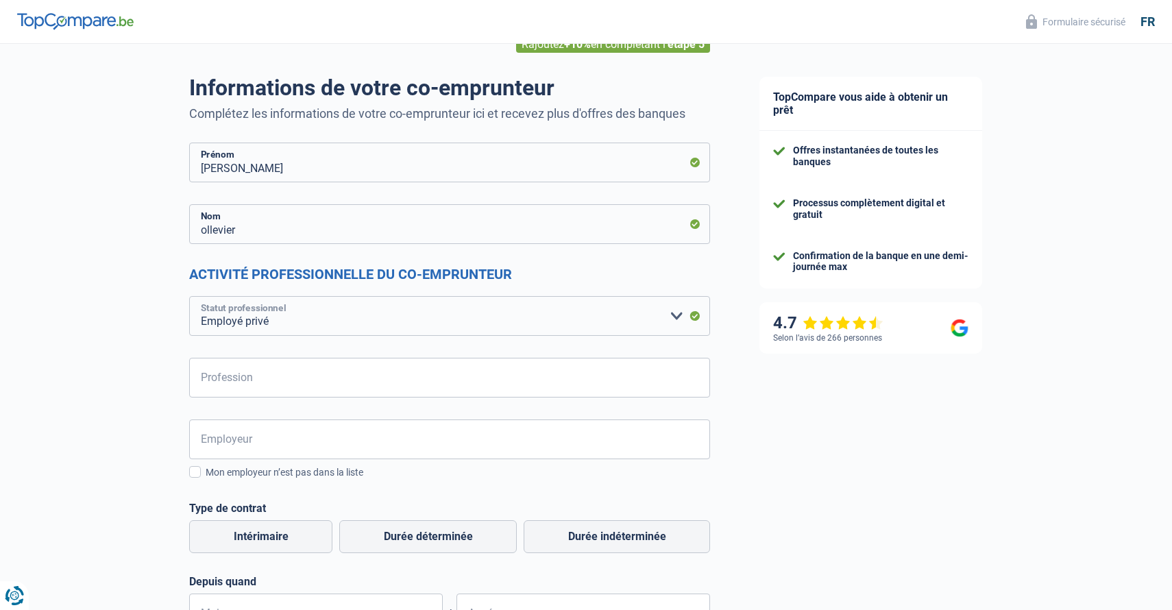
scroll to position [81, 0]
type input "infirmier"
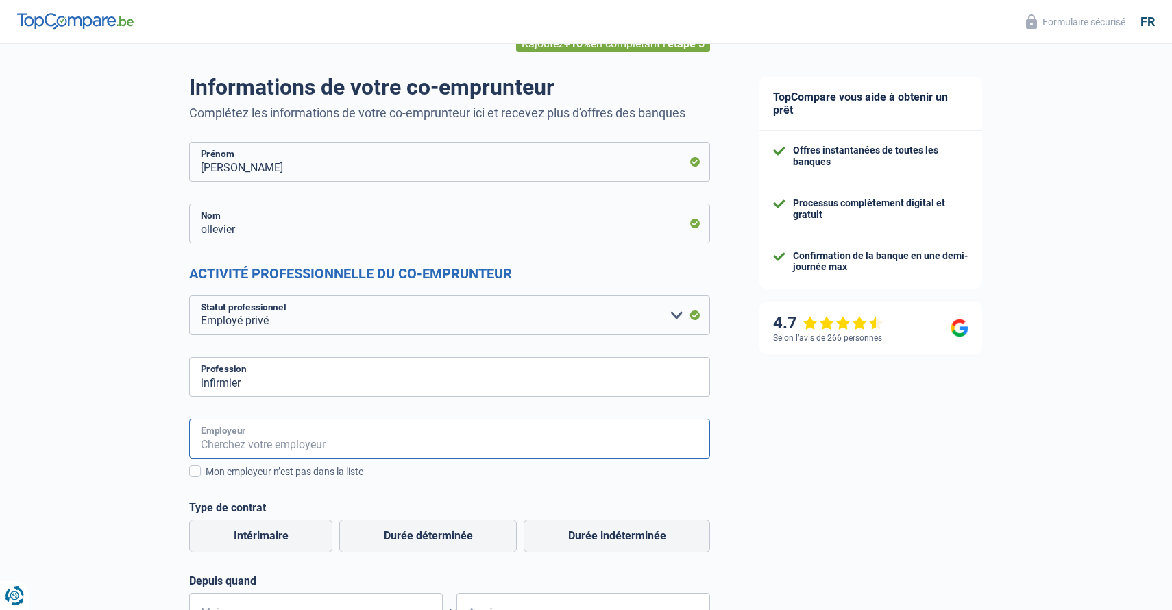
click at [237, 441] on input "Employeur" at bounding box center [449, 439] width 521 height 40
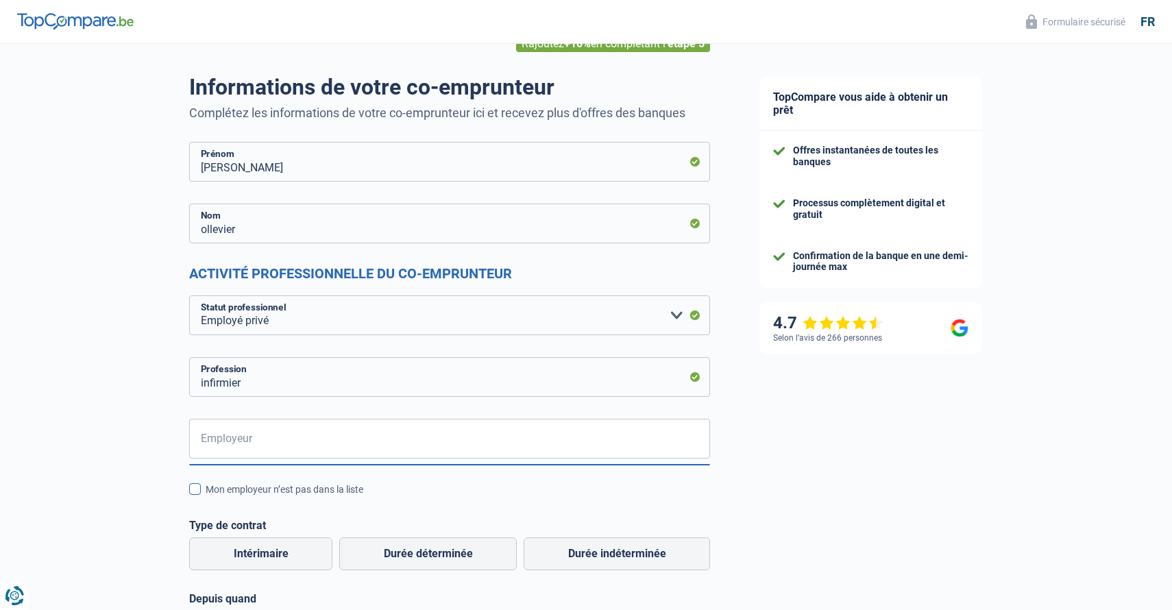
click at [200, 486] on span at bounding box center [195, 489] width 12 height 12
click at [206, 497] on input "Mon employeur n’est pas dans la liste" at bounding box center [206, 497] width 0 height 0
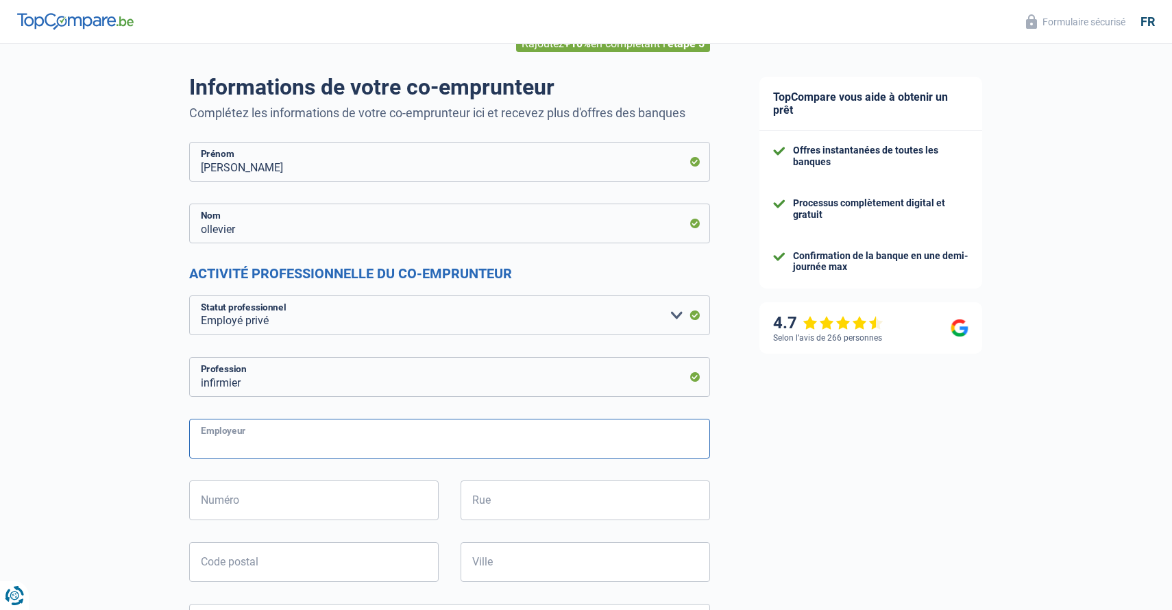
click at [220, 446] on input "Employeur" at bounding box center [449, 439] width 521 height 40
type input "SAD [GEOGRAPHIC_DATA]"
type input "5001"
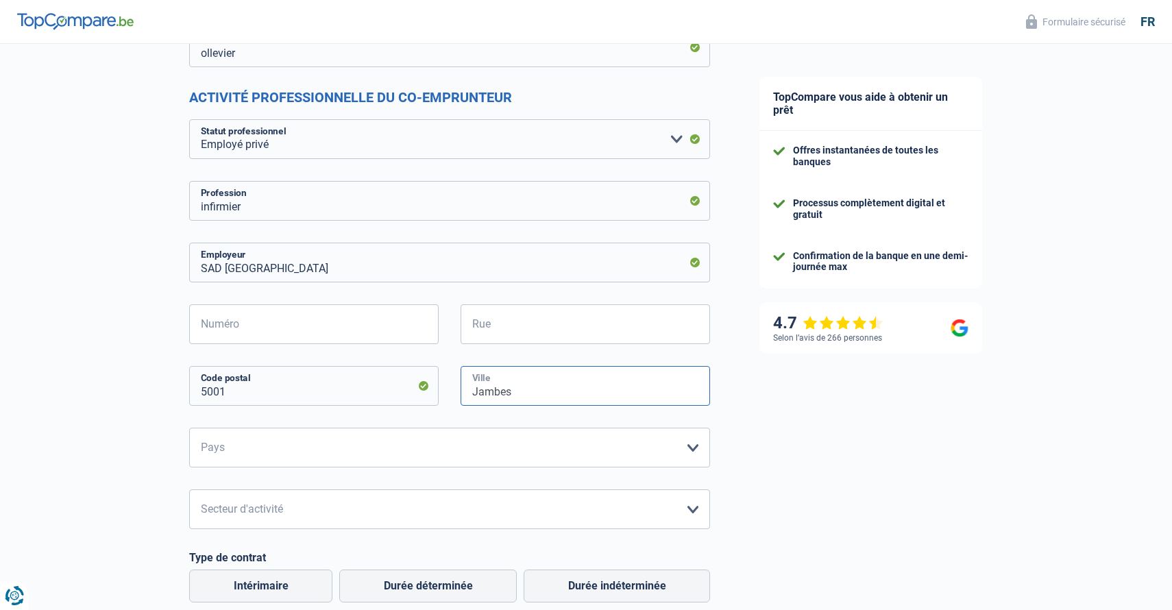
scroll to position [260, 0]
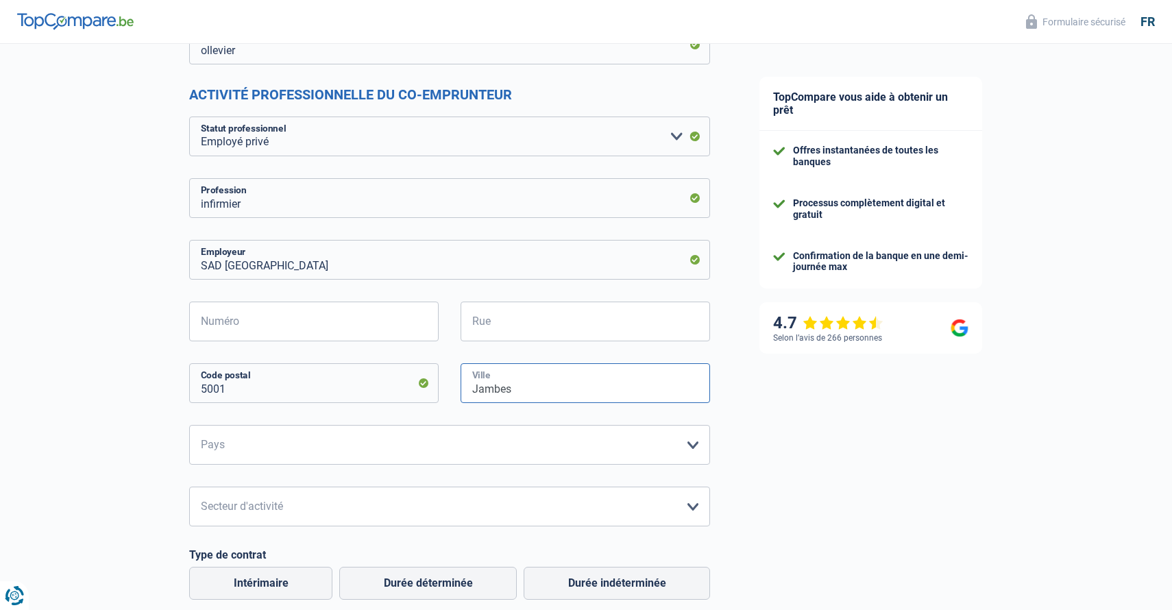
type input "Jambes"
select select "BE"
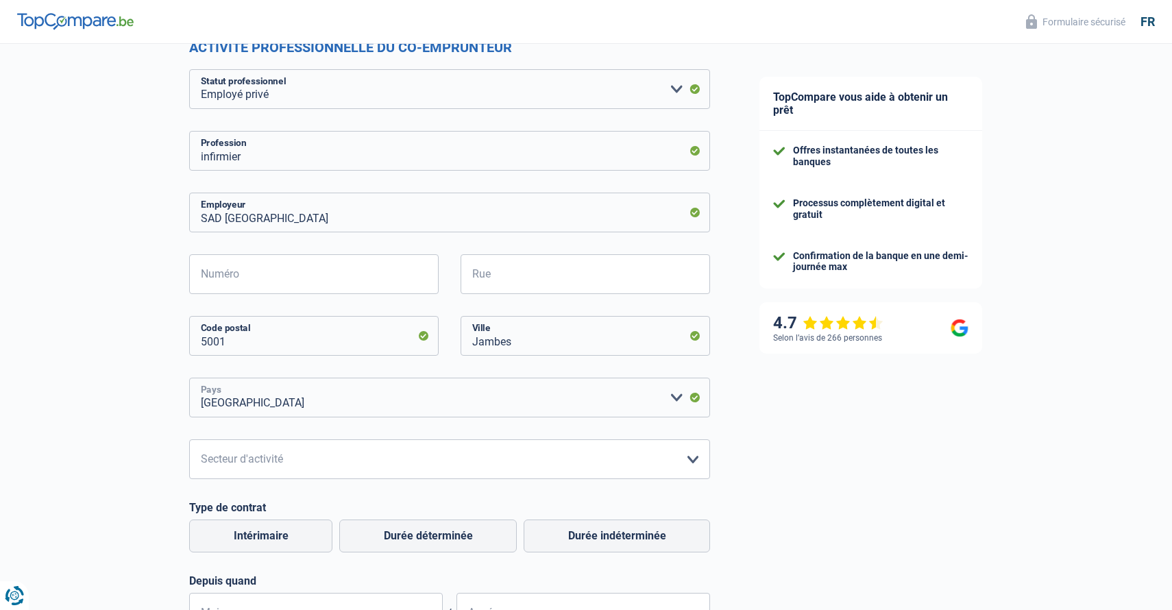
scroll to position [316, 0]
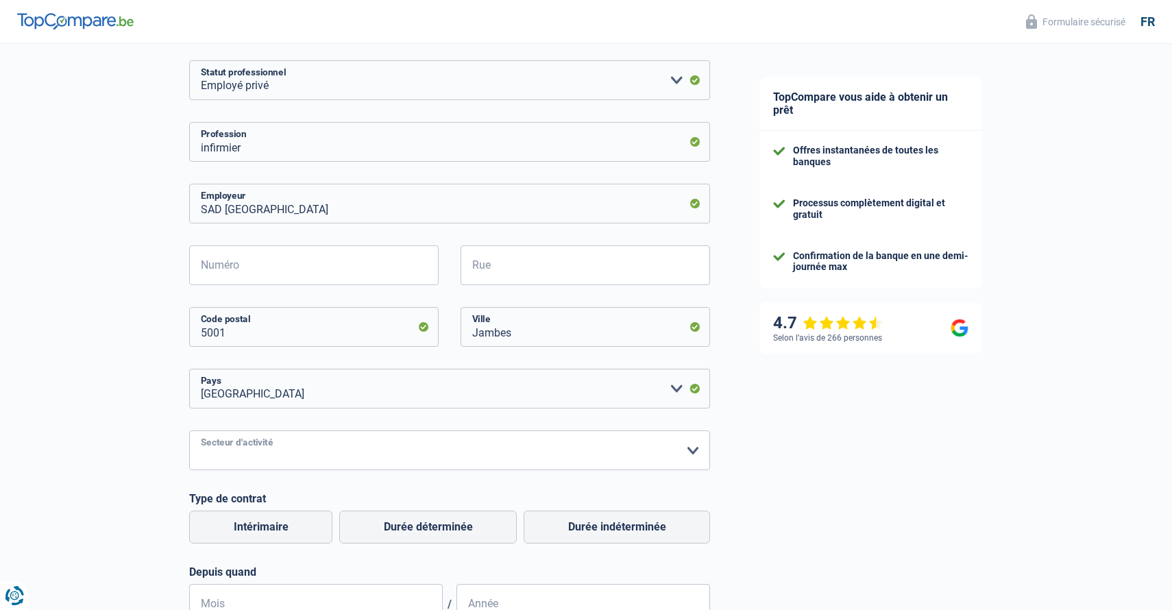
select select "bigCompanies"
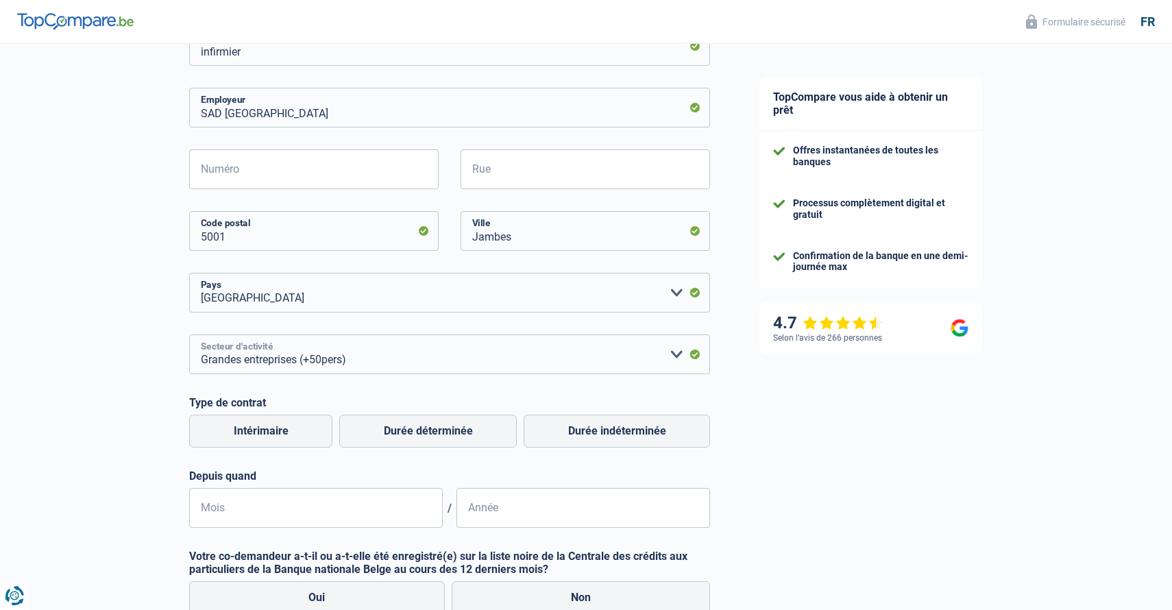
scroll to position [438, 0]
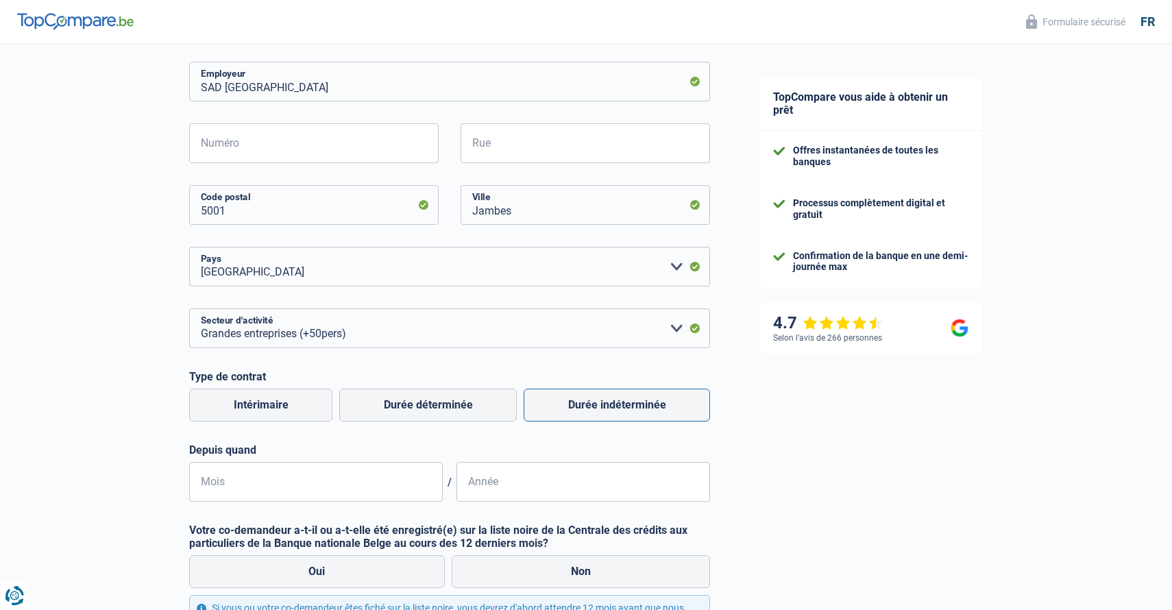
click at [613, 400] on label "Durée indéterminée" at bounding box center [617, 405] width 186 height 33
click at [613, 400] on input "Durée indéterminée" at bounding box center [617, 405] width 186 height 33
radio input "true"
click at [289, 476] on input "Mois" at bounding box center [316, 482] width 254 height 40
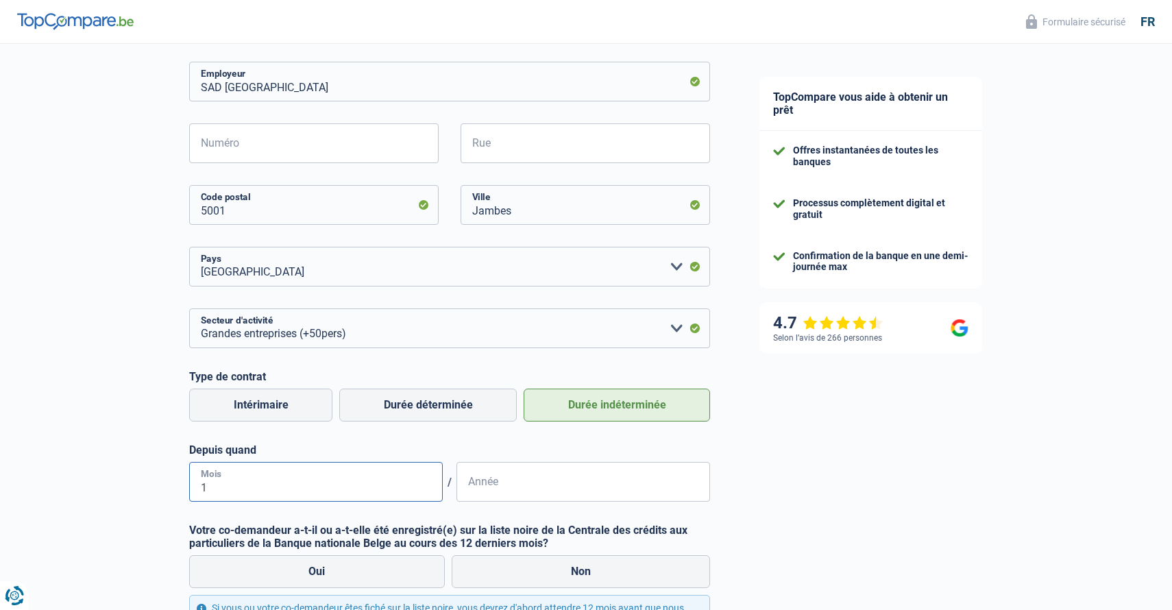
type input "11"
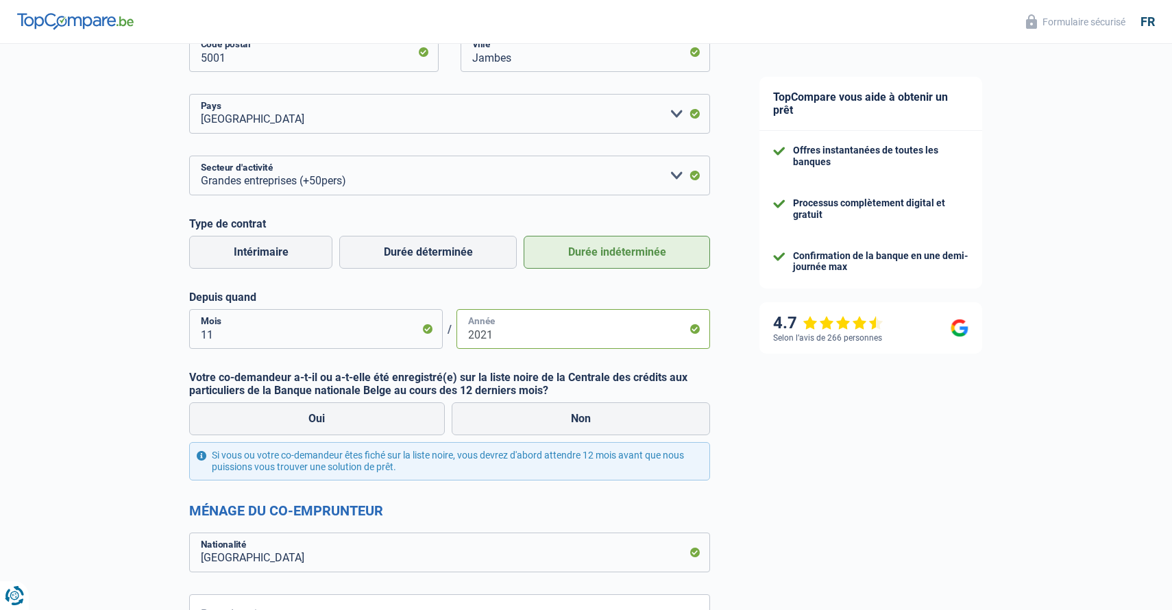
scroll to position [592, 0]
type input "2021"
click at [524, 407] on label "Non" at bounding box center [581, 418] width 259 height 33
click at [524, 407] on input "Non" at bounding box center [581, 418] width 259 height 33
radio input "true"
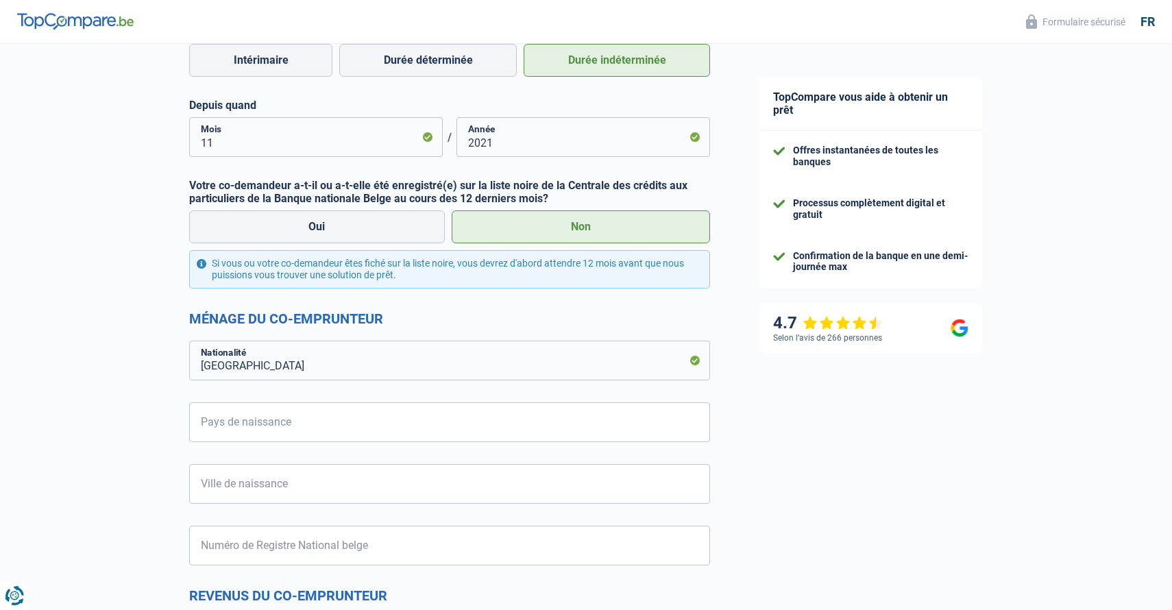
scroll to position [784, 0]
click at [393, 440] on form "[PERSON_NAME] ollevier Nom Activité professionnelle du co-emprunteur Ouvrier Em…" at bounding box center [449, 286] width 521 height 1695
type input "B"
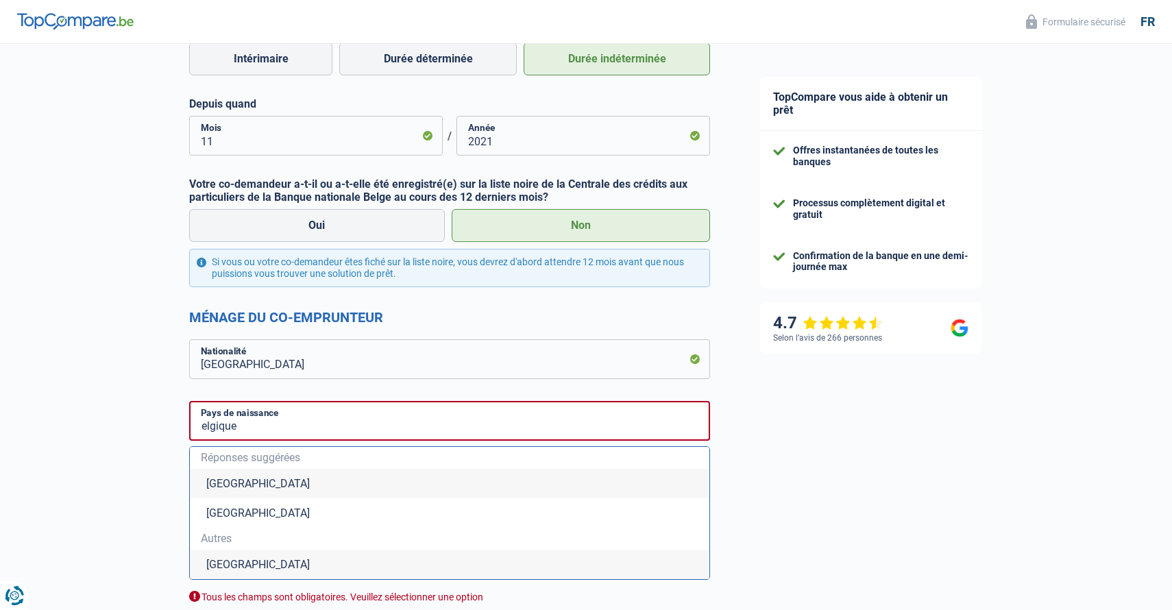
click at [314, 479] on li "[GEOGRAPHIC_DATA]" at bounding box center [450, 483] width 520 height 29
type input "[GEOGRAPHIC_DATA]"
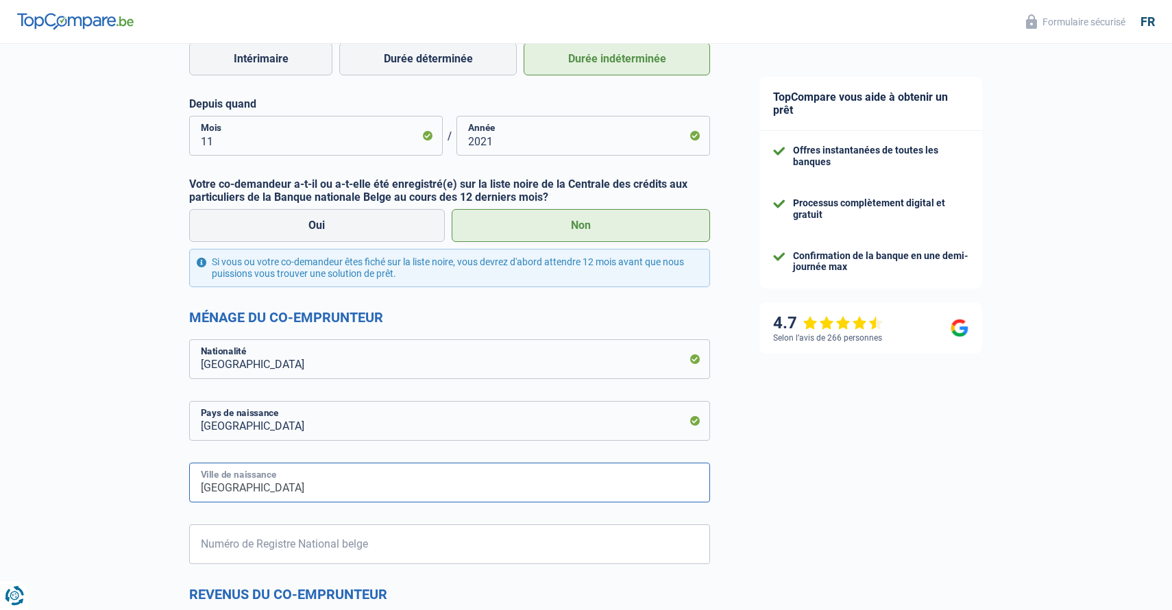
type input "[GEOGRAPHIC_DATA]"
click at [315, 549] on input "Numéro de Registre National belge" at bounding box center [449, 544] width 521 height 40
click at [355, 493] on input "[GEOGRAPHIC_DATA]" at bounding box center [449, 483] width 521 height 40
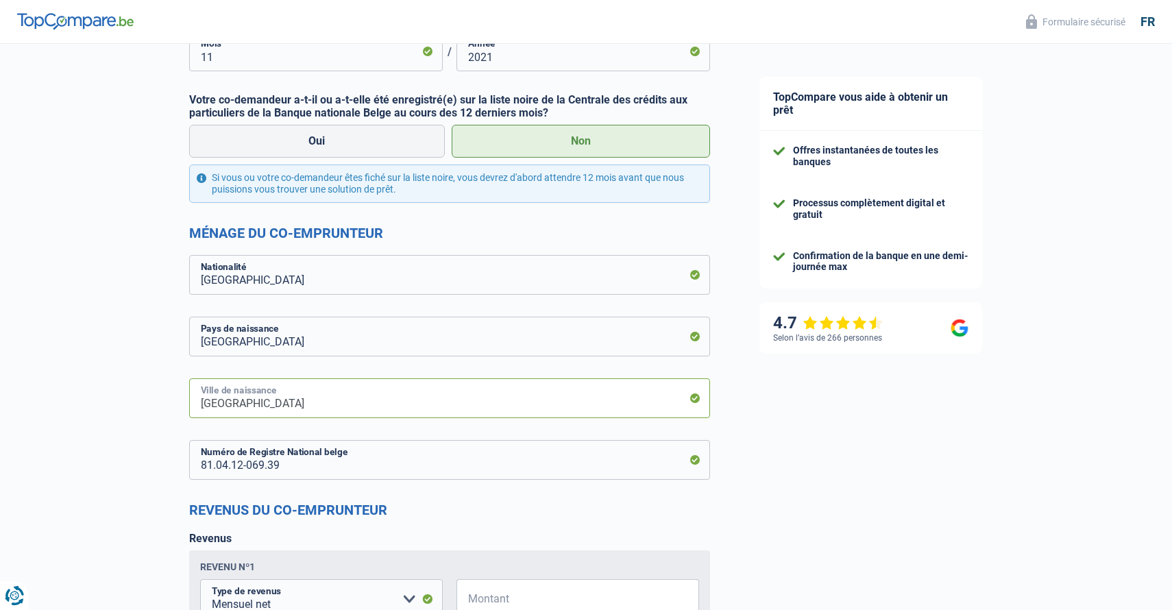
scroll to position [871, 0]
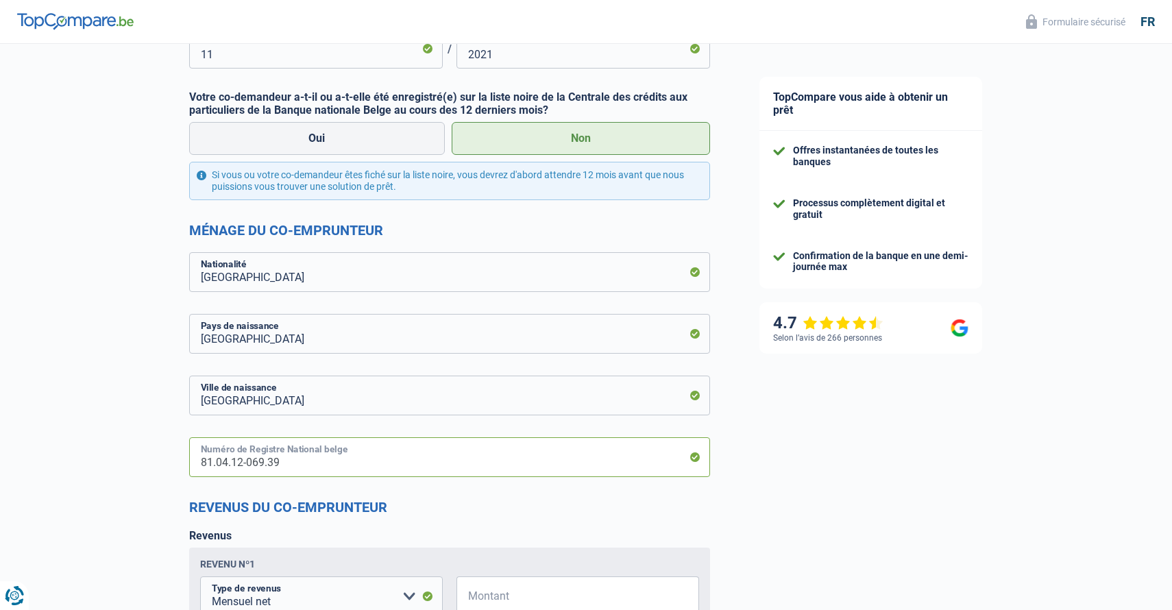
click at [300, 464] on input "81.04.12-069.39" at bounding box center [449, 457] width 521 height 40
click at [386, 462] on input "81.04.12-039.69" at bounding box center [449, 457] width 521 height 40
click at [400, 499] on h2 "Revenus du co-emprunteur" at bounding box center [449, 507] width 521 height 16
click at [302, 466] on input "81.04.12-039.69" at bounding box center [449, 457] width 521 height 40
type input "81.04.12-069.39"
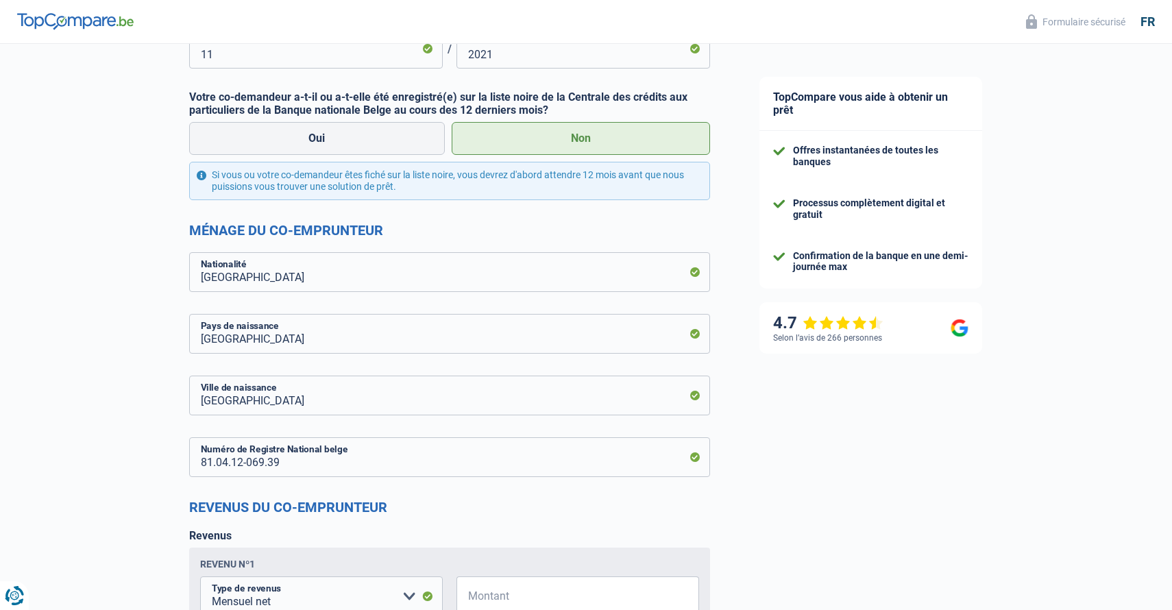
click at [335, 494] on form "[PERSON_NAME] ollevier Nom Activité professionnelle du co-emprunteur Ouvrier Em…" at bounding box center [449, 199] width 521 height 1695
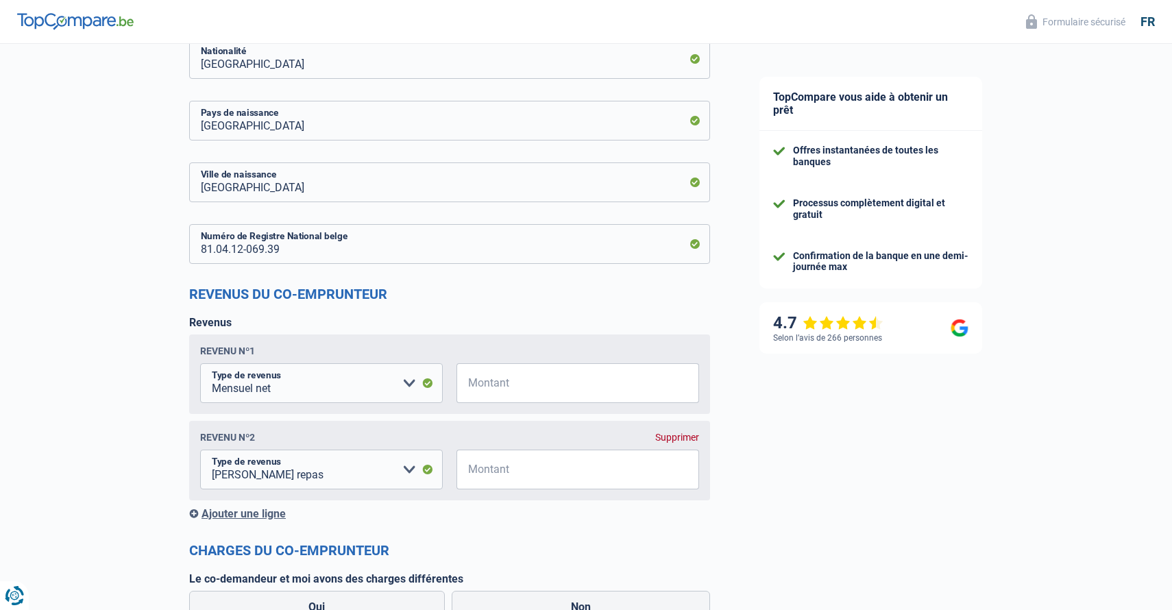
scroll to position [1091, 0]
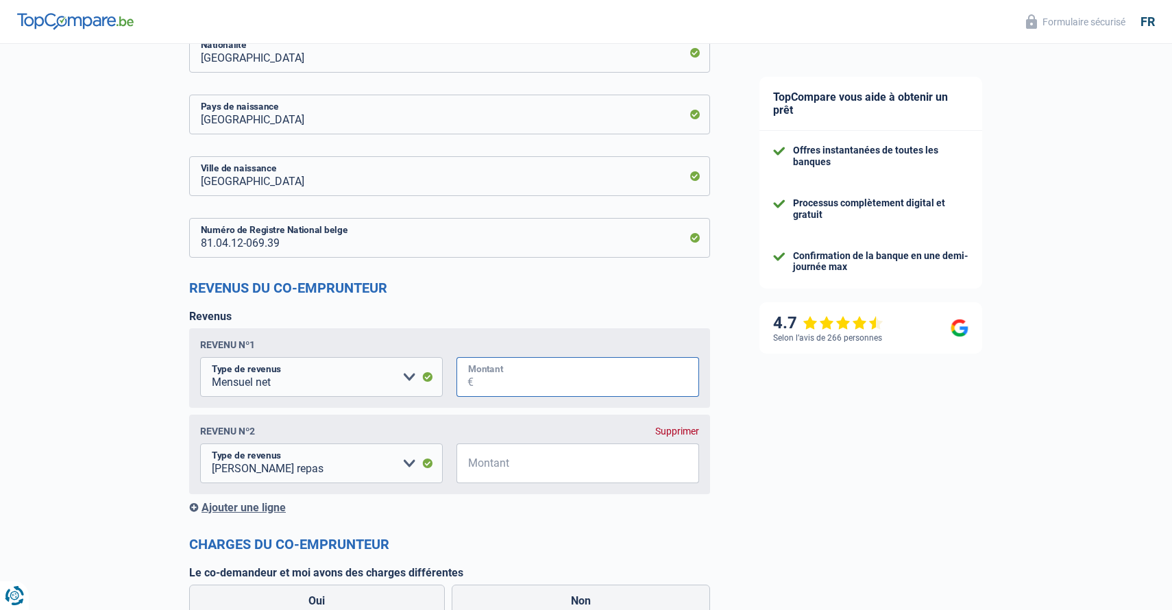
click at [514, 371] on input "Montant" at bounding box center [587, 377] width 226 height 40
type input "3.100"
click at [539, 465] on input "Montant" at bounding box center [587, 463] width 226 height 40
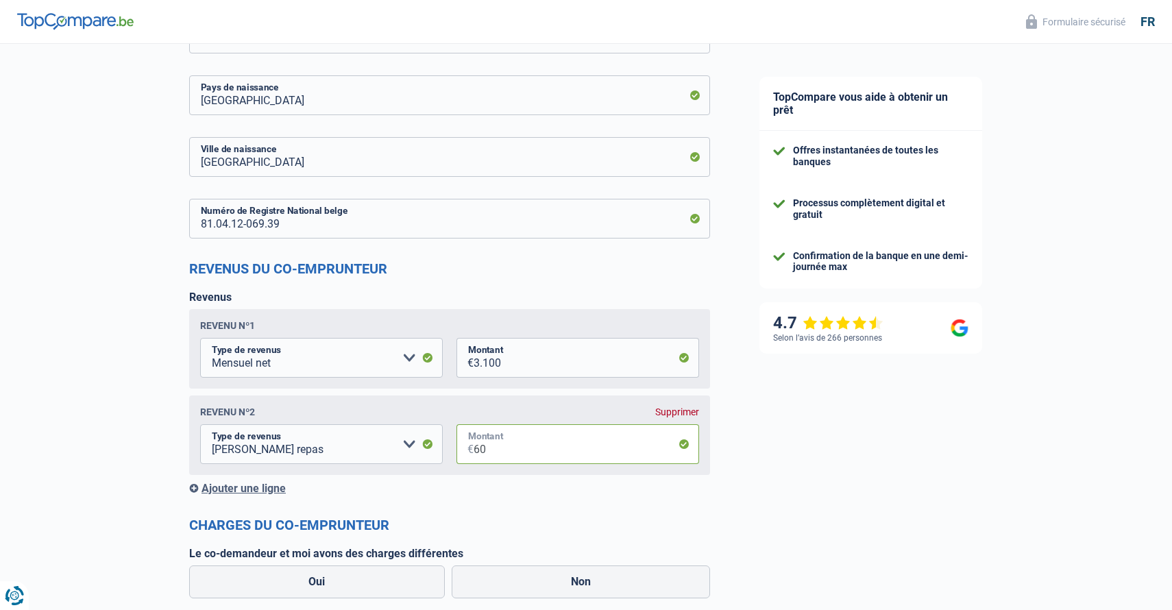
scroll to position [1154, 0]
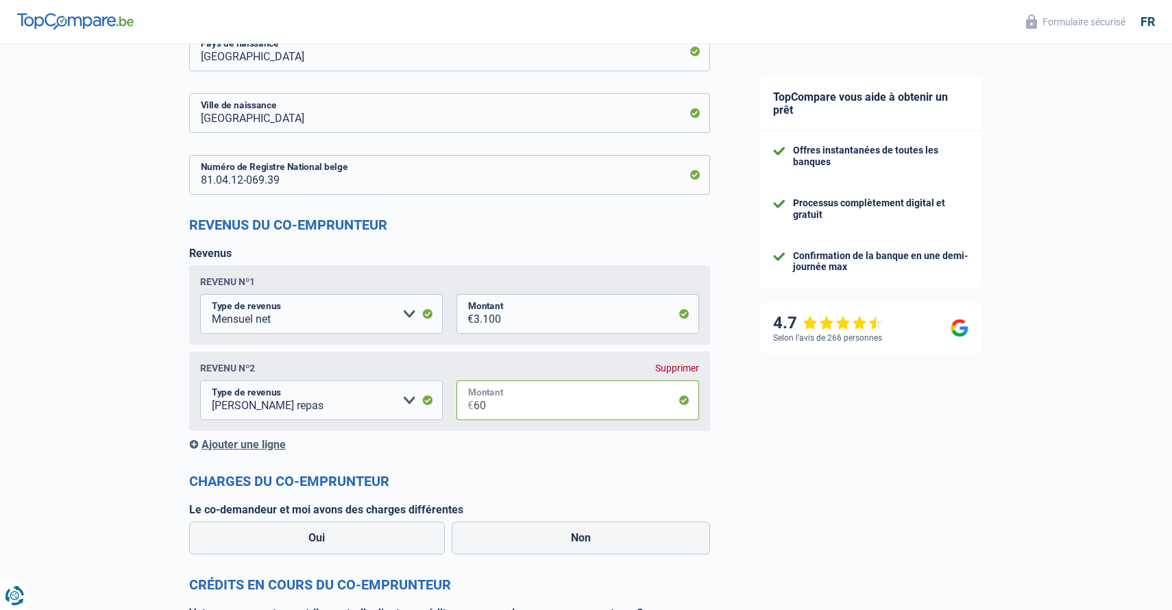
type input "60"
click at [463, 503] on label "Le co-demandeur et moi avons des charges différentes" at bounding box center [449, 509] width 521 height 13
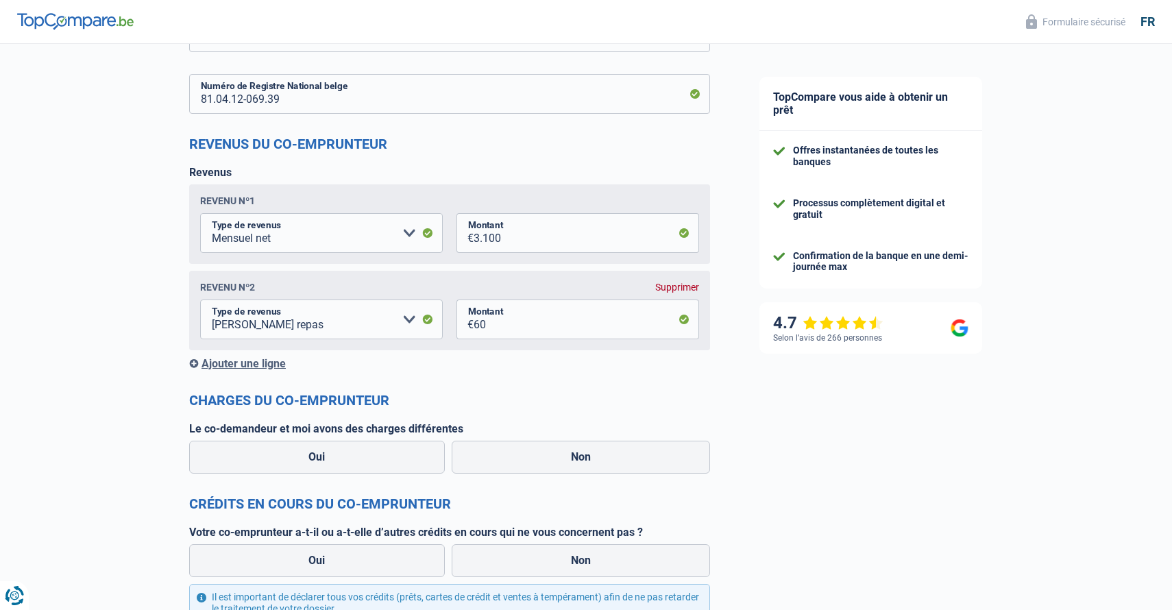
scroll to position [1235, 0]
click at [557, 456] on label "Non" at bounding box center [581, 456] width 259 height 33
click at [557, 456] on input "Non" at bounding box center [581, 456] width 259 height 33
radio input "true"
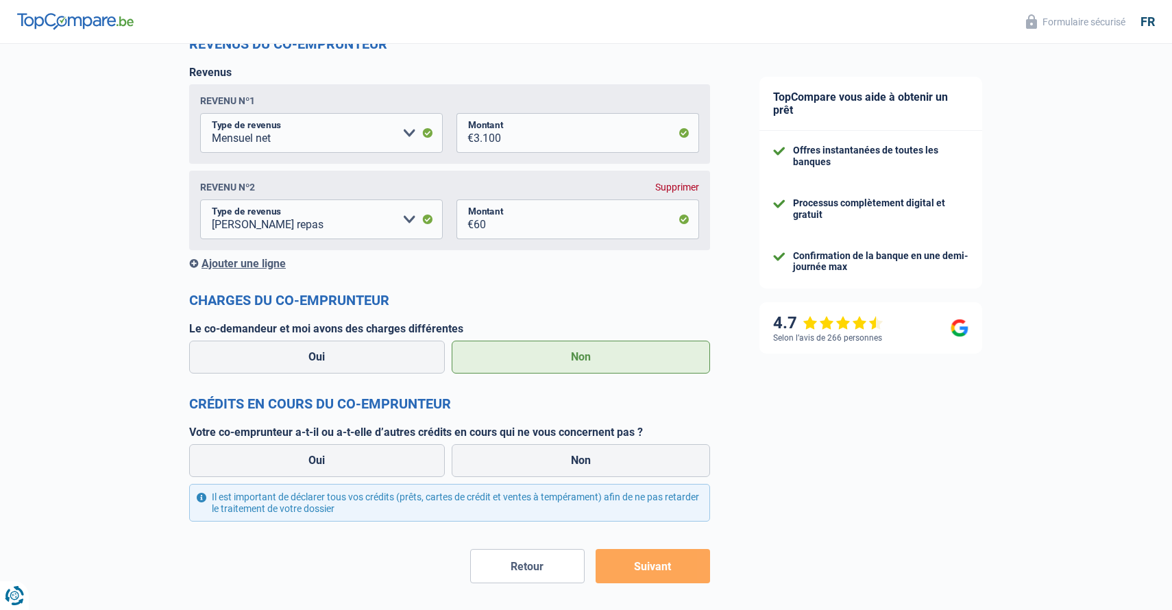
scroll to position [1346, 0]
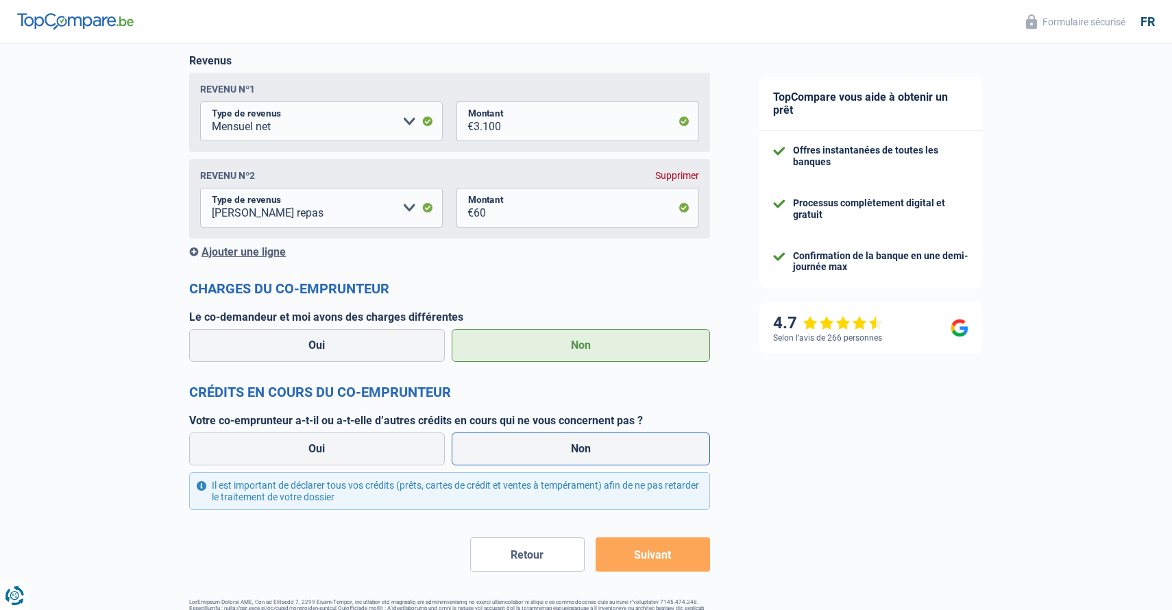
click at [585, 443] on label "Non" at bounding box center [581, 449] width 259 height 33
click at [585, 443] on input "Non" at bounding box center [581, 449] width 259 height 33
radio input "true"
click at [652, 550] on button "Suivant" at bounding box center [653, 554] width 114 height 34
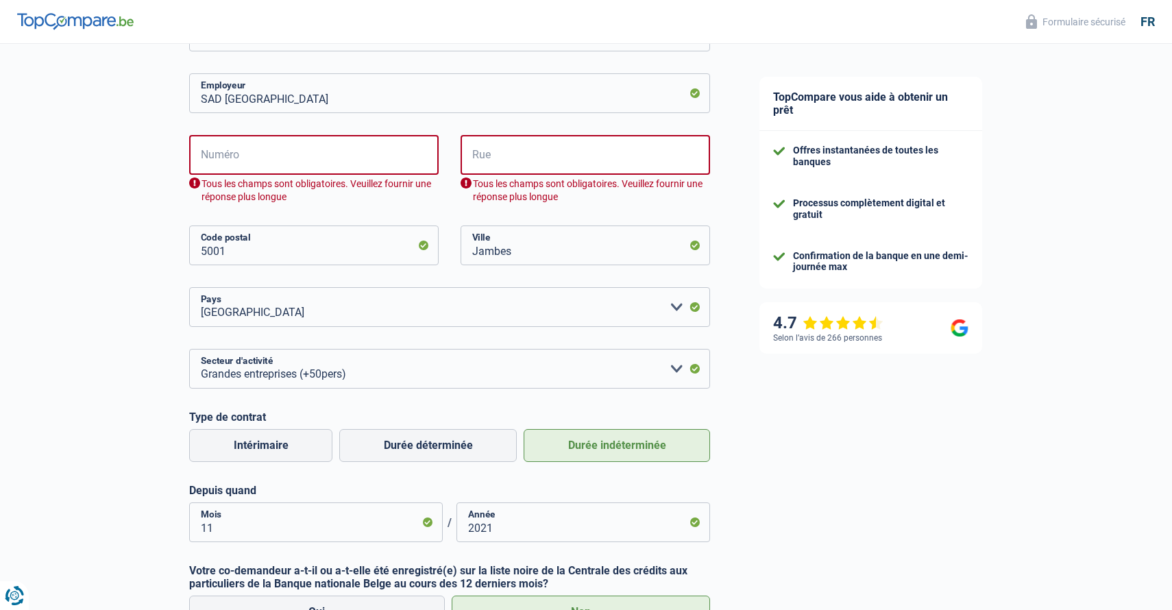
scroll to position [420, 0]
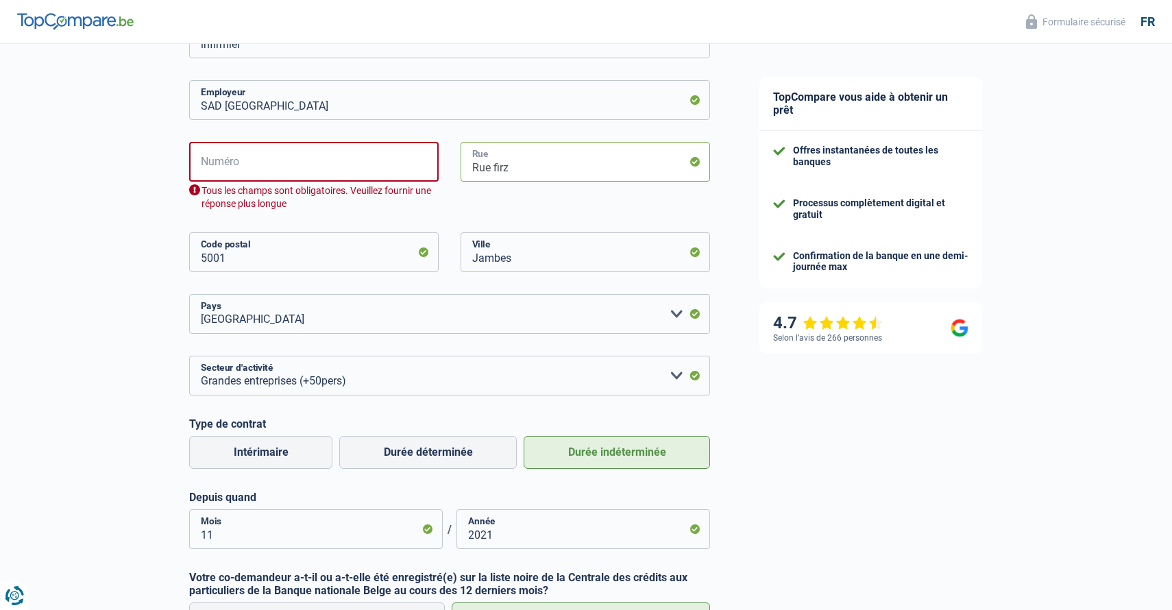
type input "Rue firz"
click at [335, 165] on input "Numéro" at bounding box center [314, 162] width 250 height 40
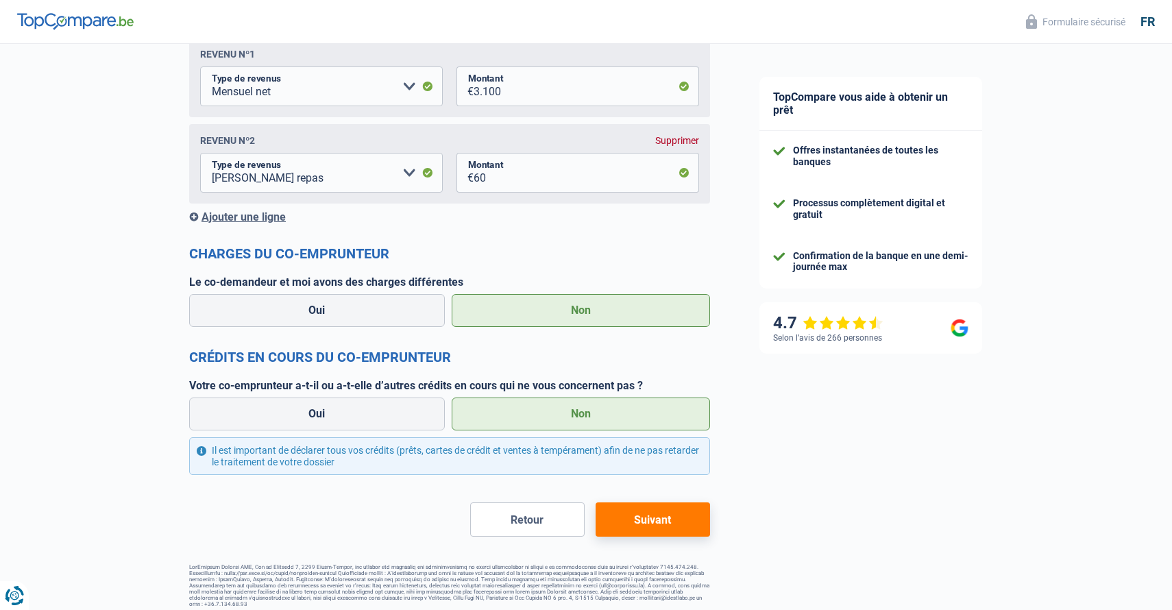
scroll to position [1381, 0]
type input "65"
click at [648, 522] on button "Suivant" at bounding box center [653, 520] width 114 height 34
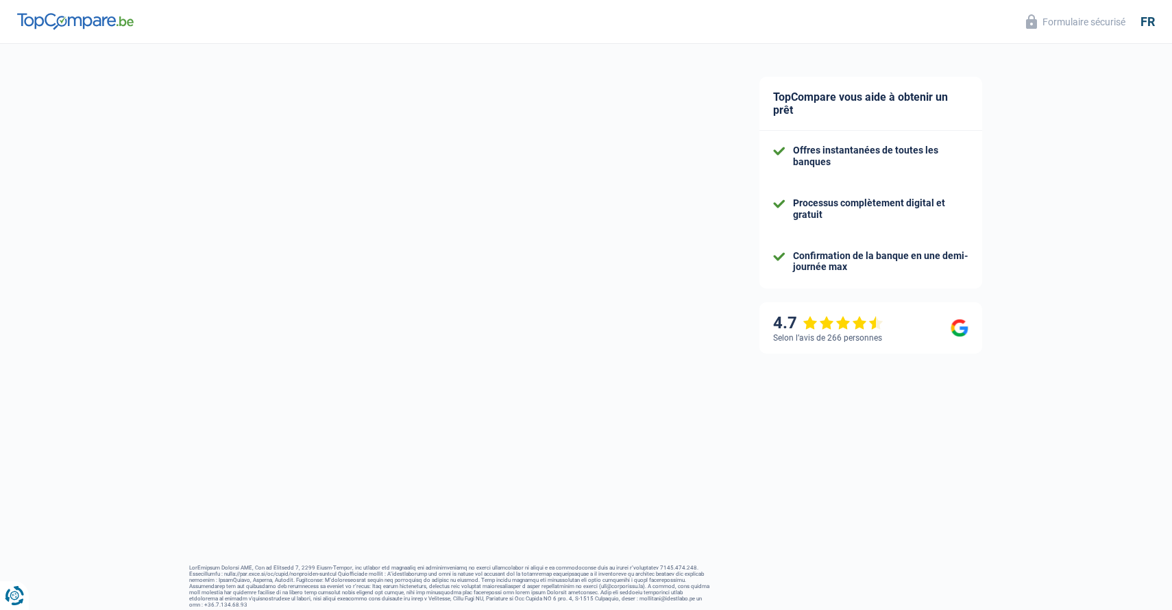
scroll to position [3, 0]
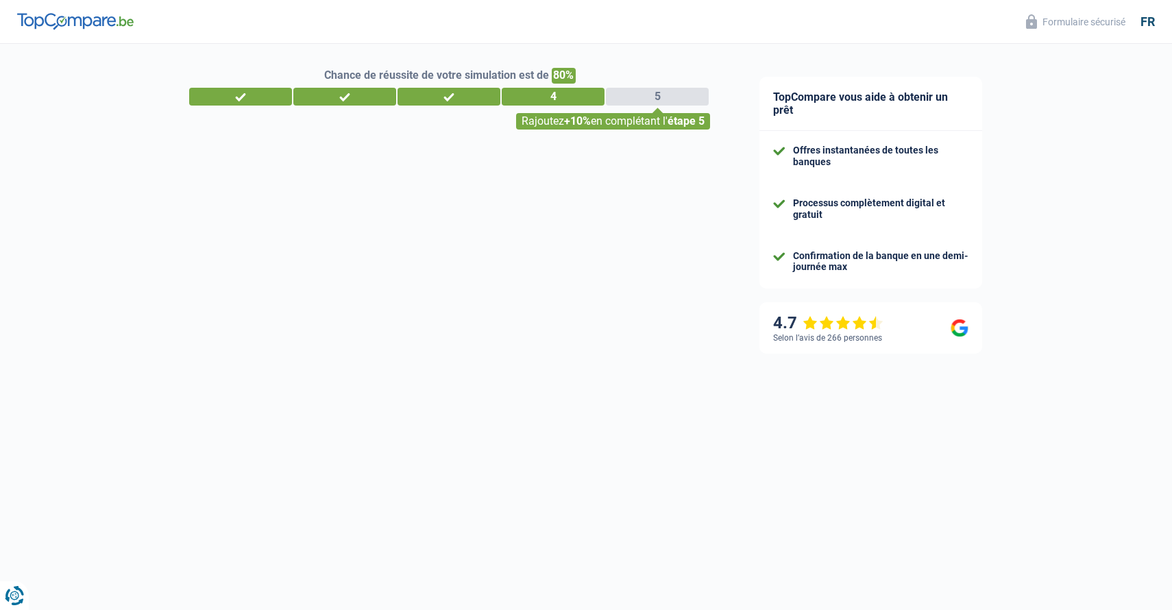
select select "renovation"
select select "120"
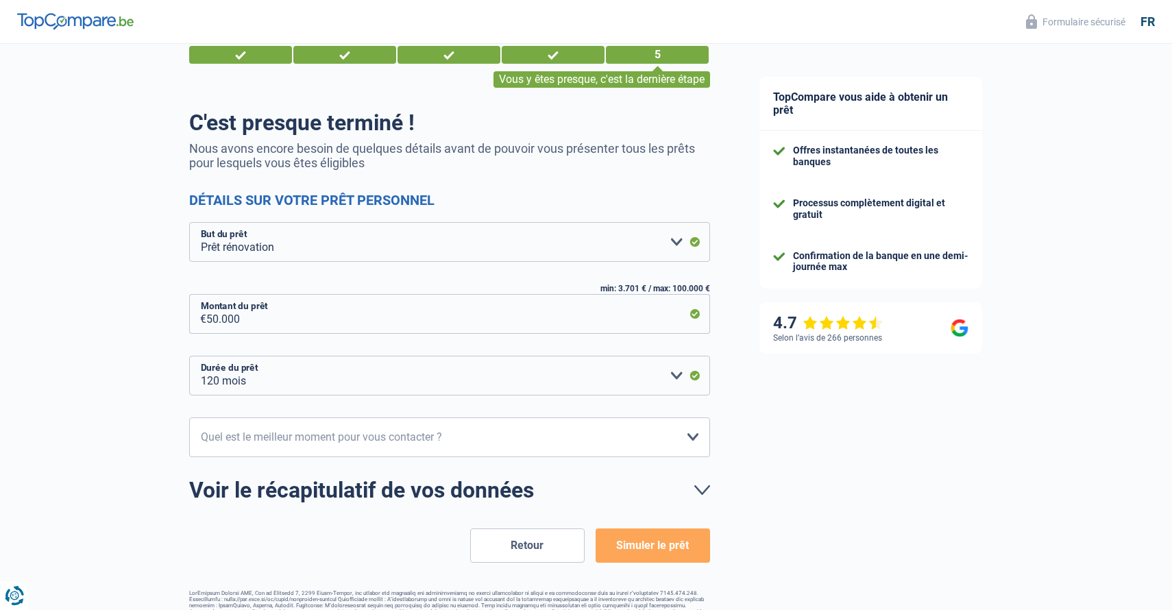
scroll to position [47, 0]
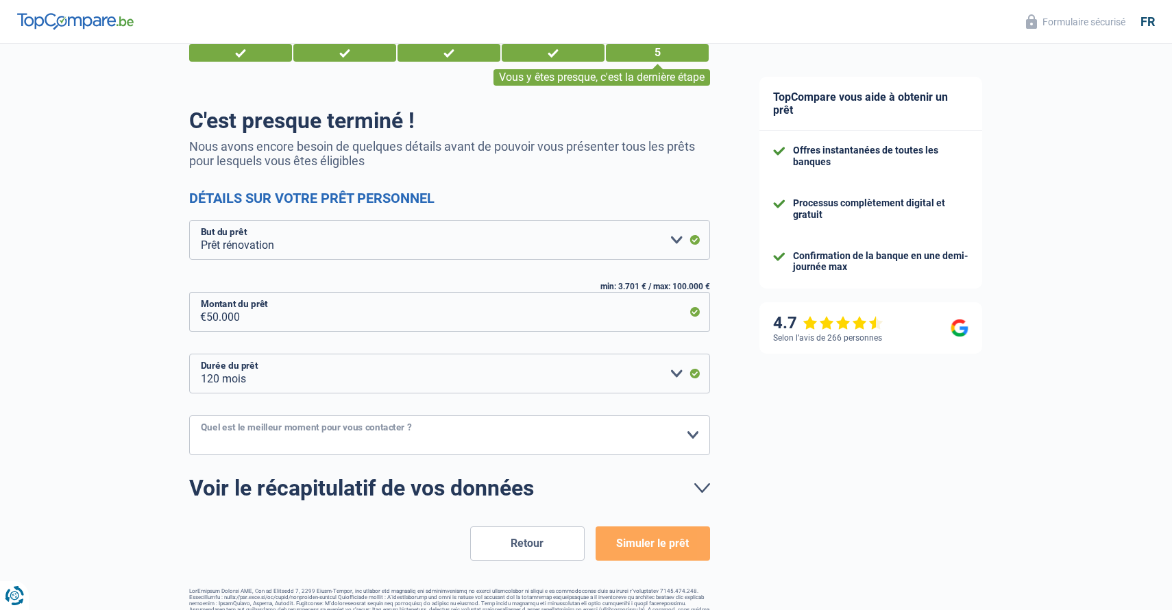
select select "16-18"
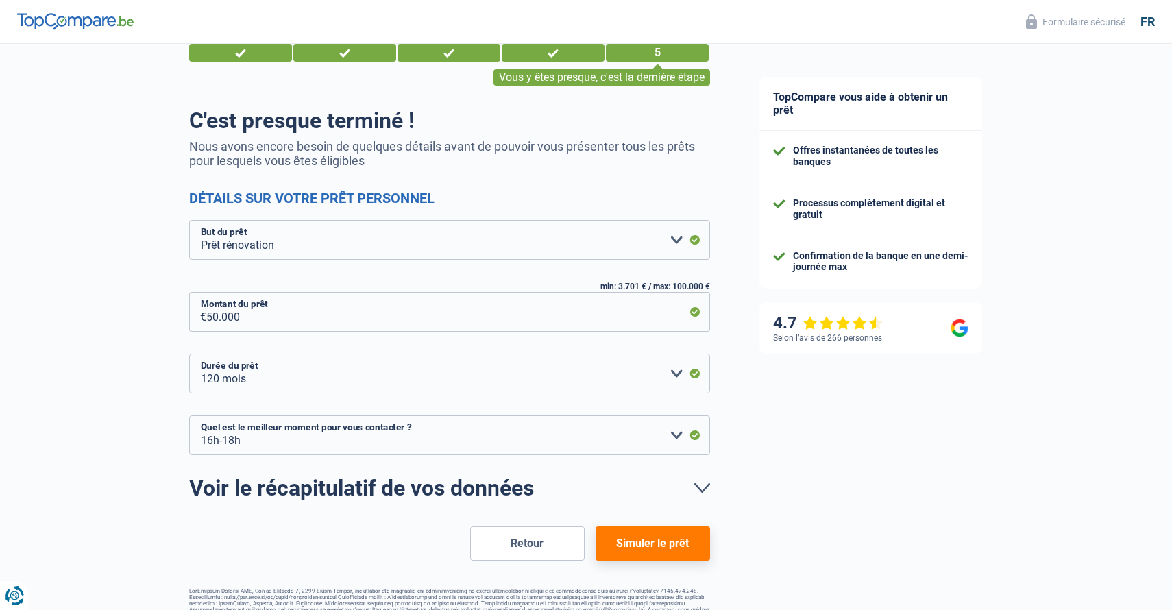
click at [670, 546] on button "Simuler le prêt" at bounding box center [653, 543] width 114 height 34
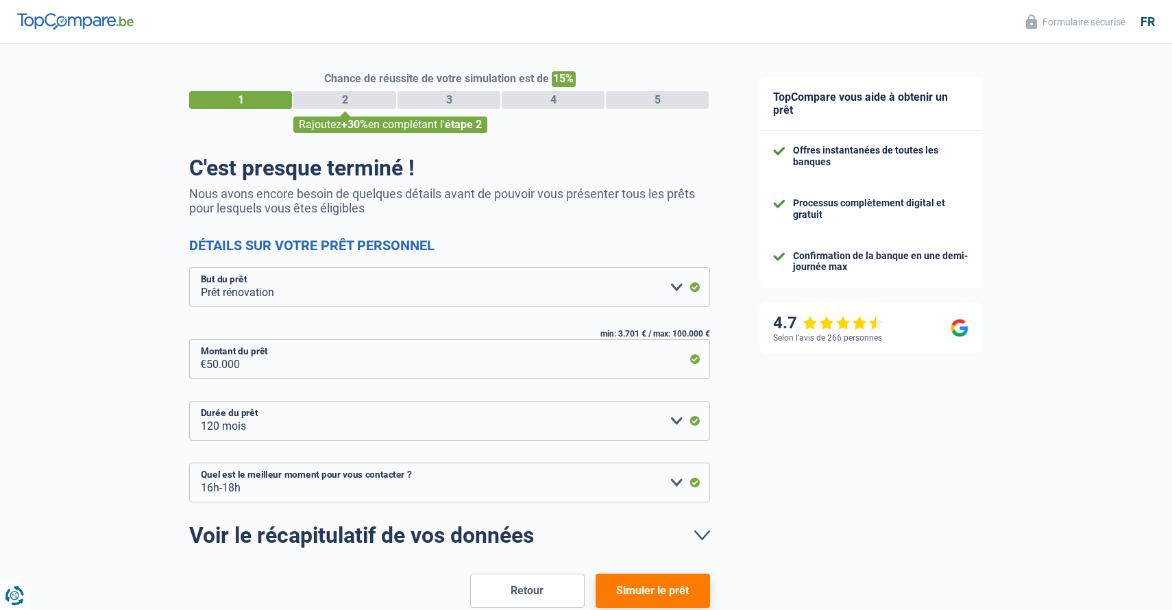
select select "renovation"
select select "120"
select select "16-18"
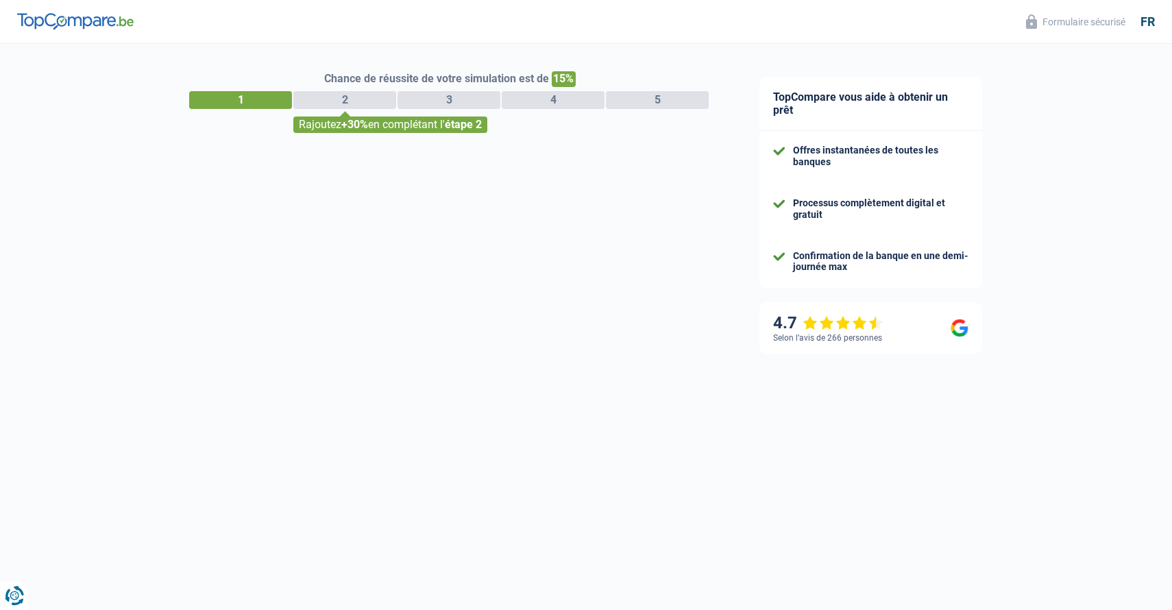
select select "married"
select select "ownerWithMortgage"
select select "BE"
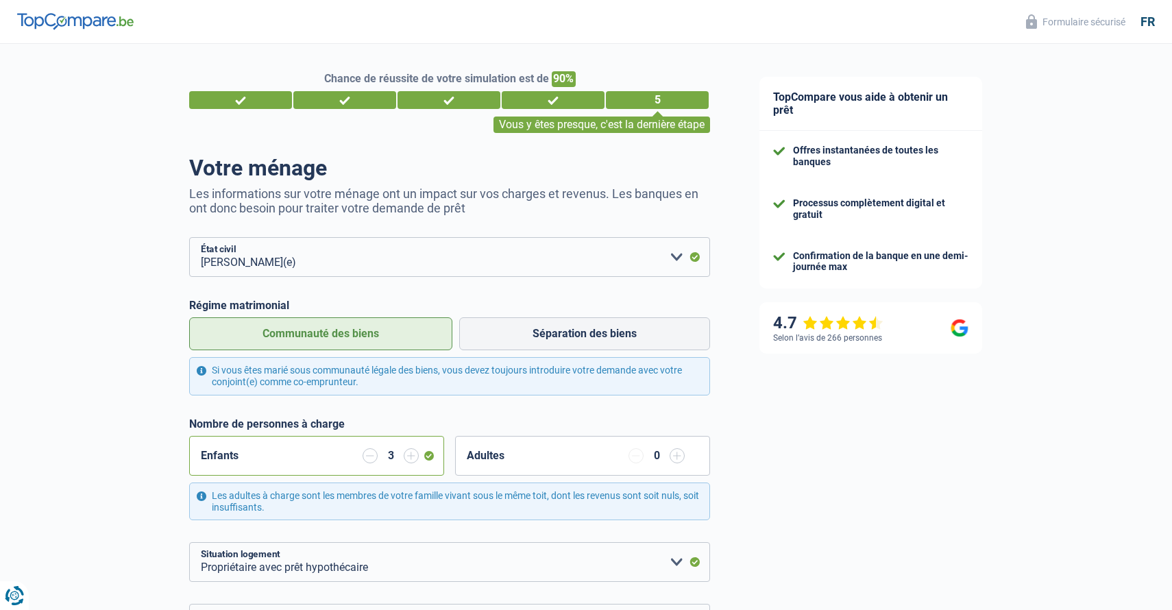
select select "32"
